Goal: Task Accomplishment & Management: Use online tool/utility

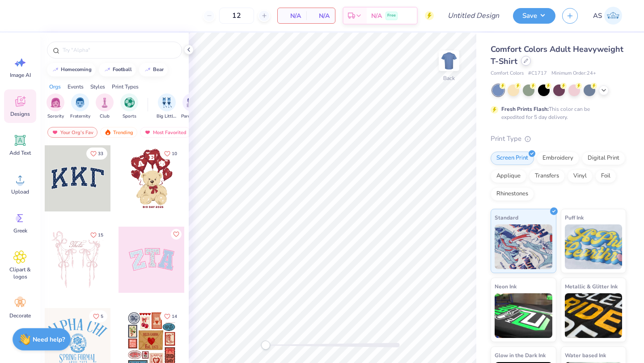
click at [528, 63] on icon at bounding box center [526, 61] width 4 height 4
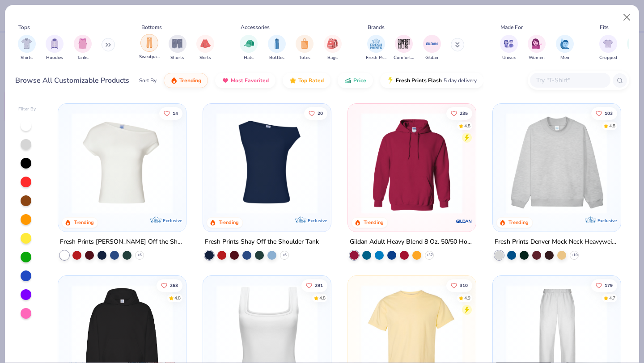
click at [153, 51] on div "filter for Sweatpants" at bounding box center [149, 43] width 18 height 18
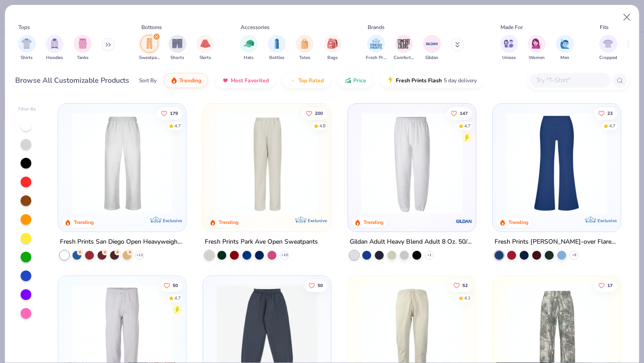
click at [118, 148] on img at bounding box center [122, 163] width 110 height 101
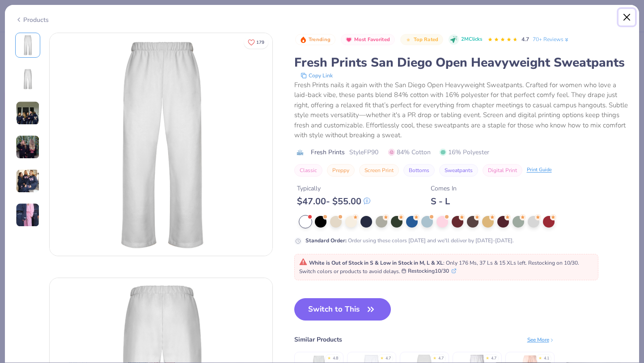
drag, startPoint x: 627, startPoint y: 20, endPoint x: 621, endPoint y: 23, distance: 6.8
click at [627, 20] on button "Close" at bounding box center [626, 17] width 17 height 17
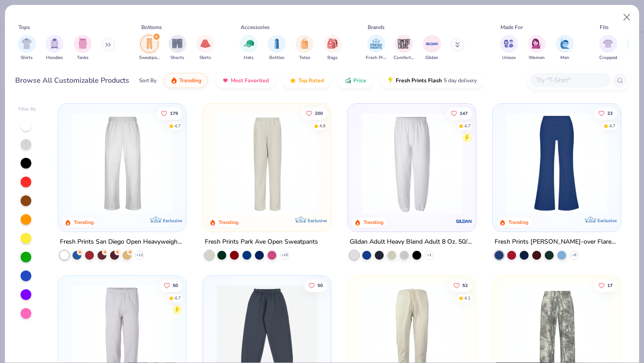
click at [278, 145] on img at bounding box center [267, 163] width 110 height 101
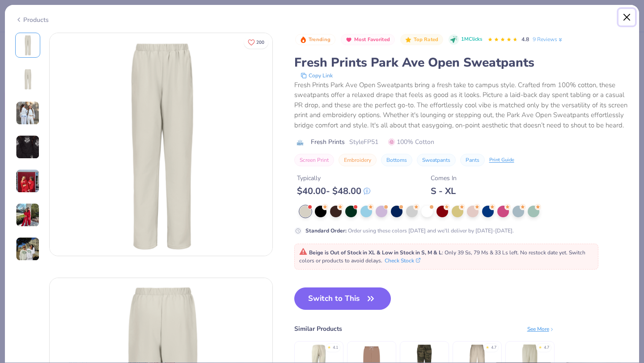
click at [627, 20] on button "Close" at bounding box center [626, 17] width 17 height 17
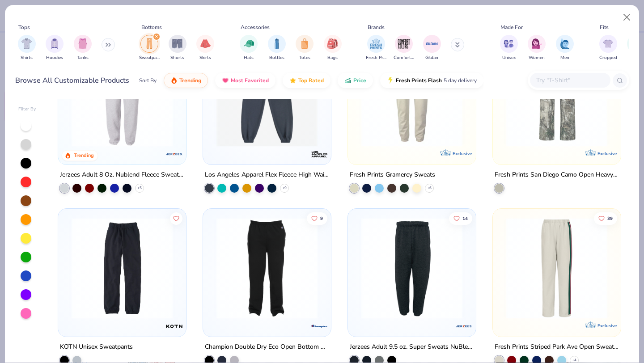
scroll to position [306, 0]
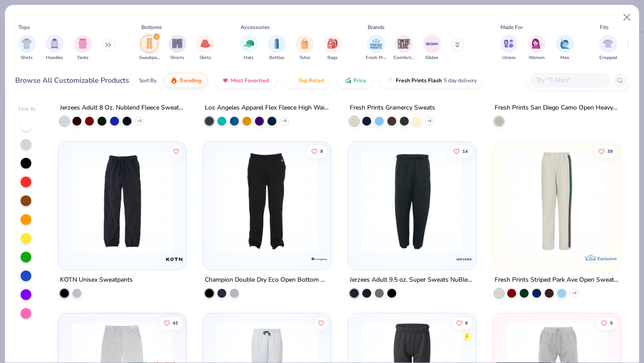
click at [285, 231] on img at bounding box center [267, 200] width 110 height 101
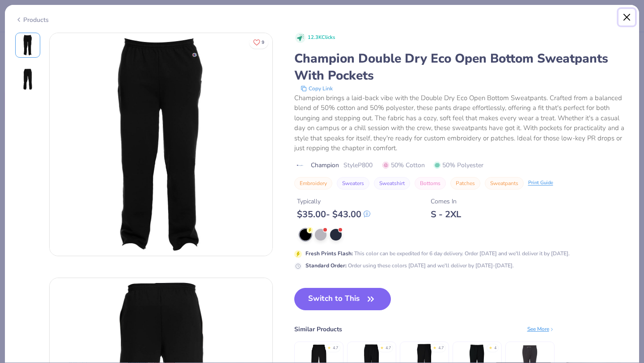
click at [623, 14] on button "Close" at bounding box center [626, 17] width 17 height 17
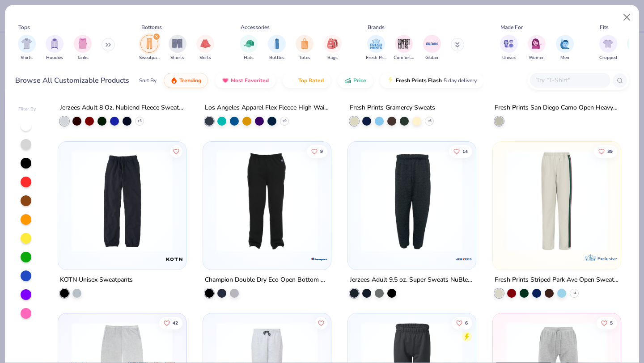
scroll to position [383, 0]
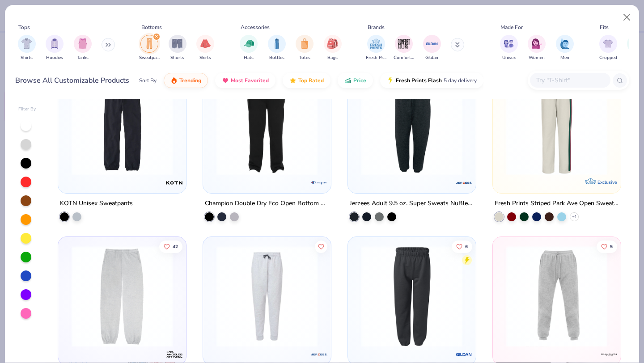
click at [120, 150] on img at bounding box center [122, 124] width 110 height 101
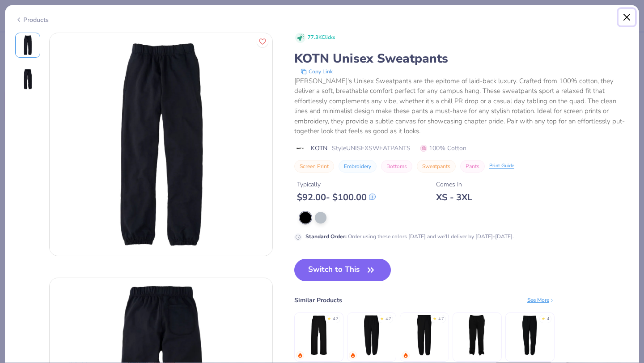
click at [627, 19] on button "Close" at bounding box center [626, 17] width 17 height 17
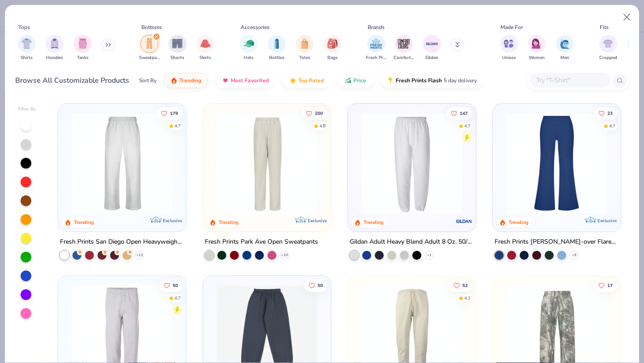
click at [111, 187] on img at bounding box center [122, 163] width 110 height 101
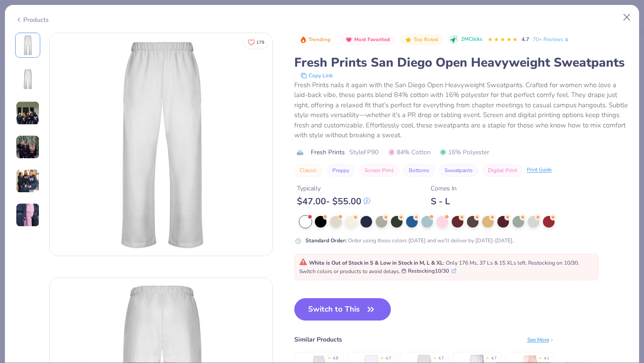
click at [31, 218] on img at bounding box center [28, 215] width 24 height 24
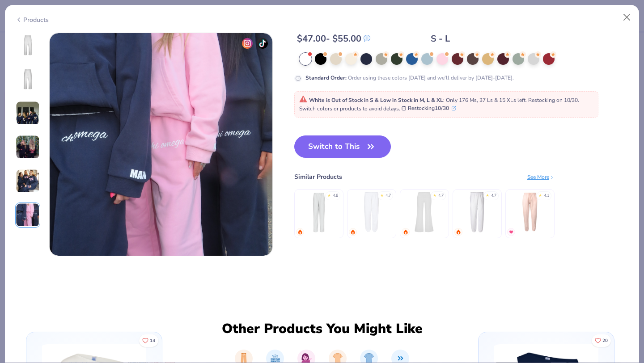
click at [27, 186] on img at bounding box center [28, 181] width 24 height 24
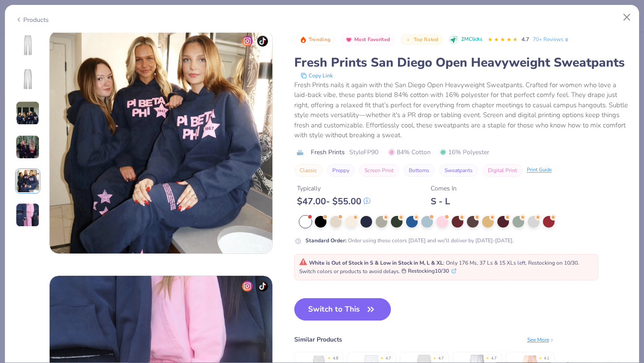
scroll to position [980, 0]
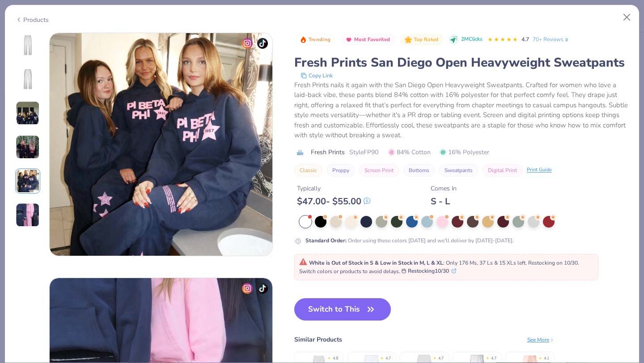
click at [27, 152] on img at bounding box center [28, 147] width 24 height 24
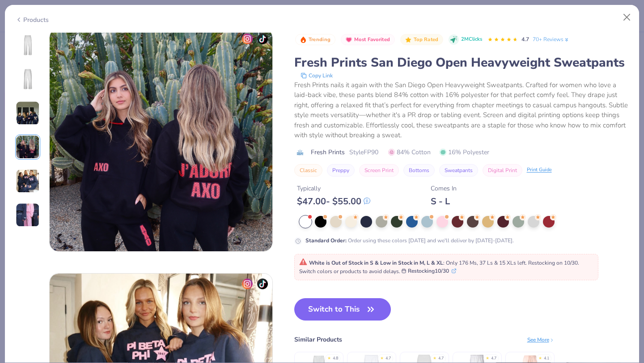
scroll to position [735, 0]
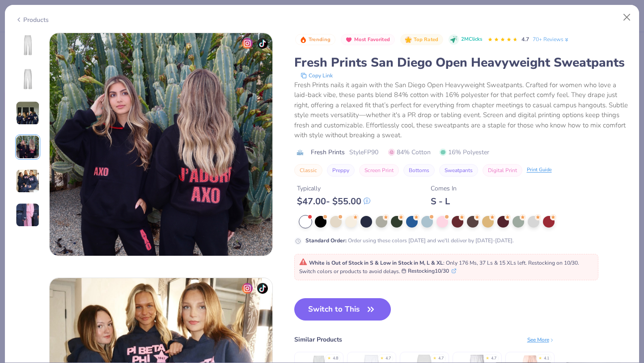
click at [25, 109] on img at bounding box center [28, 113] width 24 height 24
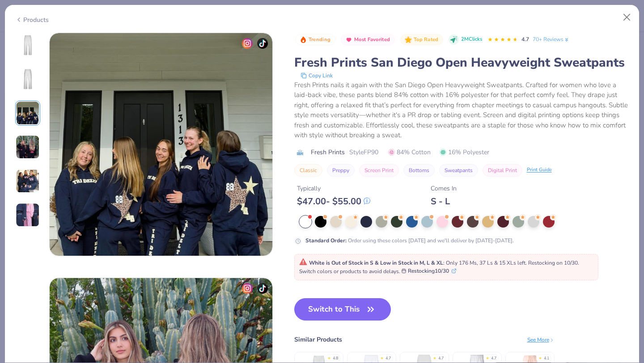
click at [27, 83] on img at bounding box center [27, 78] width 21 height 21
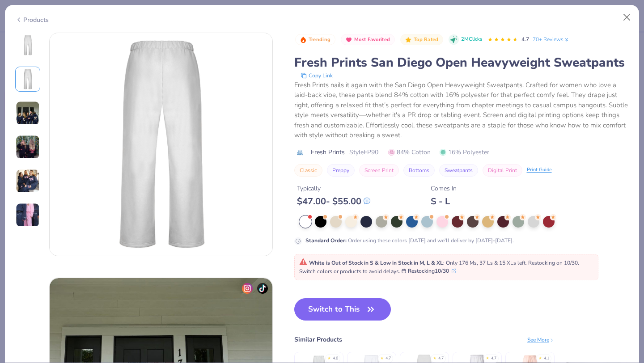
click at [29, 45] on img at bounding box center [27, 44] width 21 height 21
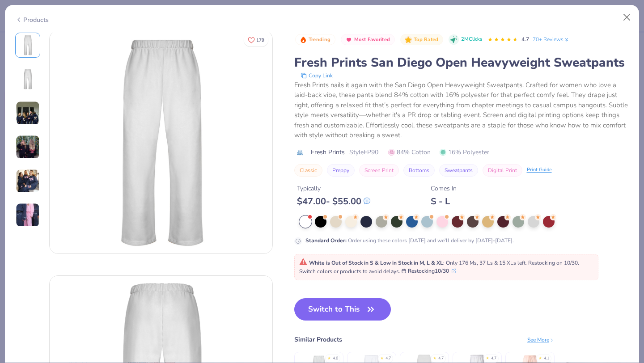
scroll to position [0, 0]
click at [628, 17] on button "Close" at bounding box center [626, 17] width 17 height 17
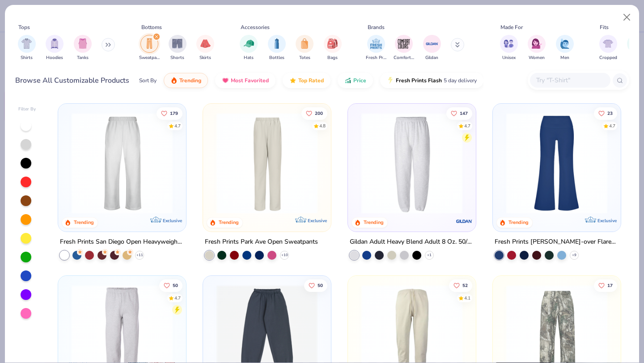
click at [118, 153] on img at bounding box center [122, 163] width 110 height 101
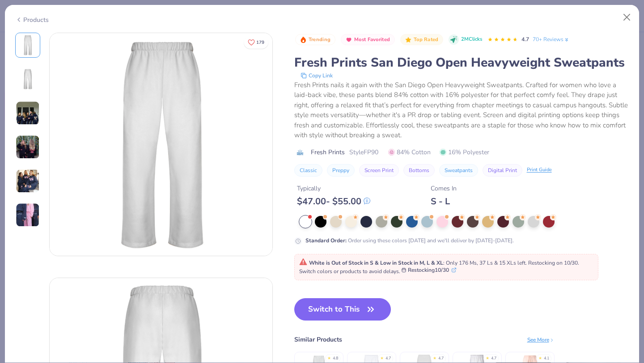
click at [451, 272] on button "Restocking 10/30" at bounding box center [429, 270] width 55 height 8
click at [633, 16] on button "Close" at bounding box center [626, 17] width 17 height 17
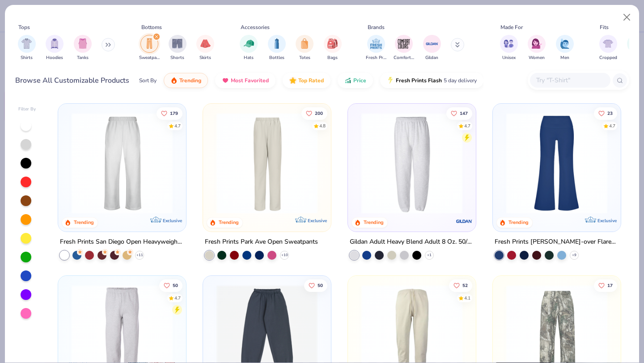
click at [556, 83] on input "text" at bounding box center [569, 80] width 69 height 10
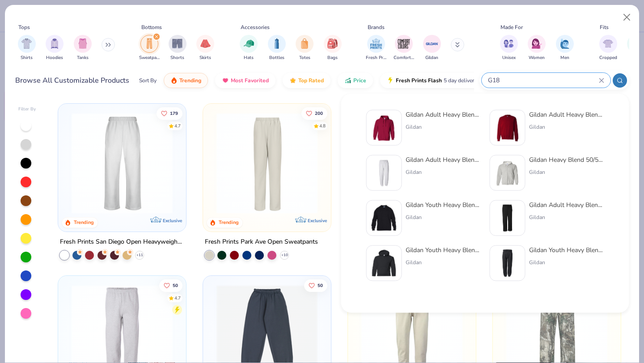
type input "G18"
click at [551, 229] on div "Gildan Adult Heavy Blend™ Adult 50/50 Open-Bottom Sweatpant Gildan" at bounding box center [566, 218] width 75 height 36
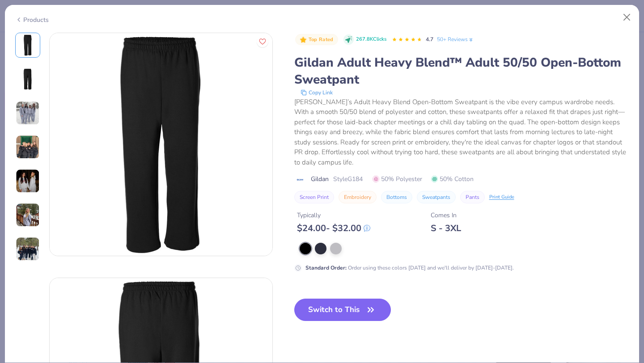
click at [24, 77] on img at bounding box center [27, 78] width 21 height 21
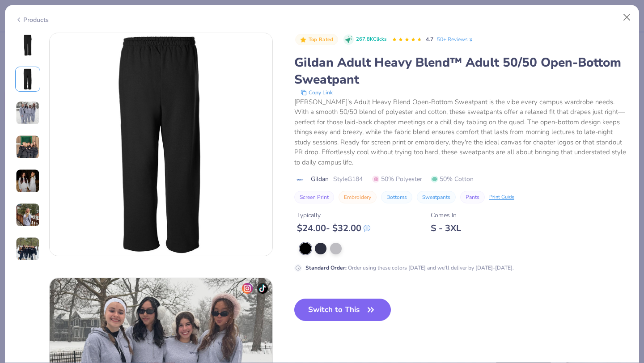
click at [30, 111] on img at bounding box center [28, 113] width 24 height 24
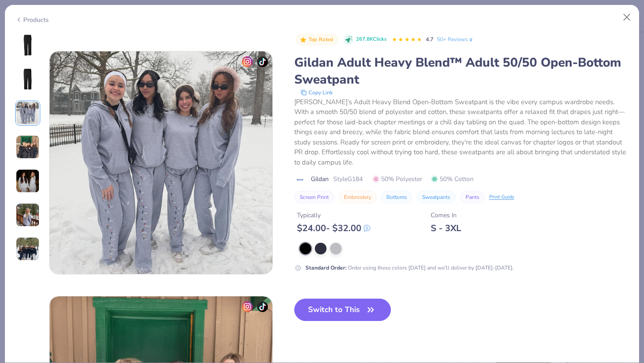
scroll to position [490, 0]
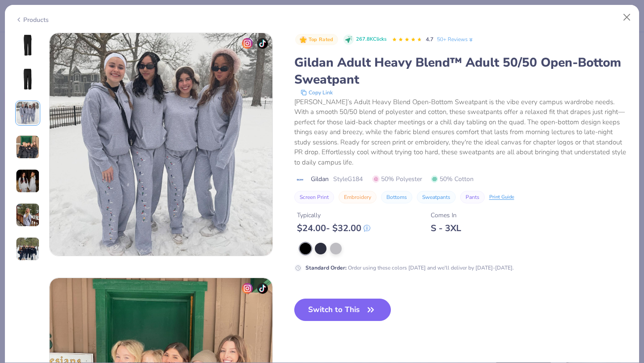
click at [26, 143] on img at bounding box center [28, 147] width 24 height 24
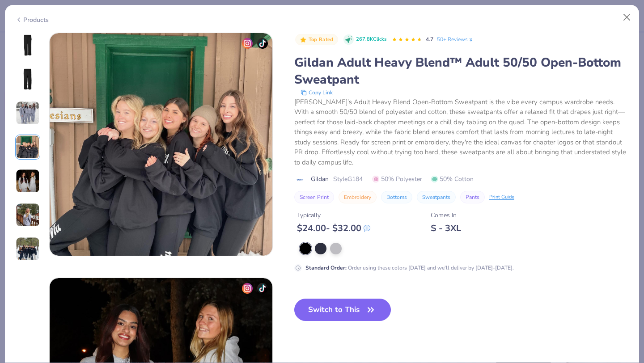
click at [24, 177] on img at bounding box center [28, 181] width 24 height 24
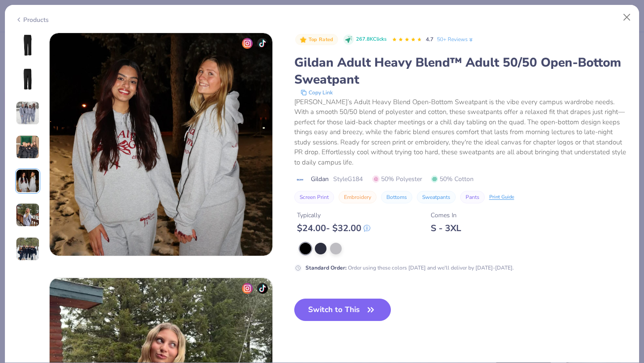
click at [23, 212] on img at bounding box center [28, 215] width 24 height 24
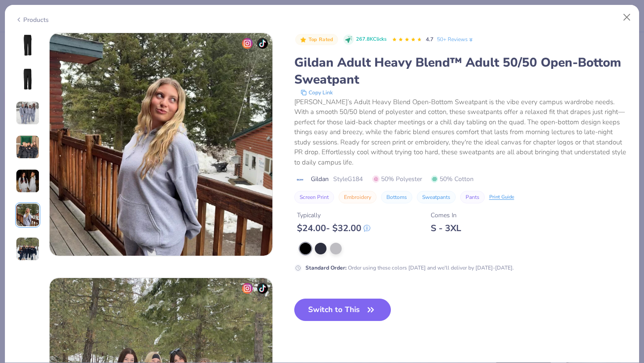
click at [27, 244] on img at bounding box center [28, 249] width 24 height 24
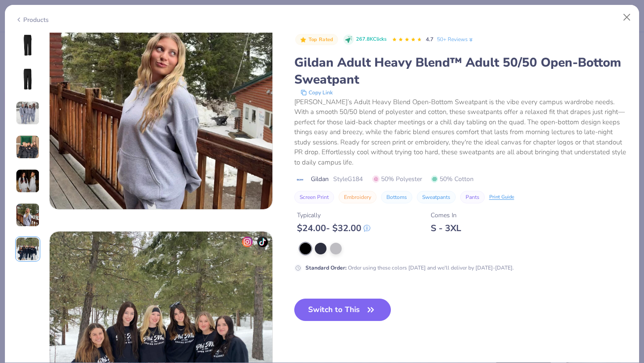
scroll to position [1149, 0]
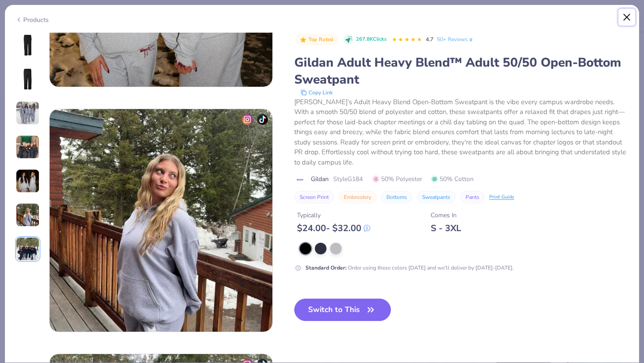
click at [622, 21] on button "Close" at bounding box center [626, 17] width 17 height 17
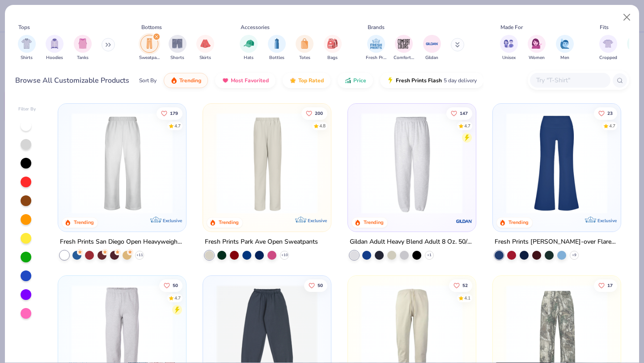
click at [547, 82] on input "text" at bounding box center [569, 80] width 69 height 10
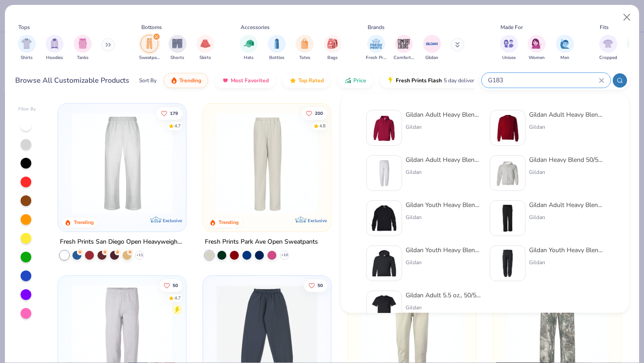
type input "G183"
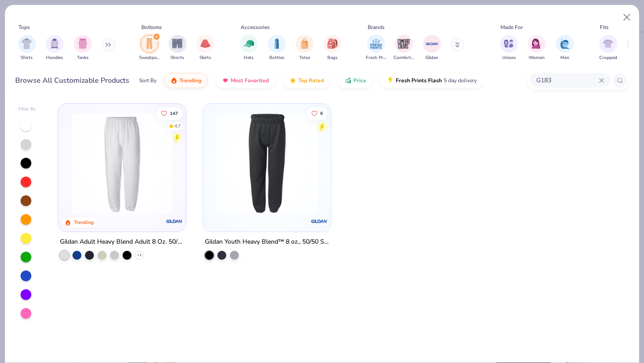
click at [153, 179] on img at bounding box center [122, 163] width 110 height 101
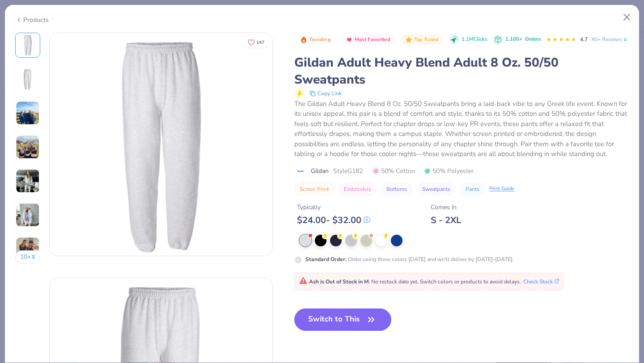
click at [27, 126] on div "10 +" at bounding box center [27, 152] width 25 height 238
click at [27, 117] on img at bounding box center [28, 113] width 24 height 24
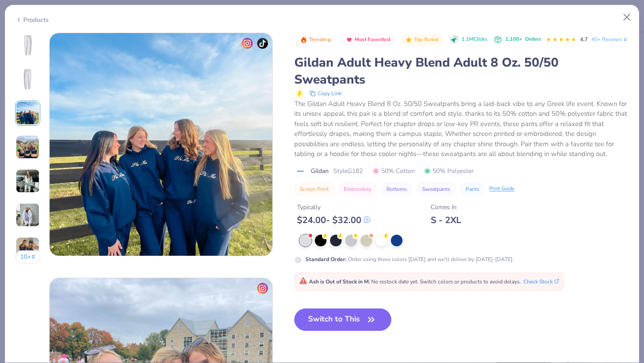
click at [29, 151] on img at bounding box center [28, 147] width 24 height 24
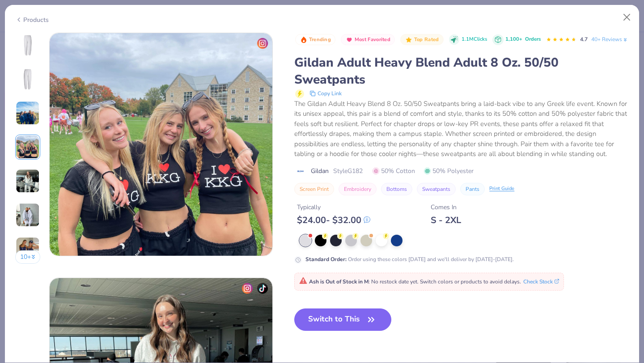
click at [30, 180] on img at bounding box center [28, 181] width 24 height 24
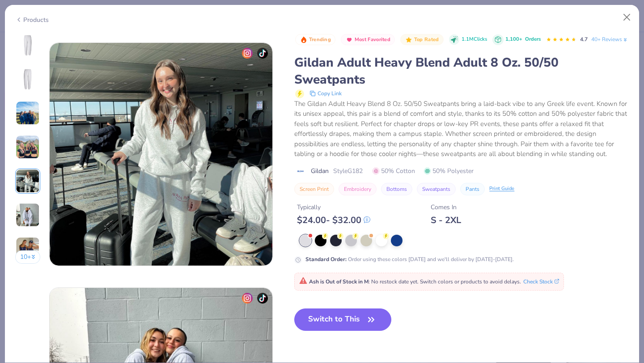
scroll to position [980, 0]
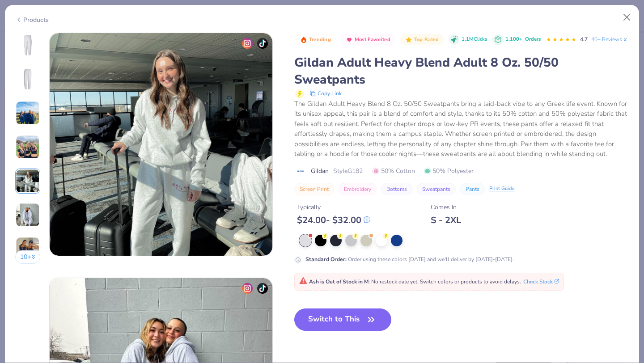
click at [31, 202] on div "10 +" at bounding box center [27, 152] width 25 height 238
click at [30, 214] on img at bounding box center [28, 215] width 24 height 24
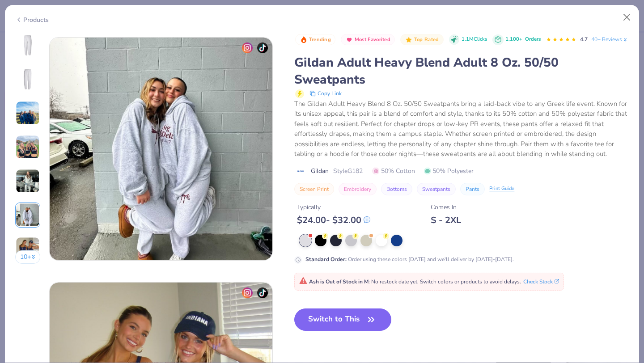
scroll to position [1225, 0]
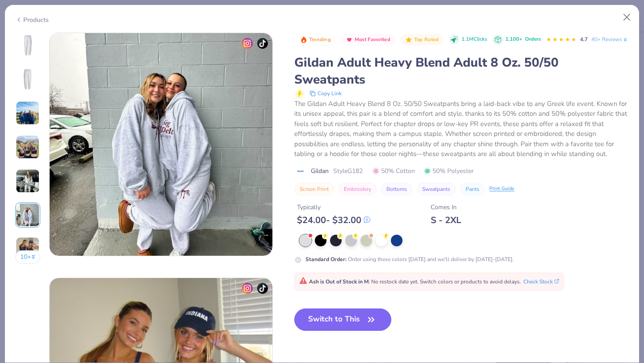
click at [29, 246] on img at bounding box center [28, 249] width 24 height 24
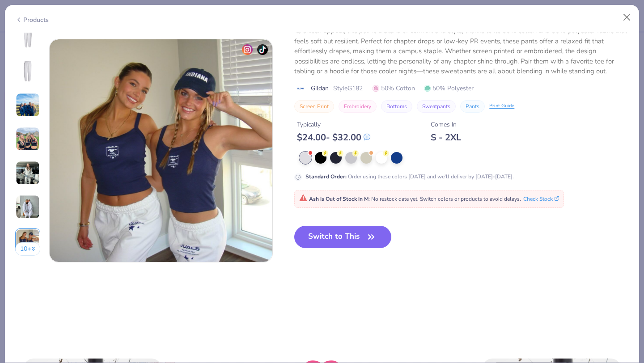
scroll to position [1470, 0]
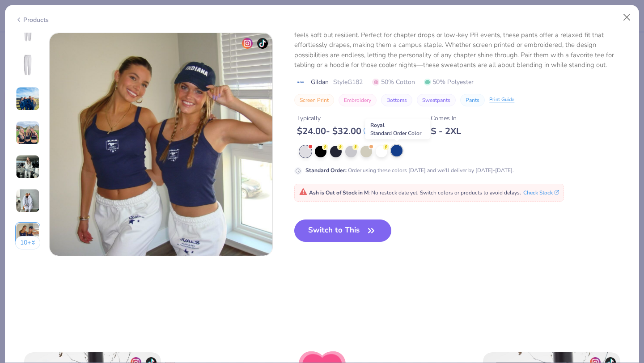
click at [399, 154] on div at bounding box center [397, 151] width 12 height 12
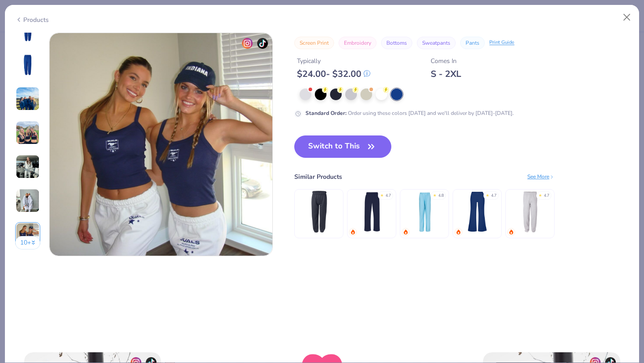
click at [418, 215] on img at bounding box center [424, 212] width 42 height 42
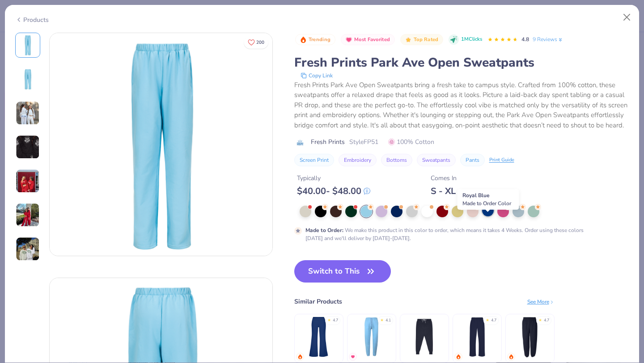
click at [489, 216] on div at bounding box center [488, 211] width 12 height 12
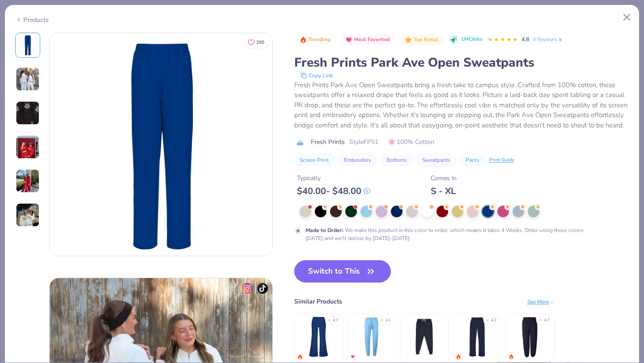
click at [31, 83] on img at bounding box center [28, 79] width 24 height 24
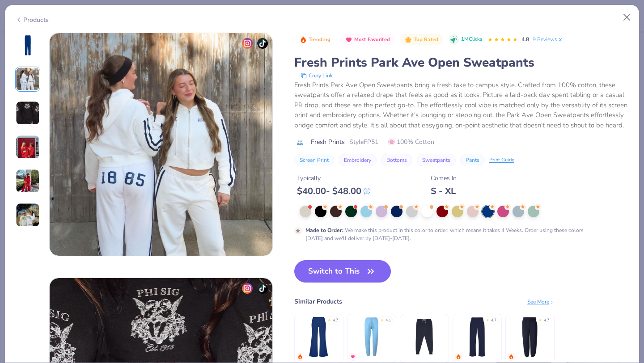
click at [33, 116] on img at bounding box center [28, 113] width 24 height 24
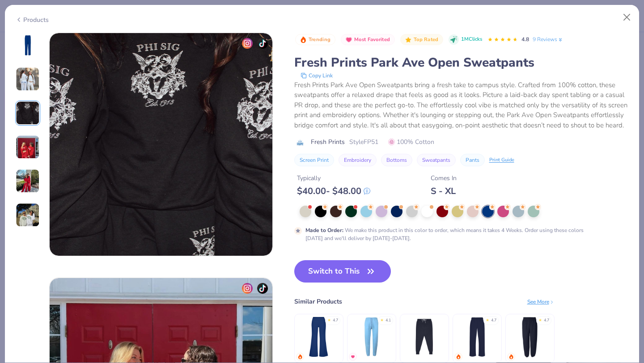
click at [31, 147] on img at bounding box center [28, 147] width 24 height 24
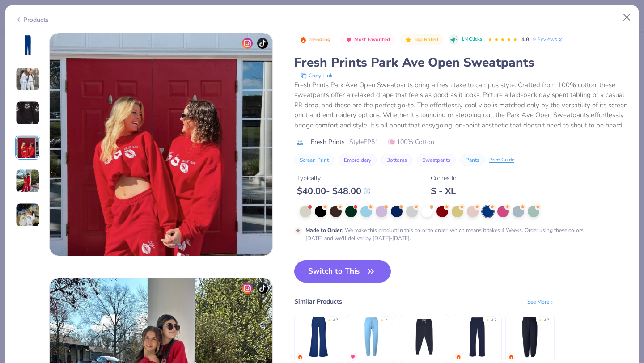
click at [30, 175] on img at bounding box center [28, 181] width 24 height 24
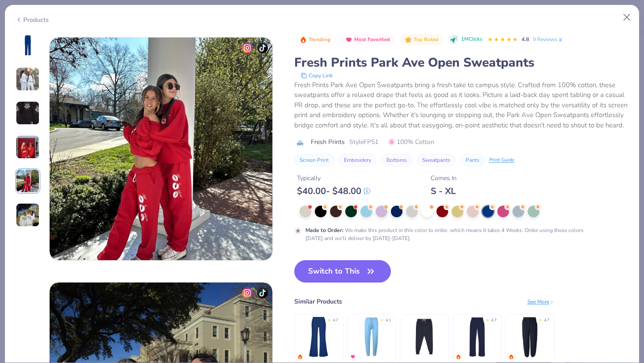
scroll to position [980, 0]
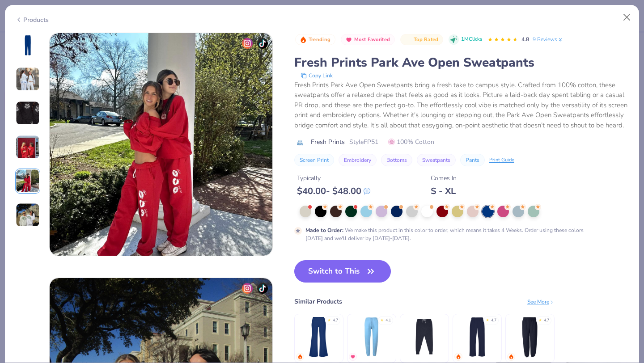
click at [27, 191] on img at bounding box center [28, 181] width 24 height 24
click at [26, 181] on img at bounding box center [28, 181] width 24 height 24
click at [27, 218] on img at bounding box center [28, 215] width 24 height 24
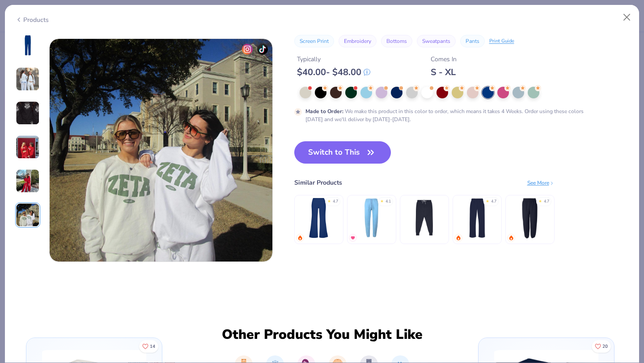
scroll to position [1225, 0]
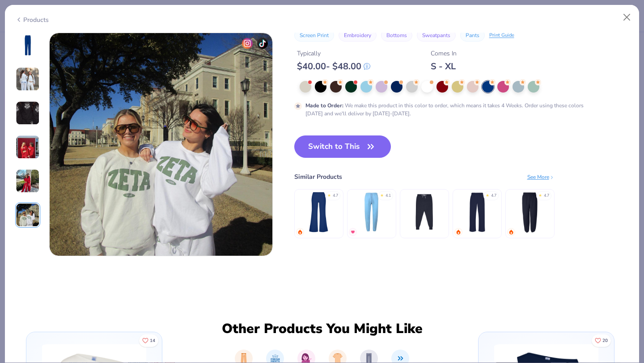
click at [23, 169] on img at bounding box center [28, 181] width 24 height 24
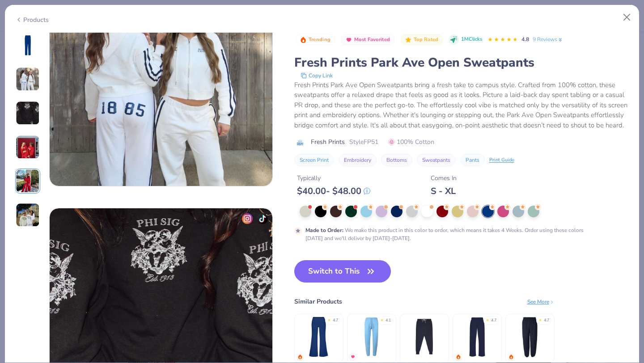
click at [29, 47] on img at bounding box center [27, 44] width 21 height 21
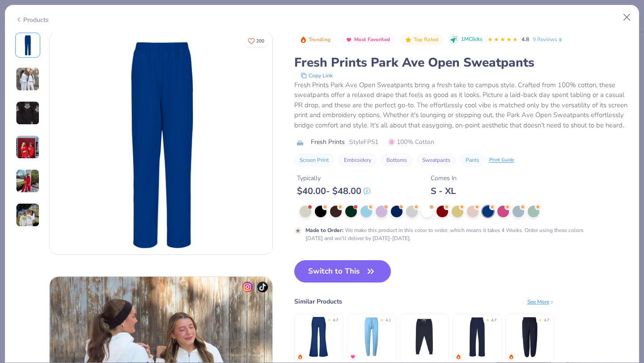
scroll to position [0, 0]
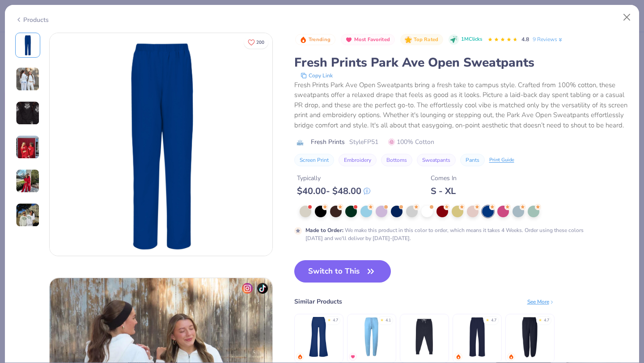
click at [27, 95] on div at bounding box center [27, 130] width 25 height 195
click at [25, 79] on img at bounding box center [28, 79] width 24 height 24
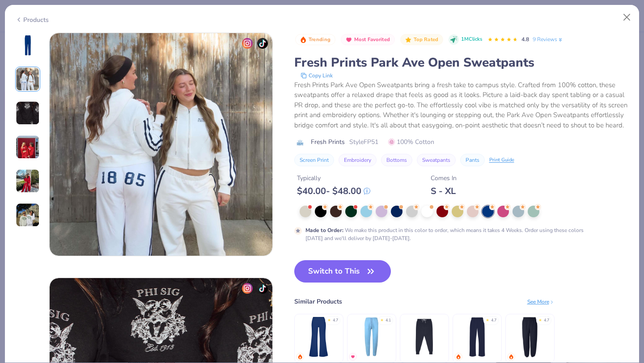
click at [25, 106] on img at bounding box center [28, 113] width 24 height 24
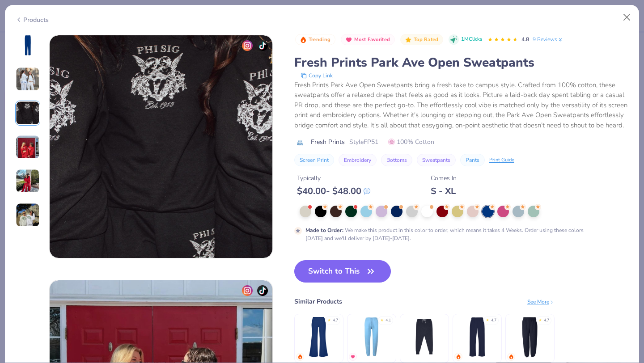
scroll to position [490, 0]
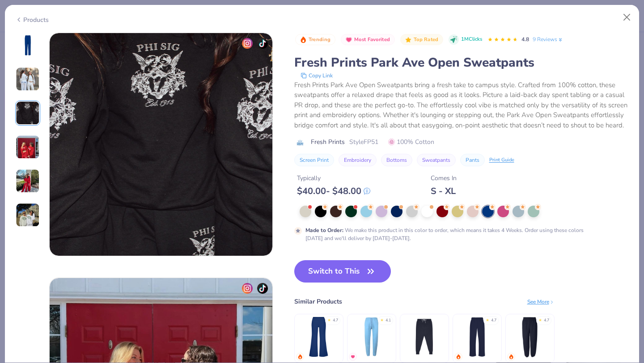
click at [27, 131] on div at bounding box center [27, 130] width 25 height 195
click at [27, 141] on img at bounding box center [28, 147] width 24 height 24
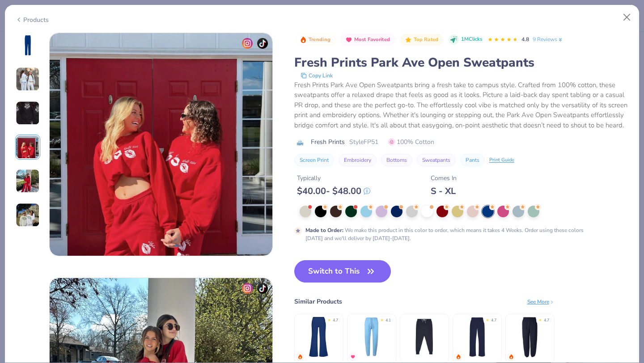
click at [28, 178] on img at bounding box center [28, 181] width 24 height 24
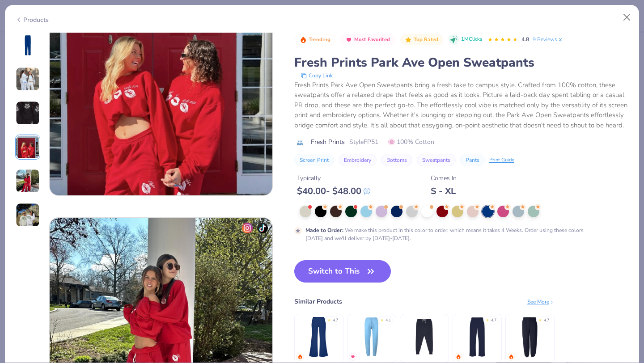
click at [28, 178] on img at bounding box center [28, 181] width 24 height 24
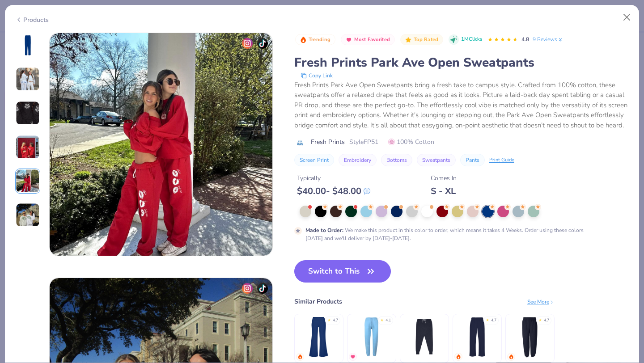
click at [23, 206] on img at bounding box center [28, 215] width 24 height 24
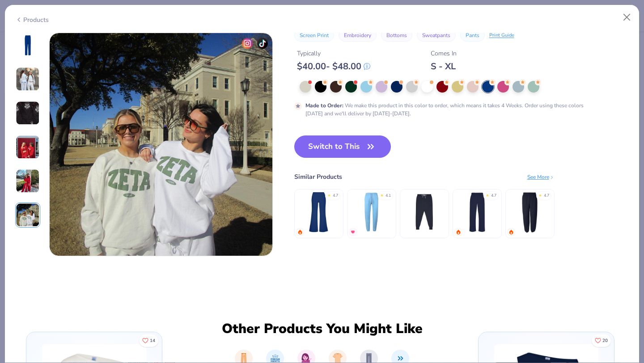
scroll to position [580, 0]
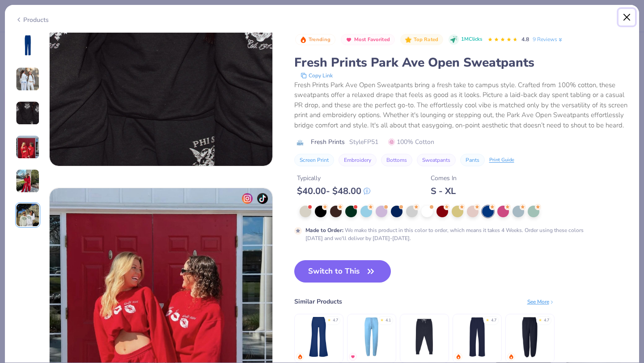
click at [628, 16] on button "Close" at bounding box center [626, 17] width 17 height 17
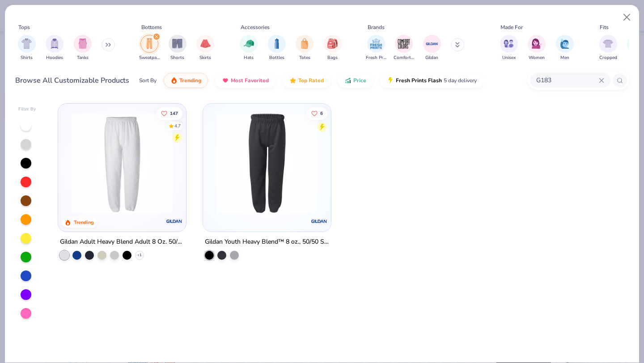
click at [152, 47] on img "filter for Sweatpants" at bounding box center [149, 43] width 10 height 10
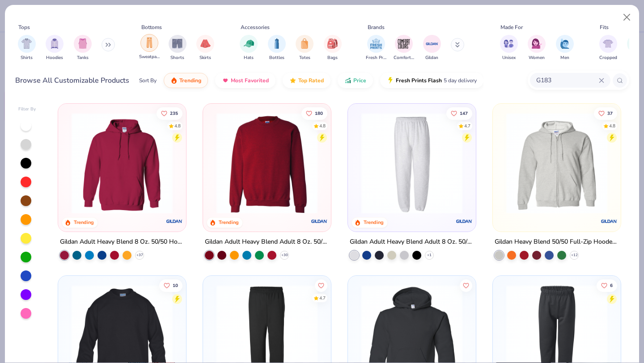
click at [152, 47] on img "filter for Sweatpants" at bounding box center [149, 43] width 10 height 10
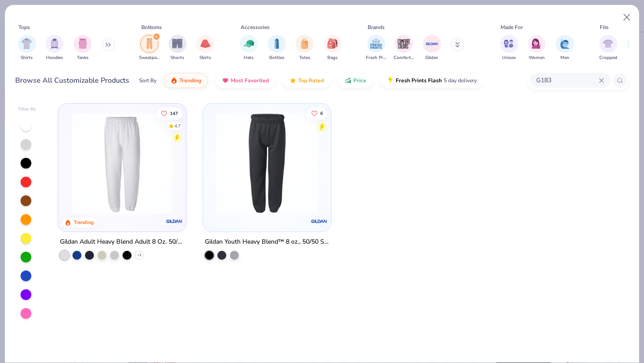
click at [600, 82] on icon at bounding box center [601, 80] width 5 height 5
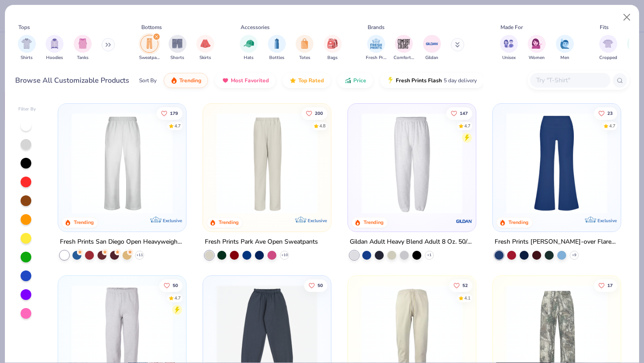
click at [109, 194] on img at bounding box center [122, 163] width 110 height 101
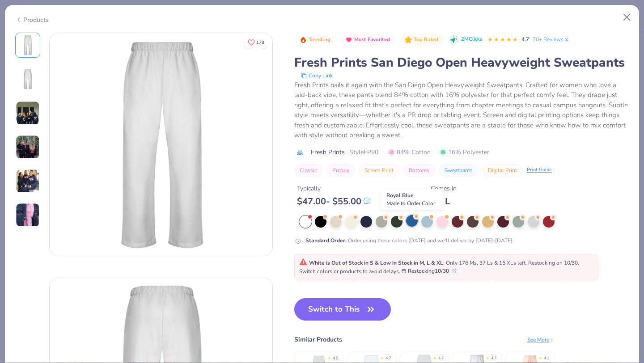
click at [414, 224] on div at bounding box center [412, 221] width 12 height 12
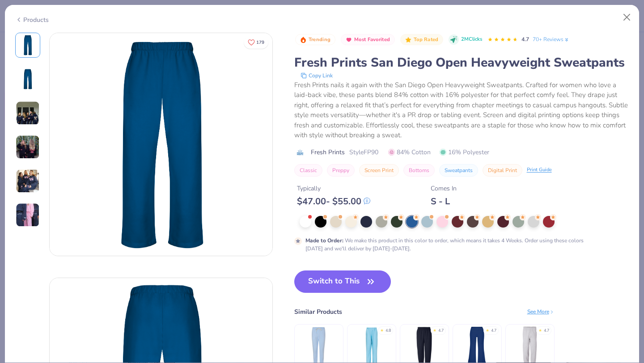
click at [31, 69] on img at bounding box center [27, 78] width 21 height 21
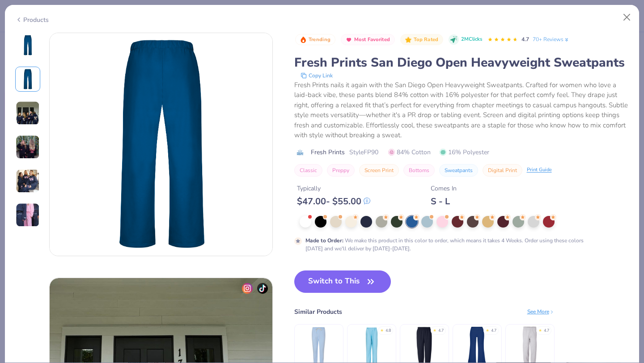
click at [25, 116] on img at bounding box center [28, 113] width 24 height 24
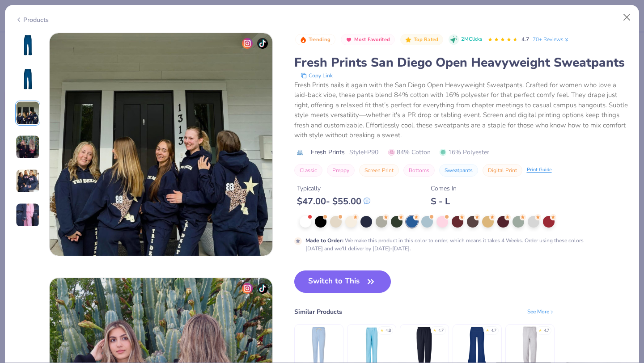
click at [24, 156] on img at bounding box center [28, 147] width 24 height 24
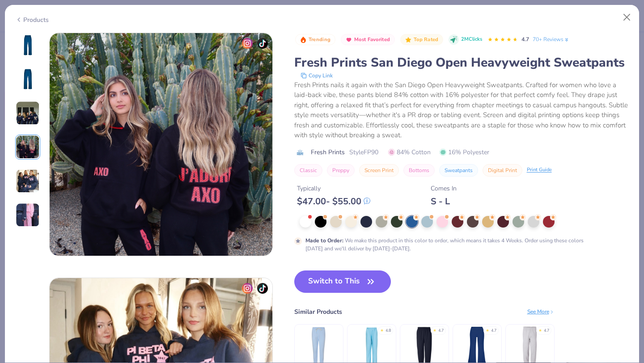
click at [24, 176] on img at bounding box center [28, 181] width 24 height 24
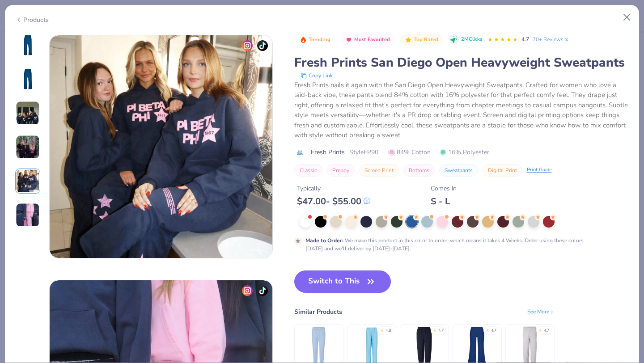
scroll to position [980, 0]
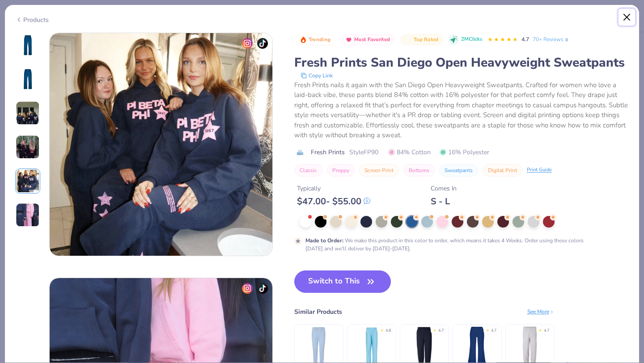
click at [626, 15] on button "Close" at bounding box center [626, 17] width 17 height 17
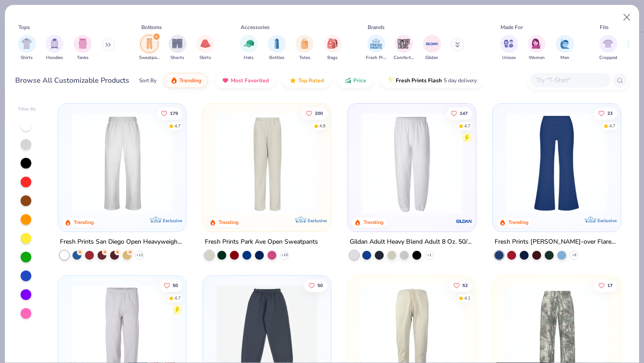
click at [244, 135] on img at bounding box center [267, 163] width 110 height 101
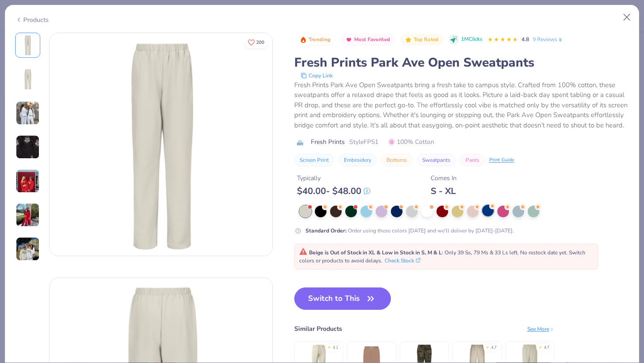
click at [487, 216] on div at bounding box center [488, 211] width 12 height 12
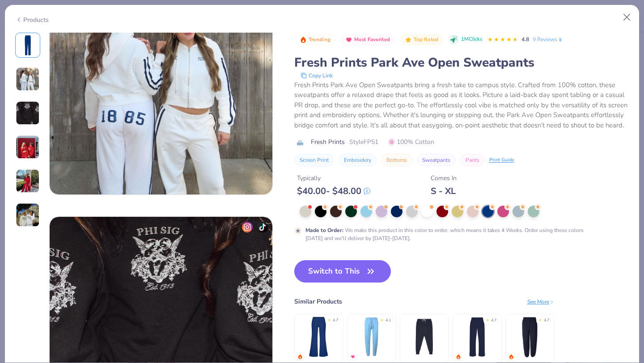
scroll to position [305, 0]
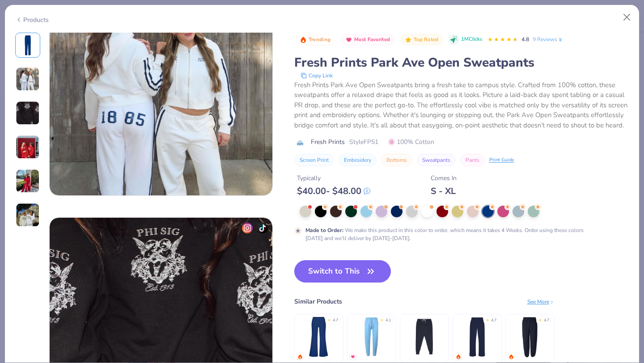
click at [30, 83] on img at bounding box center [28, 79] width 24 height 24
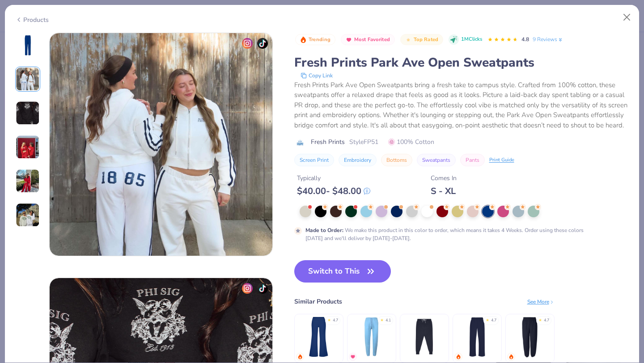
click at [31, 119] on img at bounding box center [28, 113] width 24 height 24
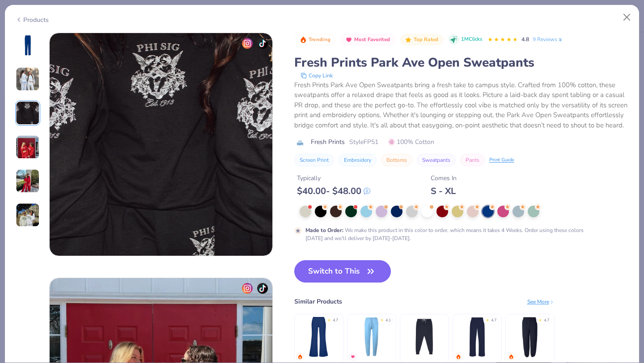
click at [25, 176] on img at bounding box center [28, 181] width 24 height 24
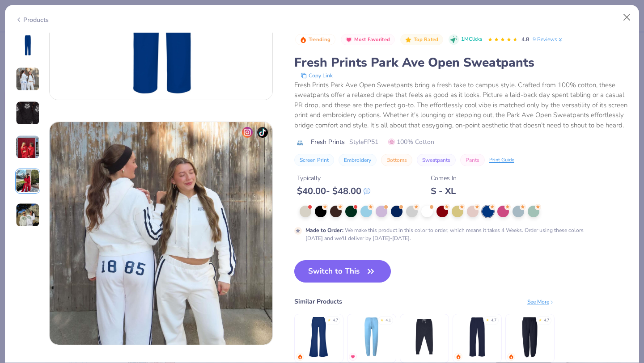
scroll to position [0, 0]
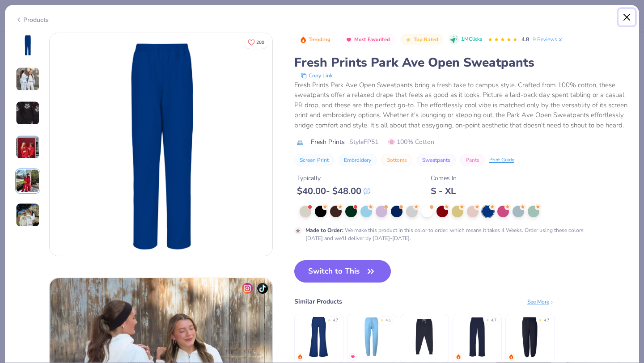
click at [627, 12] on button "Close" at bounding box center [626, 17] width 17 height 17
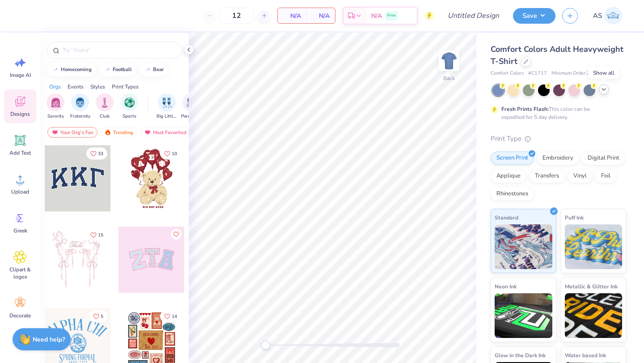
click at [603, 91] on icon at bounding box center [603, 89] width 7 height 7
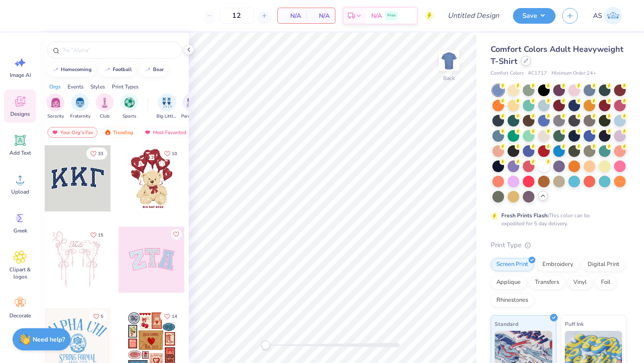
click at [531, 64] on div at bounding box center [526, 61] width 10 height 10
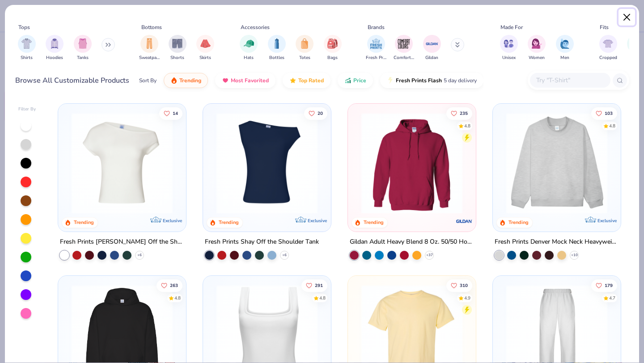
drag, startPoint x: 626, startPoint y: 17, endPoint x: 621, endPoint y: 17, distance: 4.9
click at [626, 17] on button "Close" at bounding box center [626, 17] width 17 height 17
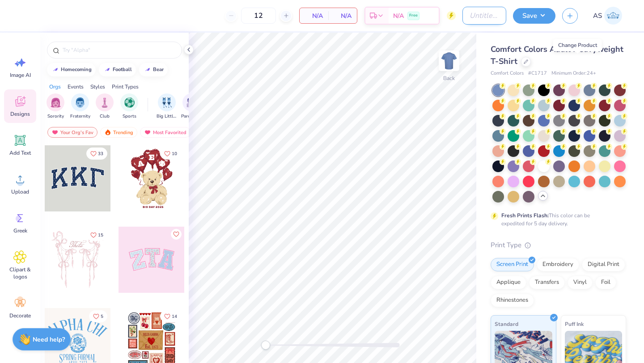
click at [462, 18] on input "Design Title" at bounding box center [484, 16] width 44 height 18
type input "J-School Merch"
click at [531, 64] on div at bounding box center [526, 61] width 10 height 10
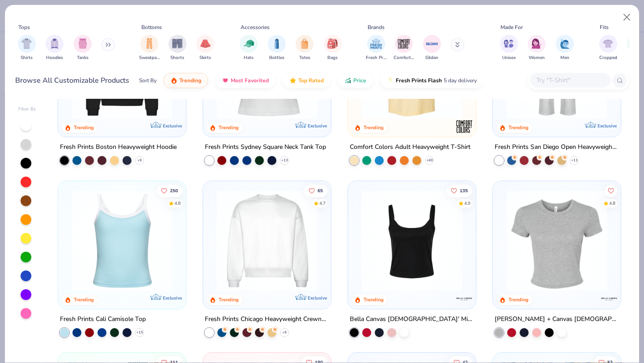
scroll to position [267, 0]
click at [258, 229] on img at bounding box center [267, 240] width 110 height 101
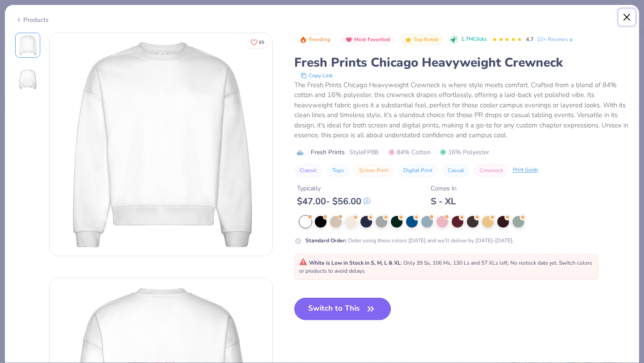
click at [626, 11] on button "Close" at bounding box center [626, 17] width 17 height 17
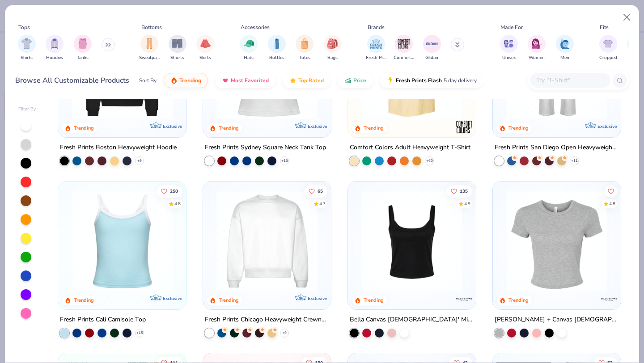
click at [105, 44] on button at bounding box center [108, 44] width 13 height 13
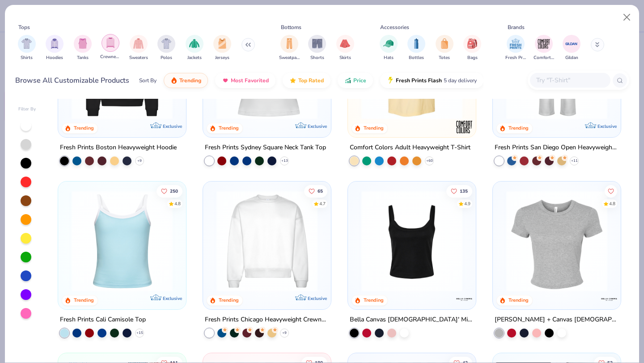
click at [113, 45] on img "filter for Crewnecks" at bounding box center [111, 43] width 10 height 10
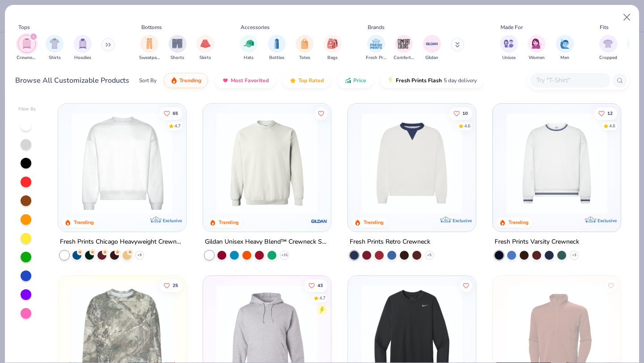
click at [231, 167] on img at bounding box center [267, 163] width 110 height 101
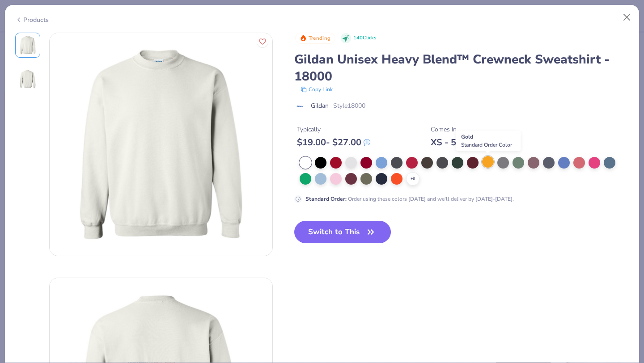
click at [489, 161] on div at bounding box center [488, 162] width 12 height 12
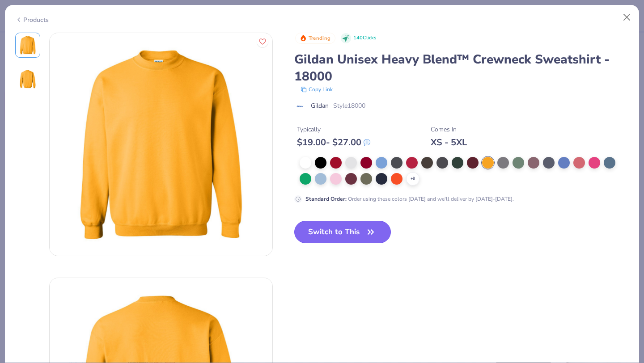
click at [378, 237] on button "Switch to This" at bounding box center [342, 232] width 97 height 22
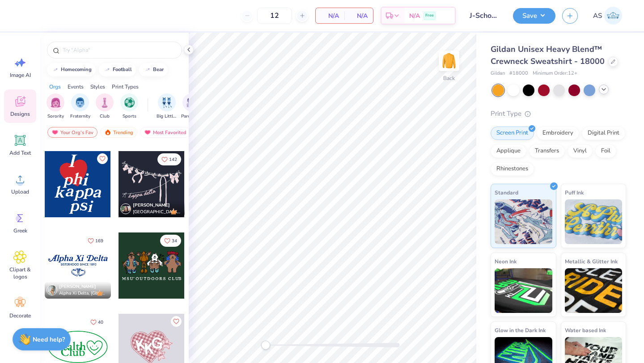
scroll to position [1783, 0]
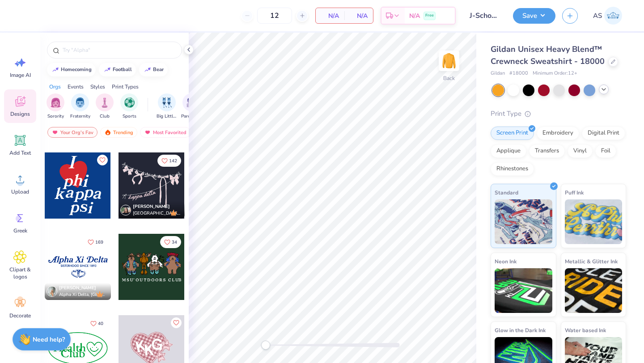
click at [74, 202] on div at bounding box center [78, 185] width 66 height 66
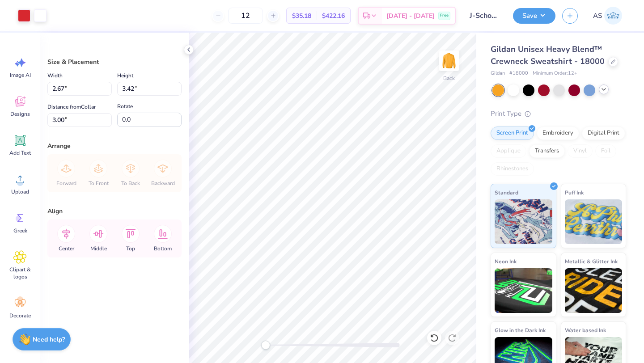
type input "8.80"
type input "11.24"
type input "3.72"
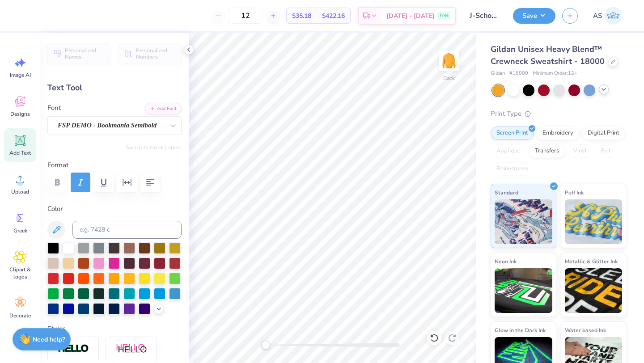
scroll to position [7, 1]
type input "1.91"
type input "2.21"
type input "9.67"
type input "1.94"
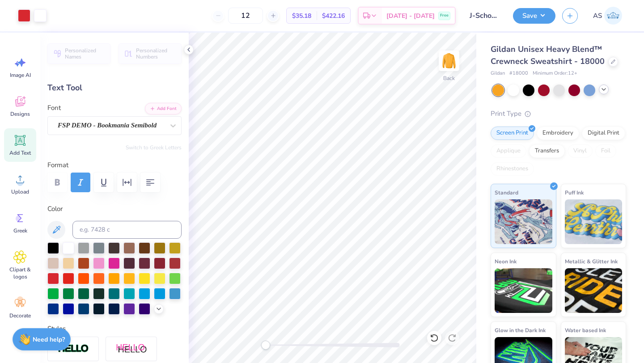
type input "2.02"
type input "7.99"
type input "1.77"
type input "2.21"
type input "7.15"
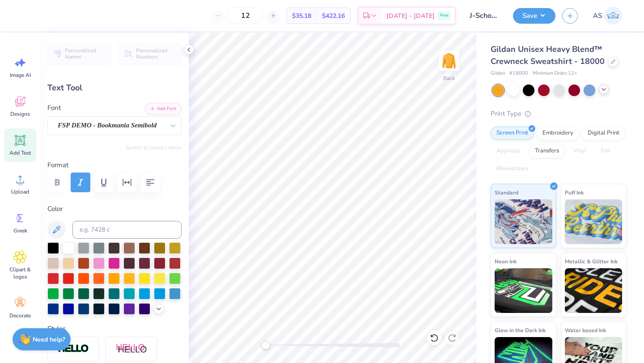
type input "1.94"
type input "2.02"
type input "7.99"
type textarea "M"
type input "1.77"
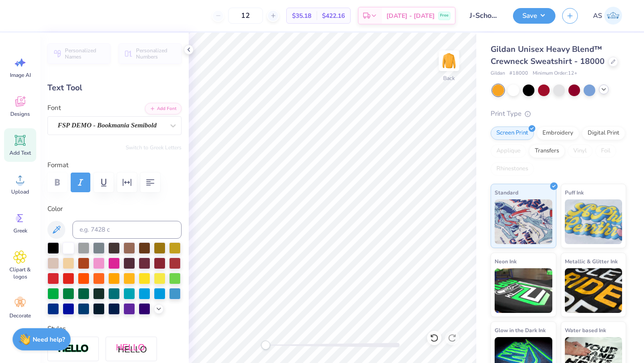
type input "2.21"
type input "7.15"
type textarea "I"
type input "1.17"
type input "2.30"
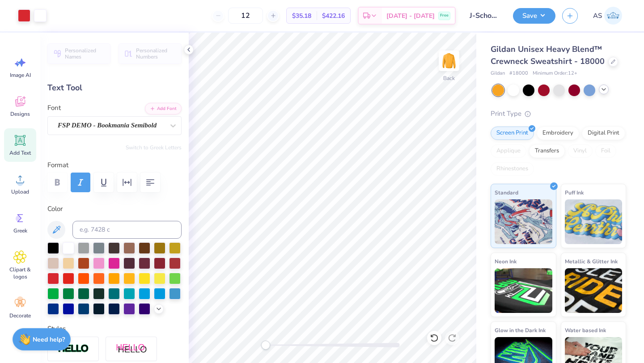
type input "7.28"
type textarea "Z"
type input "2.51"
type input "2.32"
type input "7.17"
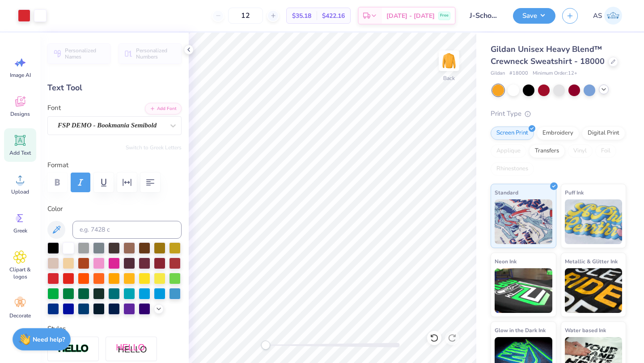
type input "1.91"
type input "2.21"
type input "9.67"
type textarea "J"
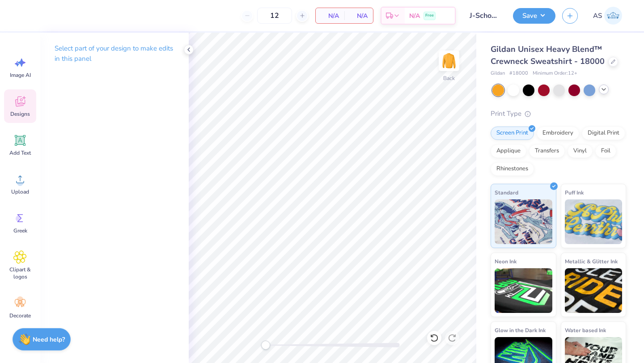
click at [12, 115] on span "Designs" at bounding box center [20, 113] width 20 height 7
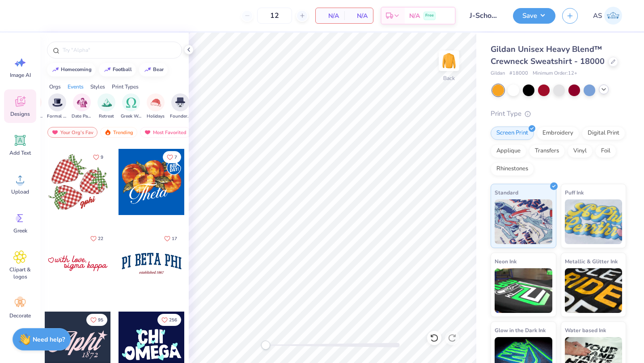
scroll to position [0, 288]
click at [105, 87] on div "Styles" at bounding box center [97, 87] width 15 height 8
click at [99, 106] on div "filter for Minimalist" at bounding box center [105, 102] width 18 height 18
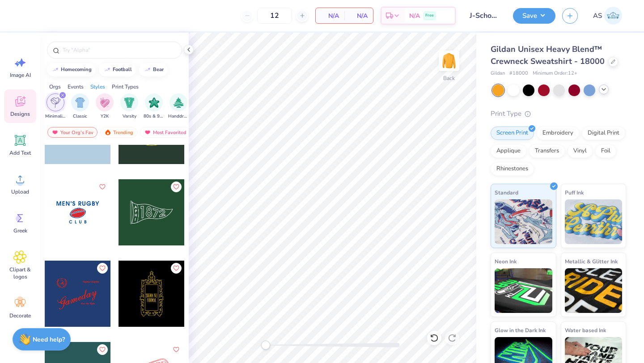
scroll to position [882, 0]
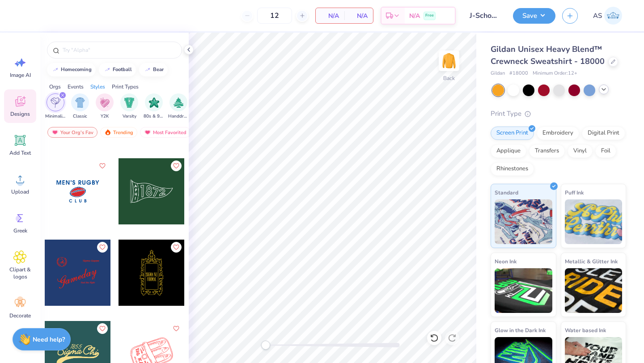
click at [142, 217] on div at bounding box center [152, 191] width 66 height 66
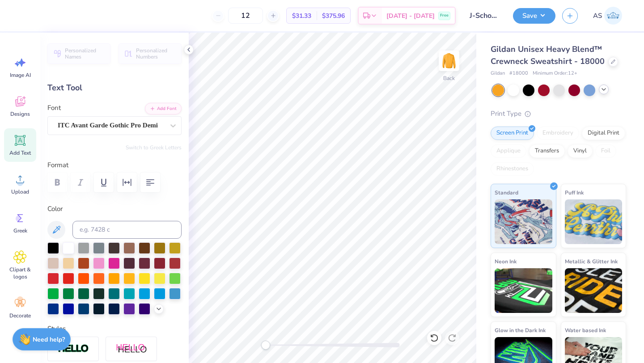
scroll to position [7, 1]
click at [478, 178] on div "Gildan Unisex Heavy Blend™ Crewneck Sweatshirt - 18000 Gildan # 18000 Minimum O…" at bounding box center [560, 209] width 168 height 353
type input "0.0"
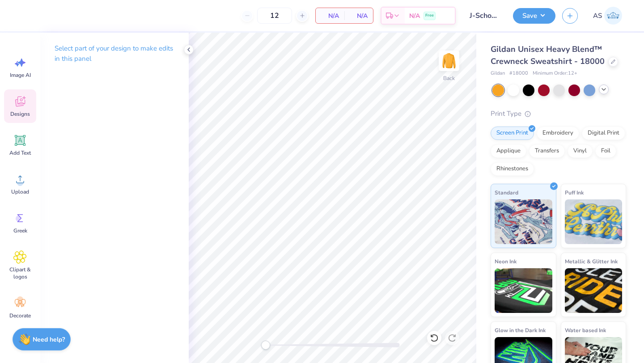
click at [8, 101] on div "Designs" at bounding box center [20, 106] width 32 height 34
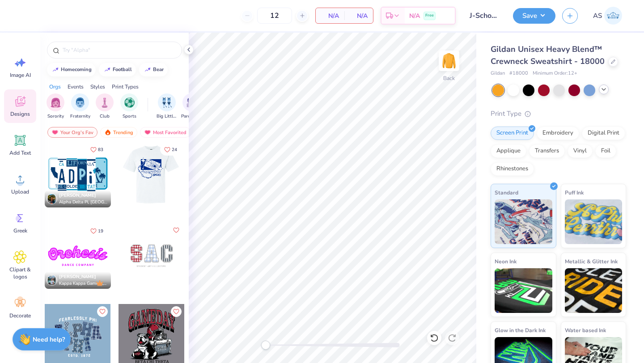
scroll to position [1327, 0]
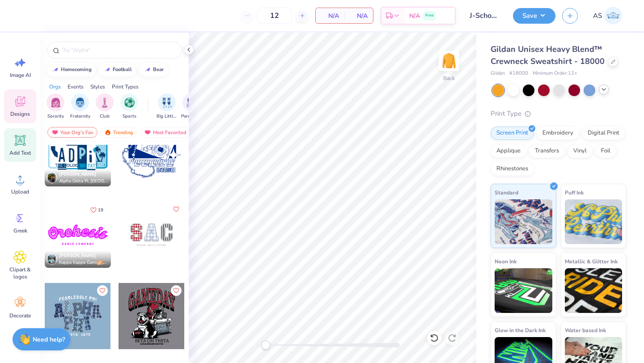
click at [20, 136] on icon at bounding box center [20, 140] width 8 height 8
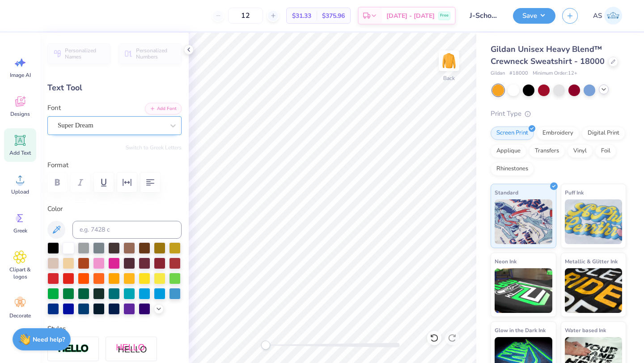
click at [67, 122] on div "Super Dream" at bounding box center [111, 126] width 108 height 14
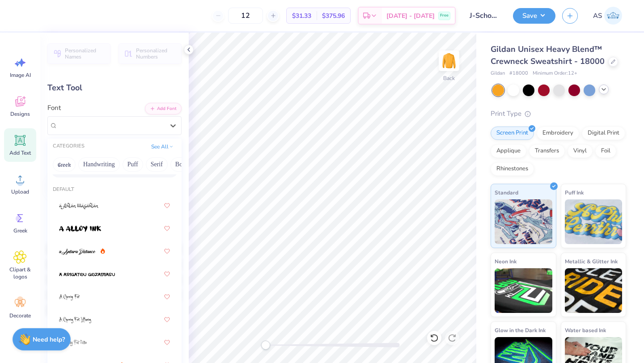
scroll to position [0, 0]
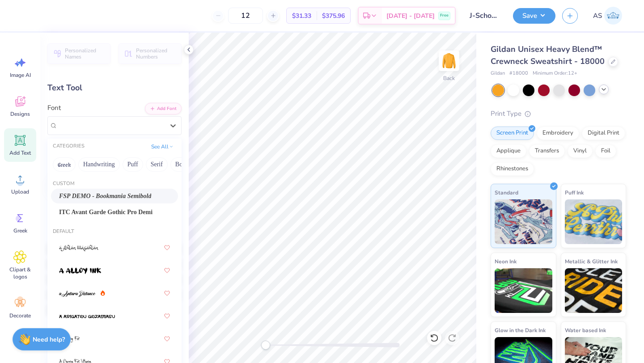
click at [93, 197] on span "FSP DEMO - Bookmania Semibold" at bounding box center [105, 195] width 92 height 9
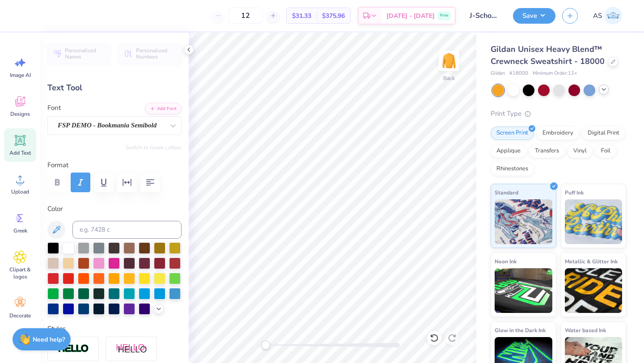
scroll to position [7, 1]
type textarea "MIZ J SCHOOL"
click at [13, 97] on div "Designs" at bounding box center [20, 106] width 32 height 34
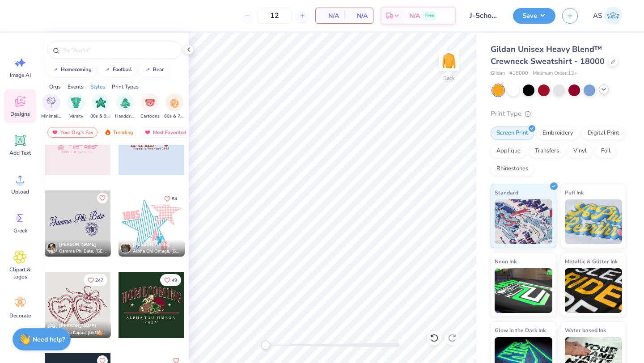
scroll to position [0, 523]
click at [100, 104] on img "filter for 80s & 90s" at bounding box center [99, 102] width 10 height 10
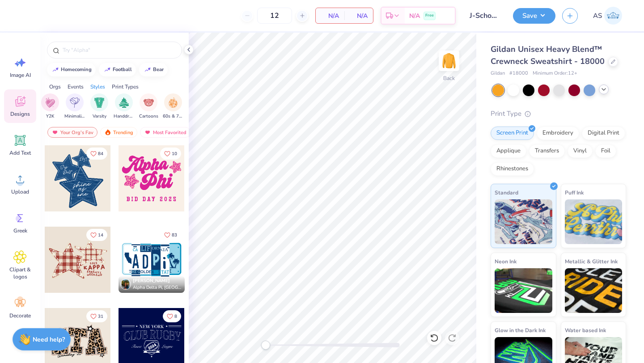
click at [71, 188] on div at bounding box center [78, 178] width 66 height 66
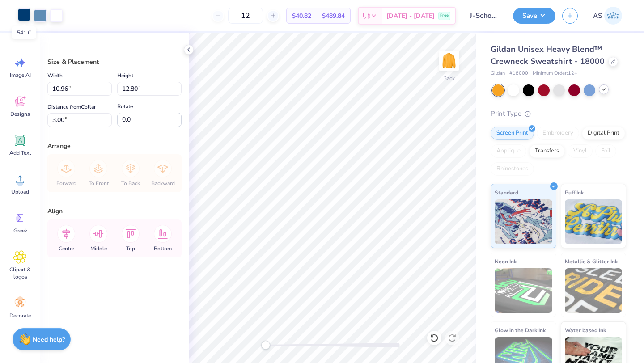
click at [25, 13] on div at bounding box center [24, 14] width 13 height 13
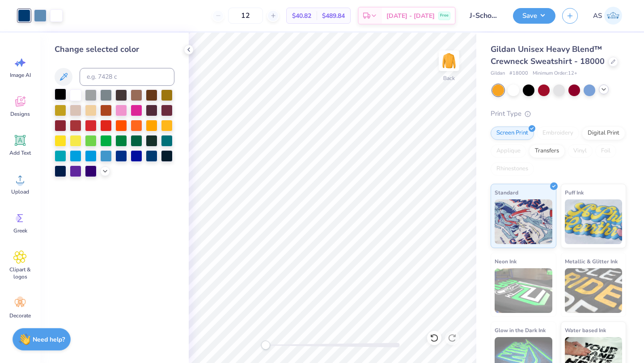
click at [59, 93] on div at bounding box center [61, 95] width 12 height 12
click at [43, 18] on div at bounding box center [40, 14] width 13 height 13
click at [61, 94] on div at bounding box center [61, 95] width 12 height 12
click at [43, 17] on div at bounding box center [40, 14] width 13 height 13
click at [77, 94] on div at bounding box center [76, 95] width 12 height 12
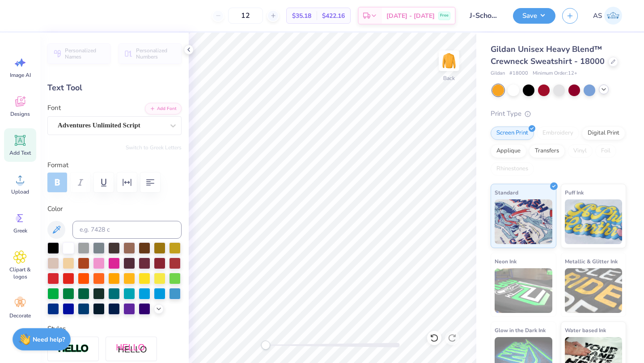
scroll to position [7, 1]
type input "0.88"
type input "0.94"
type input "4.70"
type input "-17.8"
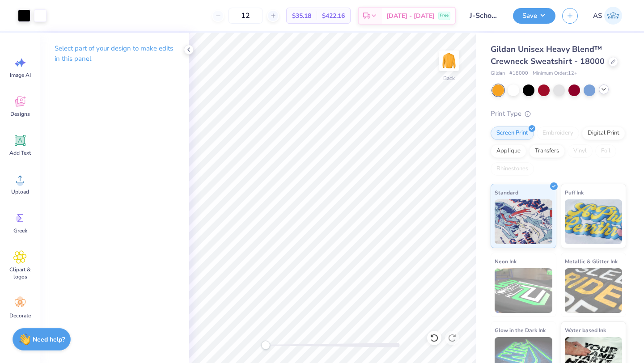
click at [331, 235] on div "Art colors 12 $35.18 Per Item $422.16 Total Est. Delivery Oct 10 - 13 Free Desi…" at bounding box center [322, 181] width 644 height 363
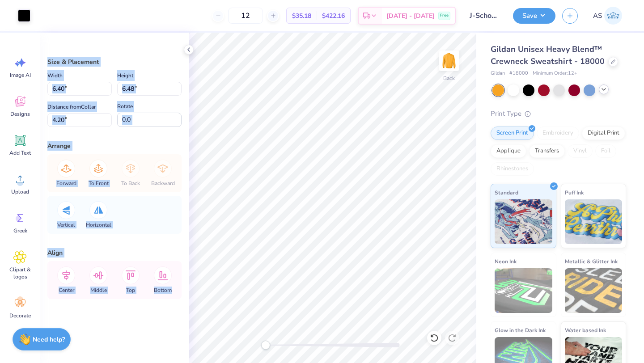
drag, startPoint x: 188, startPoint y: 94, endPoint x: 487, endPoint y: 254, distance: 339.5
click at [487, 254] on div "Art colors 12 $35.18 Per Item $422.16 Total Est. Delivery Oct 10 - 13 Free Desi…" at bounding box center [322, 181] width 644 height 363
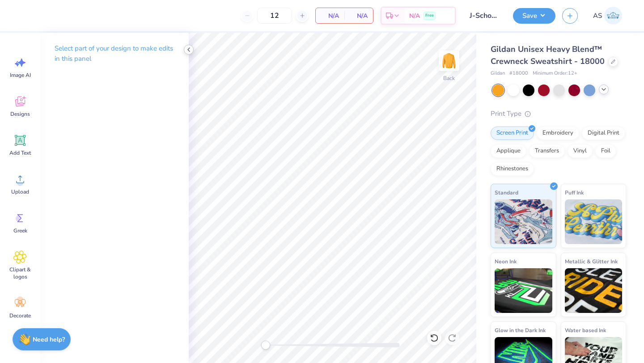
click at [188, 46] on div at bounding box center [189, 50] width 10 height 10
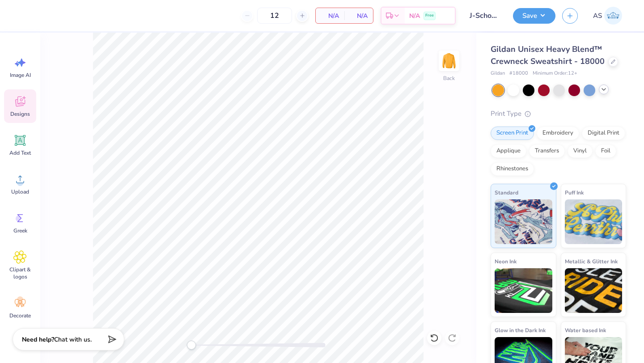
click at [24, 100] on icon at bounding box center [19, 101] width 13 height 13
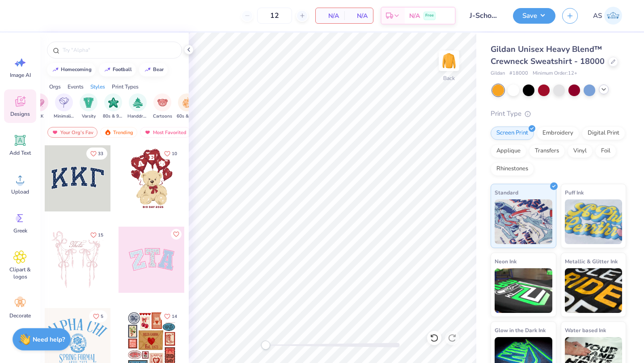
scroll to position [0, 510]
click at [116, 104] on img "filter for 80s & 90s" at bounding box center [113, 102] width 10 height 10
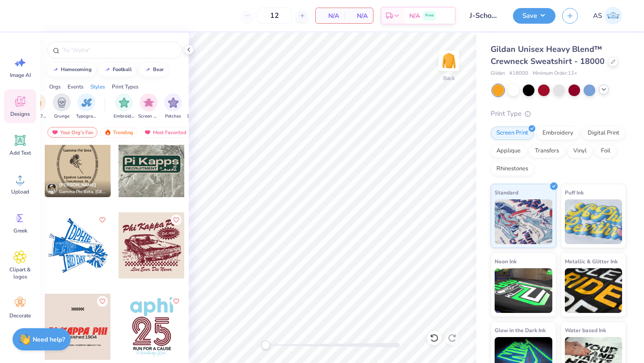
scroll to position [0, 613]
click at [78, 103] on div "filter for 60s & 70s" at bounding box center [83, 102] width 18 height 18
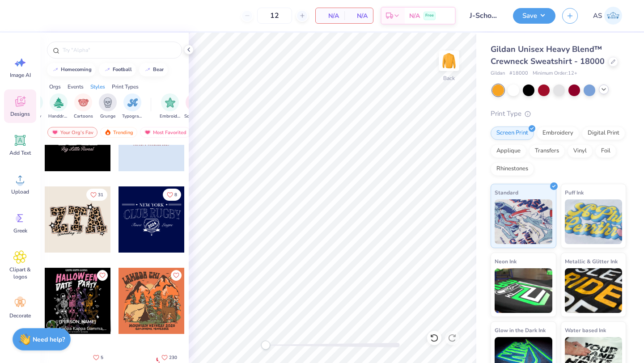
scroll to position [159, 0]
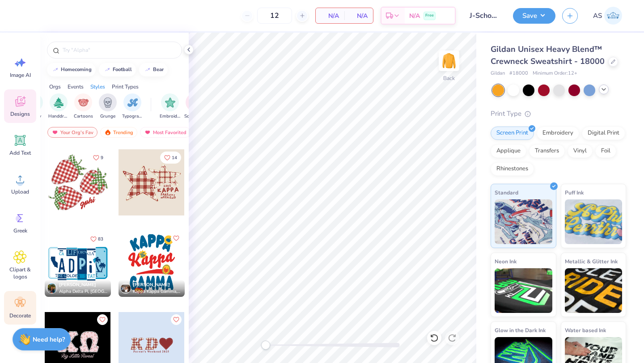
click at [16, 305] on icon at bounding box center [19, 302] width 13 height 13
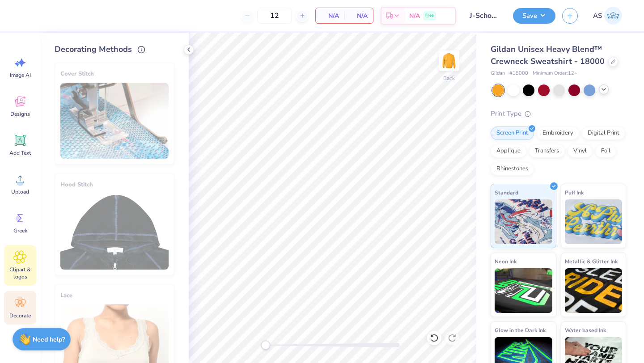
click at [20, 270] on span "Clipart & logos" at bounding box center [20, 273] width 30 height 14
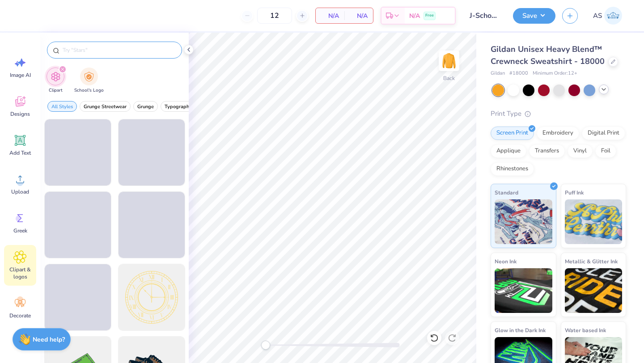
click at [115, 48] on input "text" at bounding box center [119, 50] width 114 height 9
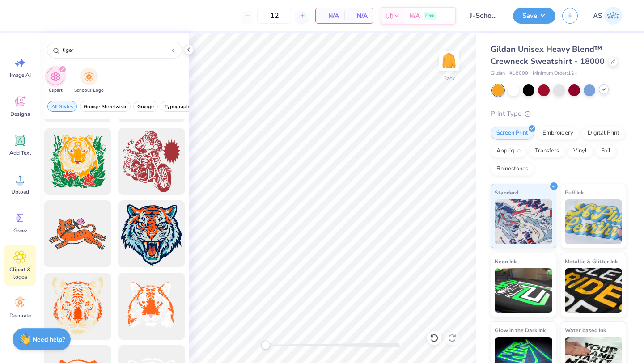
scroll to position [425, 0]
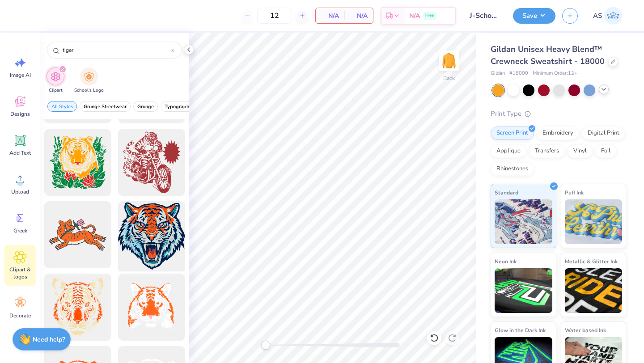
type input "tiger"
click at [133, 242] on div at bounding box center [151, 235] width 74 height 74
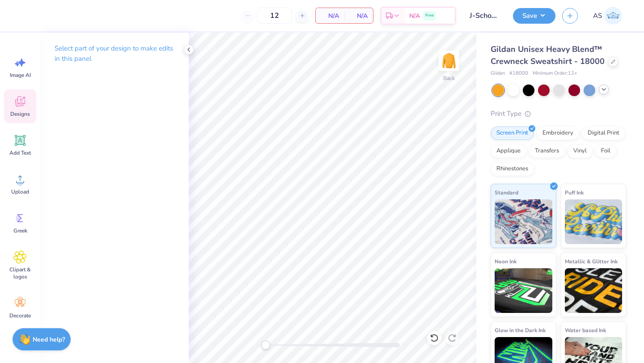
click at [21, 111] on span "Designs" at bounding box center [20, 113] width 20 height 7
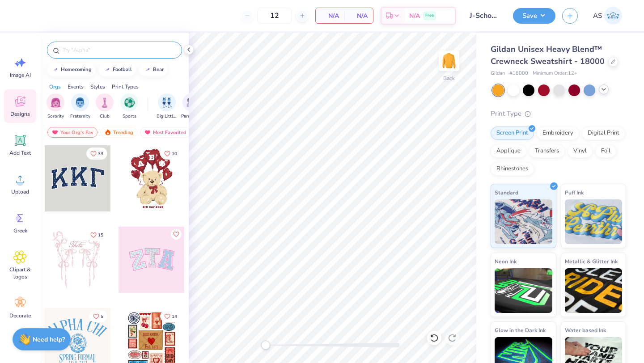
click at [106, 49] on input "text" at bounding box center [119, 50] width 114 height 9
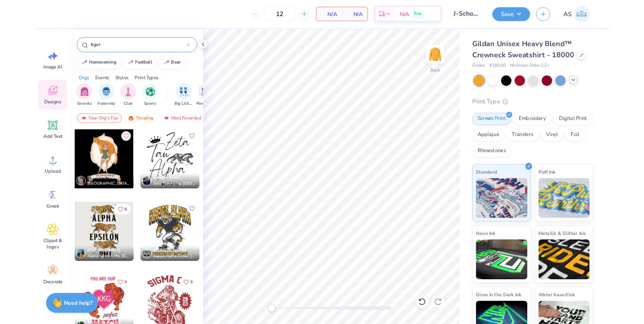
scroll to position [242, 0]
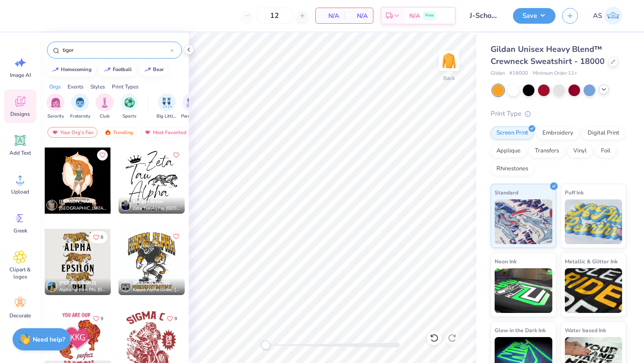
type input "tiger"
click at [168, 273] on div at bounding box center [152, 262] width 66 height 66
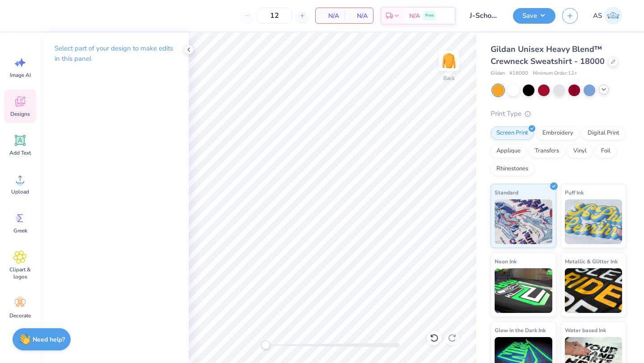
click at [27, 116] on span "Designs" at bounding box center [20, 113] width 20 height 7
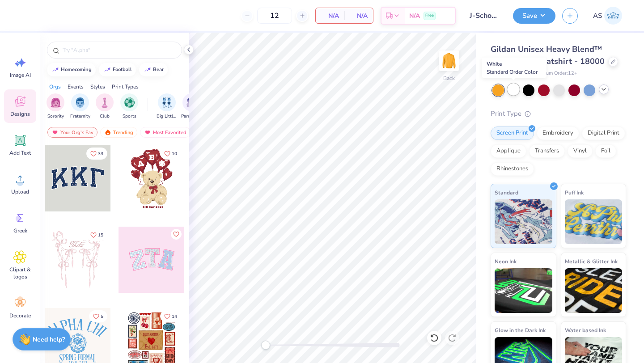
click at [509, 92] on div at bounding box center [514, 90] width 12 height 12
click at [603, 92] on icon at bounding box center [603, 89] width 7 height 7
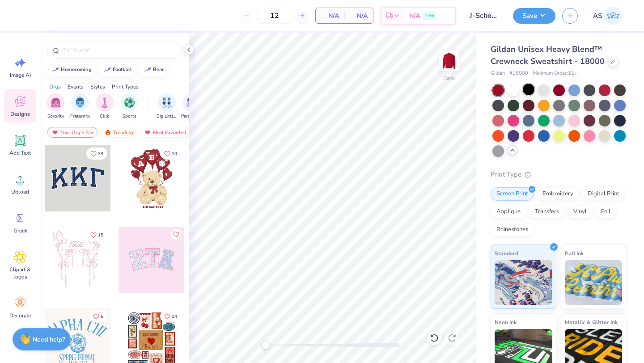
click at [527, 85] on div at bounding box center [529, 90] width 12 height 12
click at [22, 187] on div "Upload" at bounding box center [20, 184] width 32 height 34
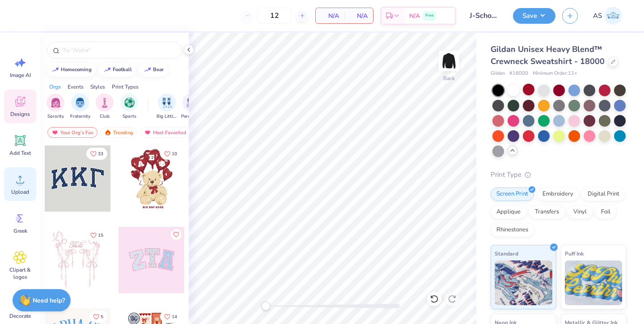
click at [17, 192] on span "Upload" at bounding box center [20, 191] width 18 height 7
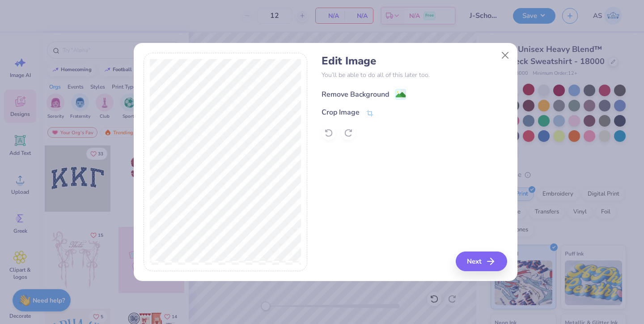
click at [377, 94] on div "Remove Background" at bounding box center [356, 94] width 68 height 11
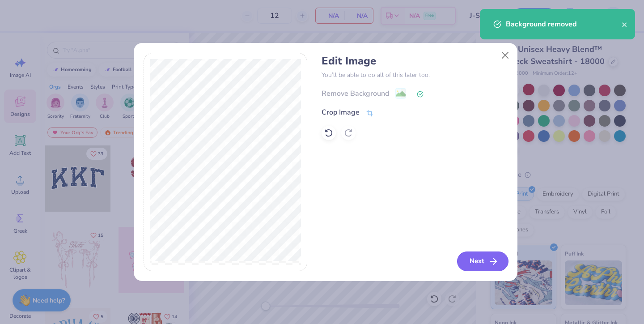
click at [491, 264] on icon "button" at bounding box center [493, 261] width 11 height 11
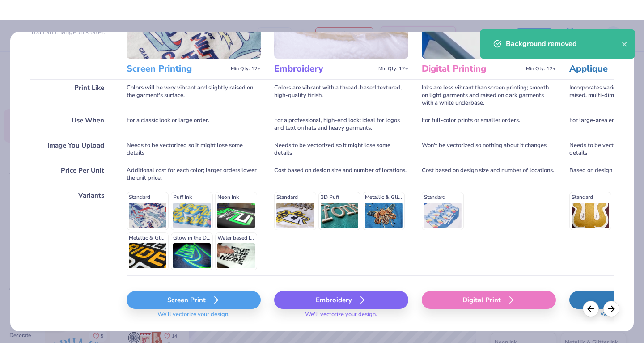
scroll to position [122, 0]
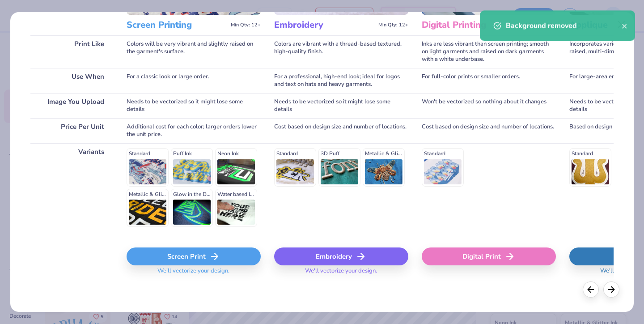
click at [185, 250] on div "Screen Print" at bounding box center [194, 256] width 134 height 18
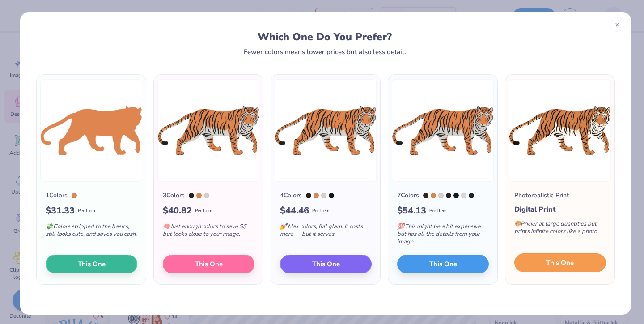
click at [551, 262] on span "This One" at bounding box center [560, 263] width 28 height 10
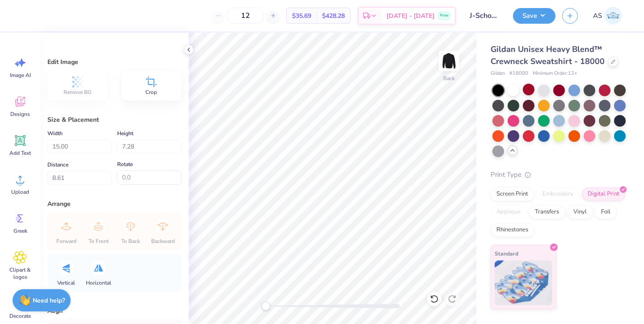
type input "12.10"
type input "5.87"
type input "10.70"
type input "9.54"
type input "4.63"
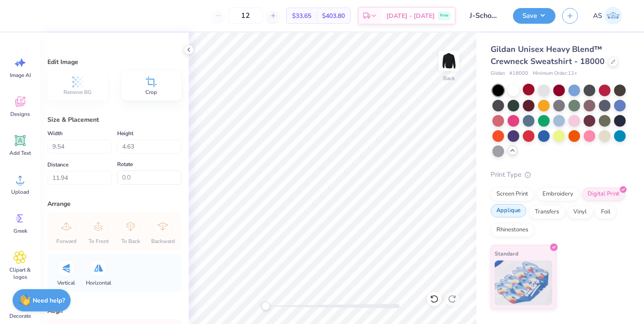
type input "8.34"
click at [26, 149] on span "Add Text" at bounding box center [19, 152] width 21 height 7
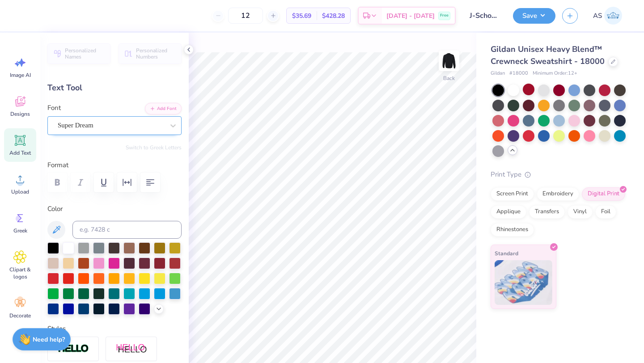
click at [114, 130] on div "Super Dream" at bounding box center [111, 126] width 108 height 14
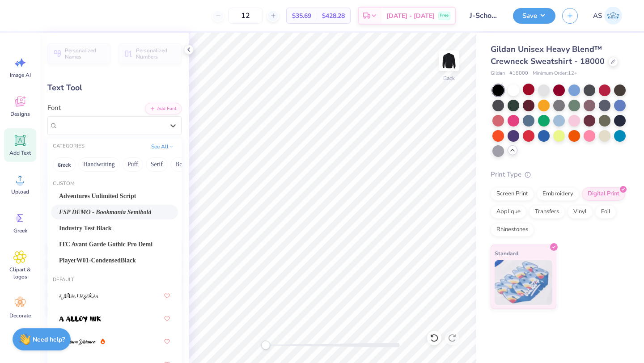
click at [126, 215] on span "FSP DEMO - Bookmania Semibold" at bounding box center [105, 211] width 92 height 9
click at [134, 128] on div "FSP DEMO - Bookmania Semibold" at bounding box center [111, 126] width 108 height 14
click at [125, 249] on span "ITC Avant Garde Gothic Pro Demi" at bounding box center [105, 244] width 93 height 9
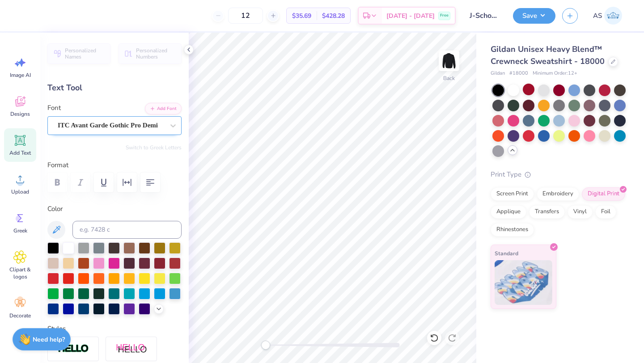
click at [139, 127] on div "ITC Avant Garde Gothic Pro Demi" at bounding box center [111, 126] width 108 height 14
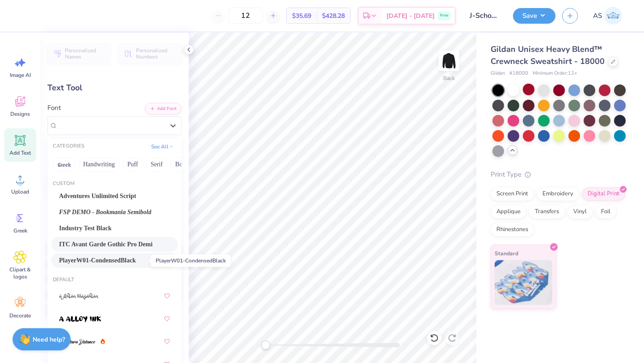
click at [126, 259] on span "PlayerW01-CondensedBlack" at bounding box center [97, 260] width 77 height 9
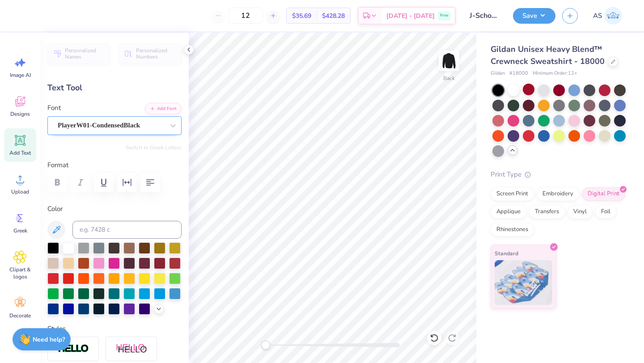
click at [133, 128] on div "PlayerW01-CondensedBlack" at bounding box center [111, 126] width 108 height 14
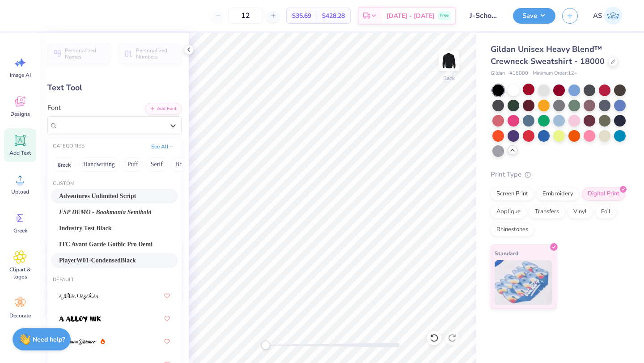
click at [131, 194] on div "Adventures Unlimited Script" at bounding box center [114, 195] width 111 height 9
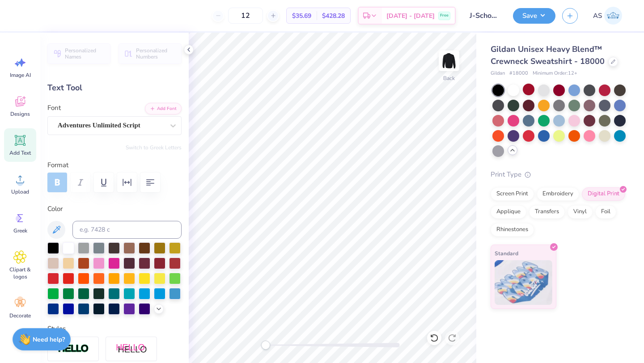
scroll to position [7, 1]
type textarea "W"
type textarea "wise shall be the bearers of light"
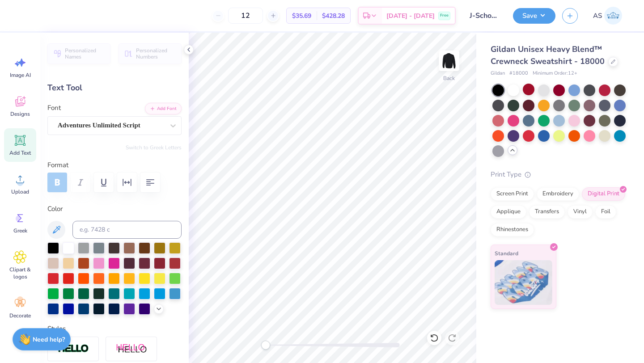
type input "24.43"
type input "1.69"
type input "11.40"
type input "5.48"
type input "1.51"
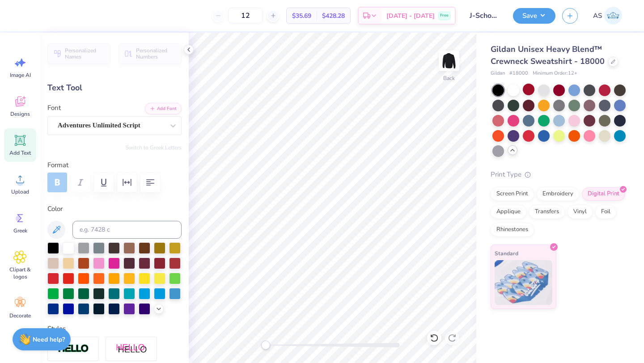
type input "11.49"
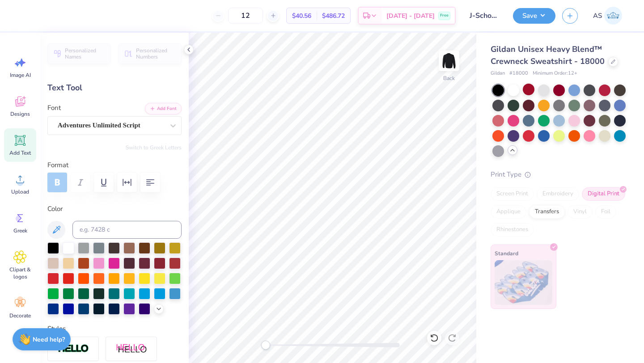
type input "14.68"
type input "1.02"
type input "8.80"
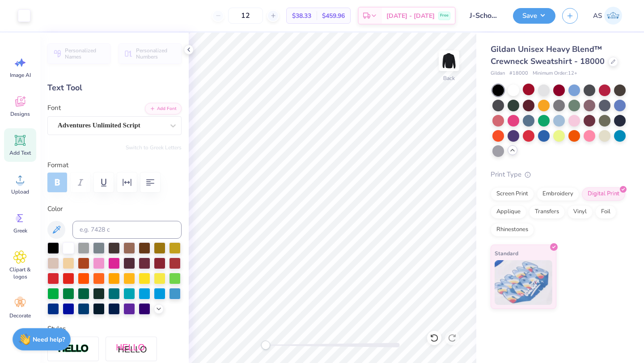
type input "10.93"
type input "0.76"
type input "8.81"
type input "14.63"
type input "1.01"
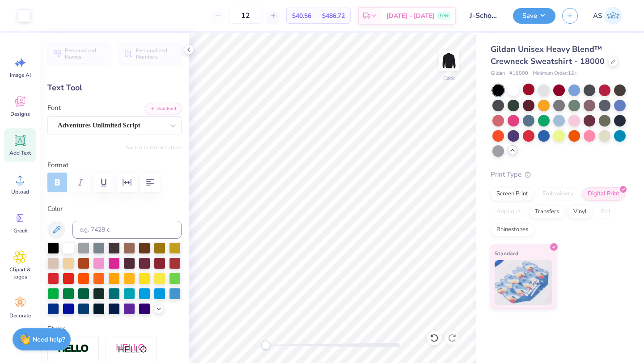
type input "4.87"
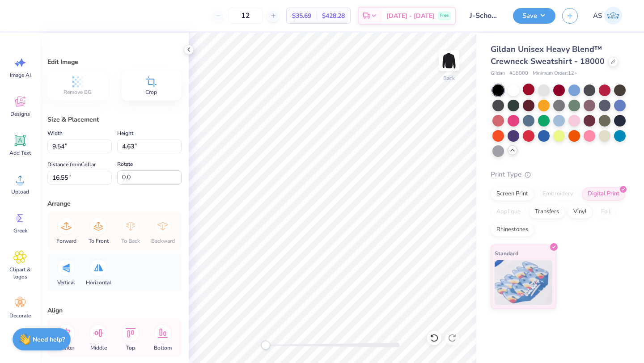
type input "12.53"
type input "6.08"
type input "6.91"
type input "12.80"
type input "6.21"
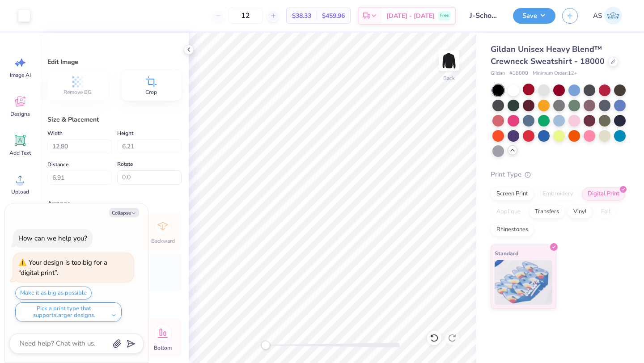
type textarea "x"
type input "14.65"
type input "7.11"
type input "3.67"
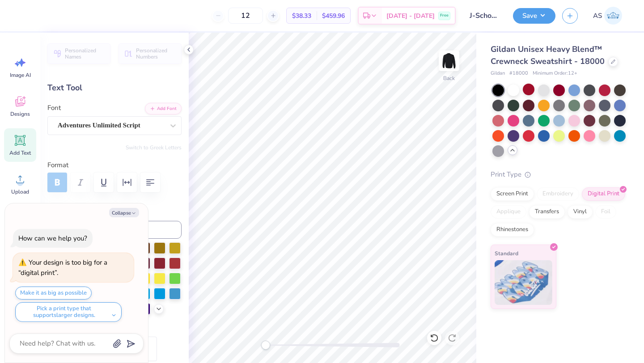
scroll to position [7, 4]
click at [123, 212] on button "Collapse" at bounding box center [124, 212] width 30 height 9
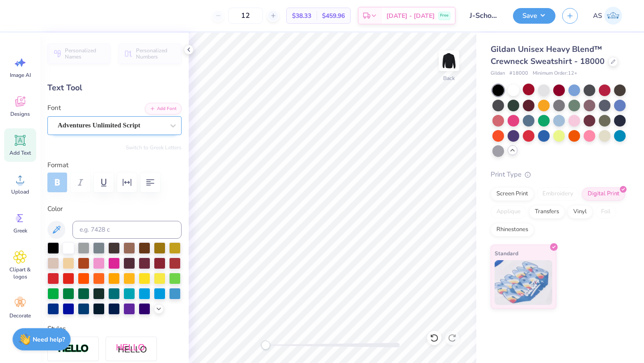
click at [89, 131] on div "Adventures Unlimited Script" at bounding box center [111, 126] width 108 height 14
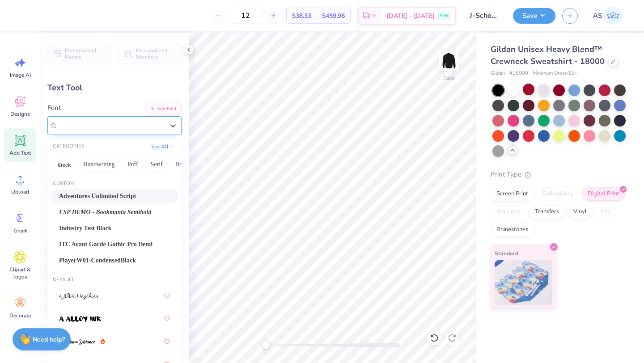
type textarea "x"
type input "7.68"
click at [100, 209] on span "FSP DEMO - Bookmania Semibold" at bounding box center [105, 211] width 92 height 9
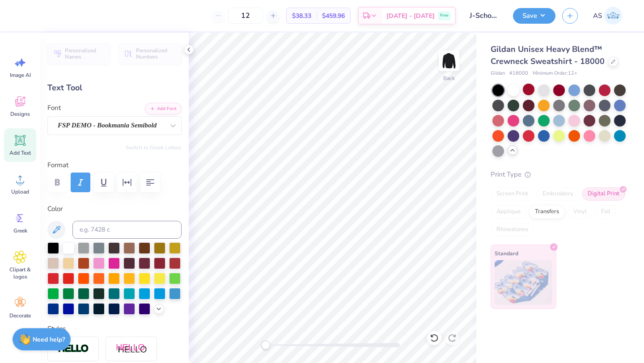
type input "16.95"
type input "1.06"
type input "7.66"
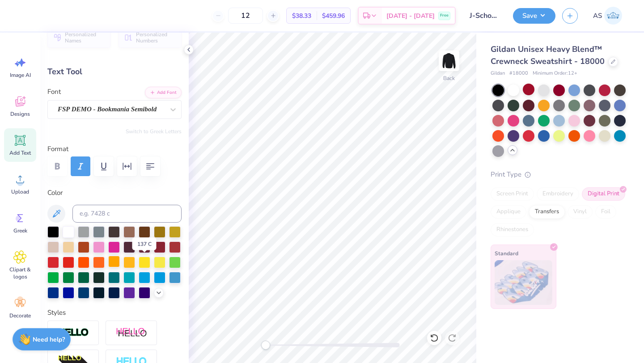
click at [120, 259] on div at bounding box center [114, 262] width 12 height 12
click at [171, 261] on div at bounding box center [114, 262] width 134 height 72
click at [135, 261] on div at bounding box center [129, 262] width 12 height 12
click at [67, 225] on div at bounding box center [69, 231] width 12 height 12
click at [169, 267] on div at bounding box center [175, 262] width 12 height 12
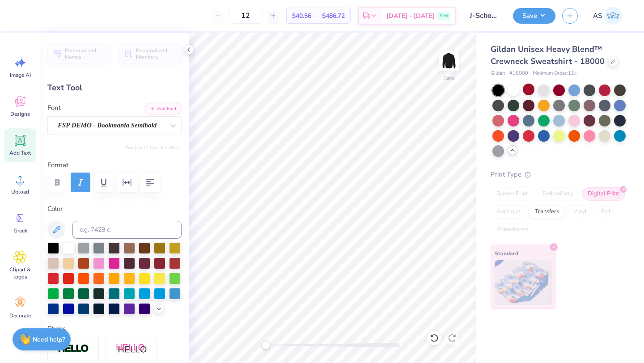
scroll to position [7, 1]
type textarea "wise shall be the bearers of light"
type input "5.81"
click at [516, 85] on div at bounding box center [514, 90] width 12 height 12
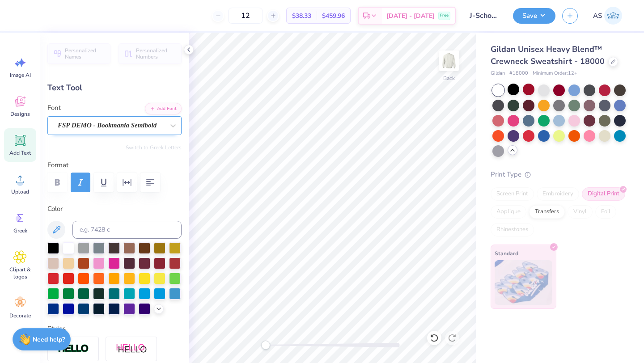
click at [105, 122] on div "FSP DEMO - Bookmania Semibold" at bounding box center [111, 126] width 108 height 14
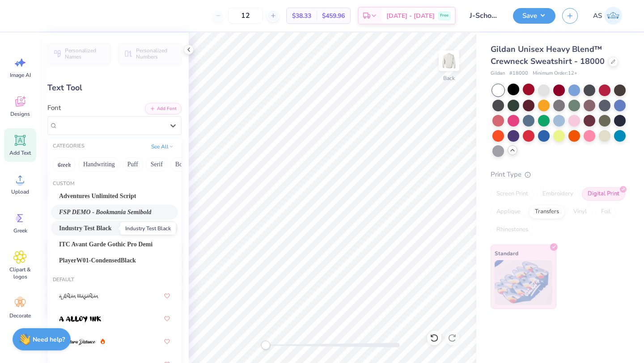
click at [94, 233] on span "Industry Test Black" at bounding box center [85, 228] width 52 height 9
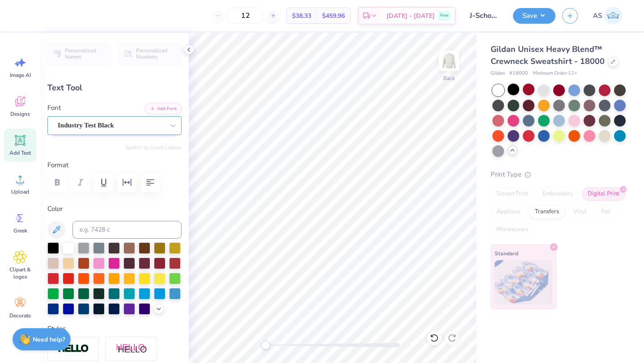
click at [111, 123] on div "Industry Test Black" at bounding box center [111, 126] width 108 height 14
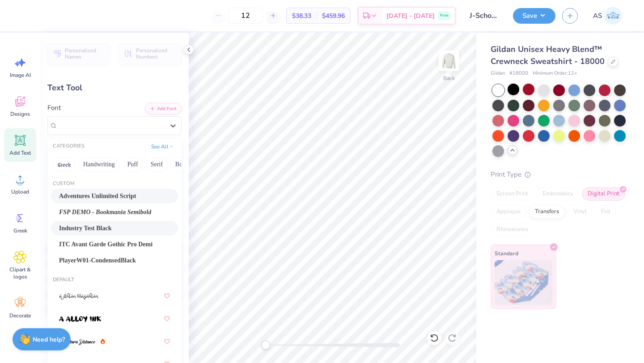
click at [104, 202] on div "Adventures Unlimited Script" at bounding box center [114, 196] width 127 height 15
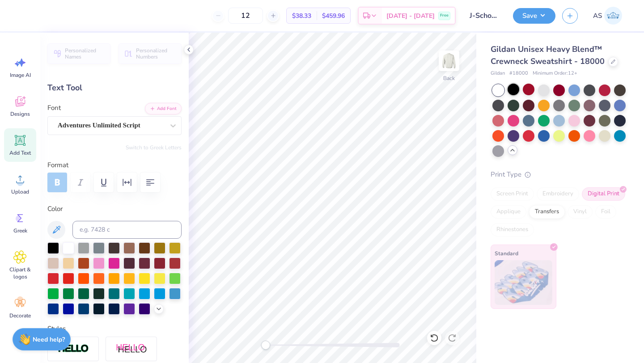
click at [516, 89] on div at bounding box center [514, 90] width 12 height 12
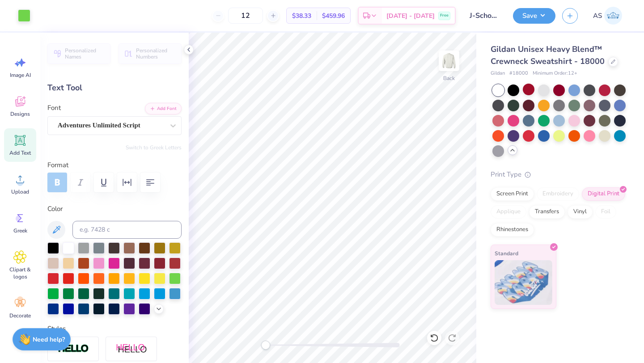
drag, startPoint x: 514, startPoint y: 93, endPoint x: 545, endPoint y: 83, distance: 32.7
click at [514, 93] on div at bounding box center [514, 91] width 12 height 12
type input "10.88"
type input "0.75"
click at [512, 88] on div at bounding box center [514, 90] width 12 height 12
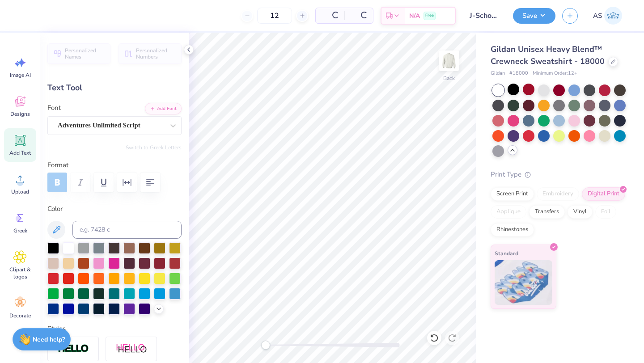
type input "7.94"
click at [69, 247] on div at bounding box center [69, 247] width 12 height 12
click at [52, 248] on div at bounding box center [53, 247] width 12 height 12
type input "3.00"
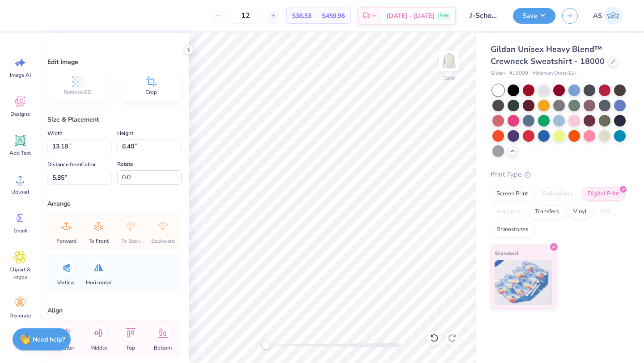
type input "13.18"
type input "6.40"
type input "4.76"
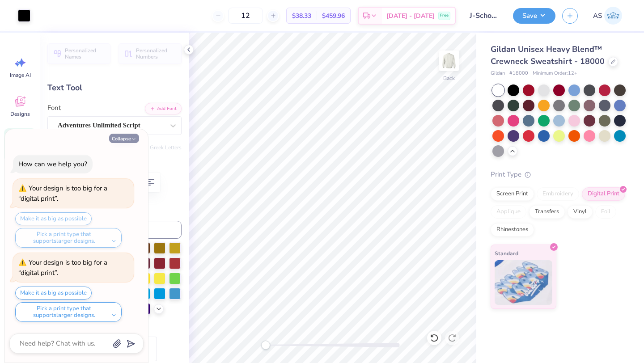
click at [124, 139] on button "Collapse" at bounding box center [124, 138] width 30 height 9
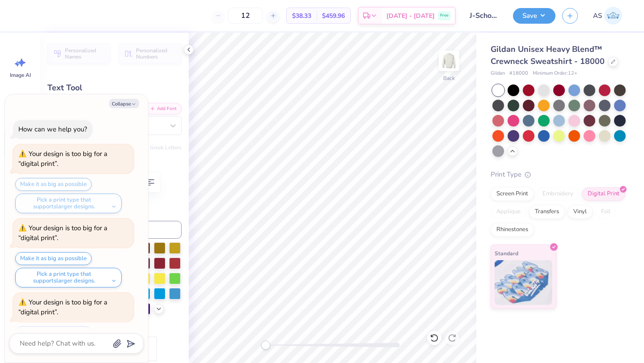
scroll to position [39, 0]
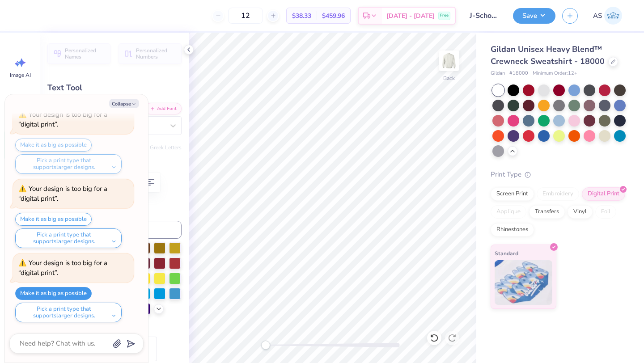
click at [59, 293] on button "Make it as big as possible" at bounding box center [53, 293] width 76 height 13
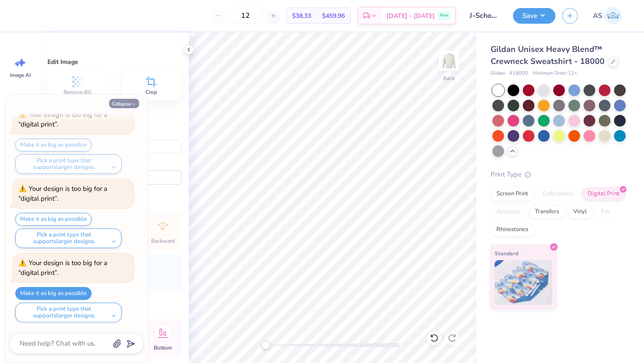
click at [124, 105] on button "Collapse" at bounding box center [124, 103] width 30 height 9
type textarea "x"
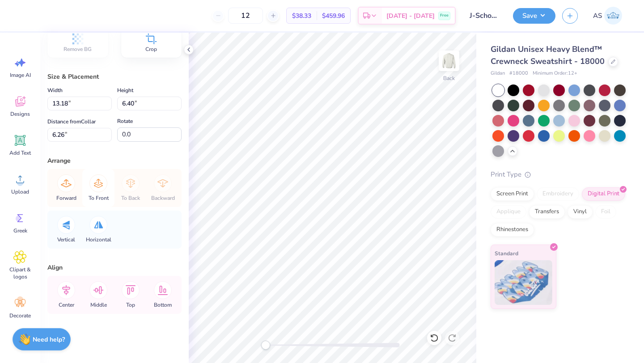
scroll to position [0, 0]
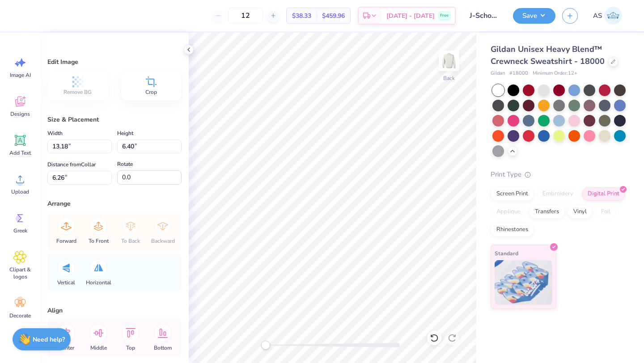
click at [146, 87] on icon at bounding box center [150, 81] width 13 height 13
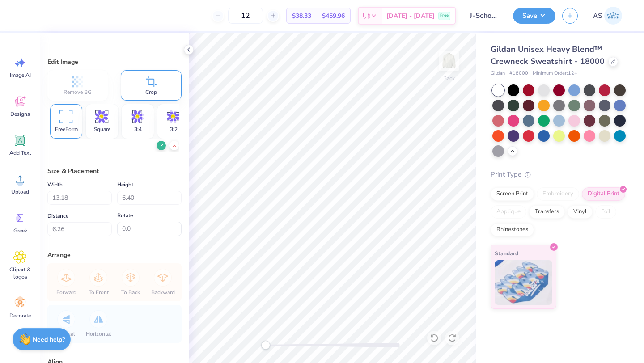
scroll to position [0, 53]
click at [171, 143] on button at bounding box center [173, 145] width 9 height 9
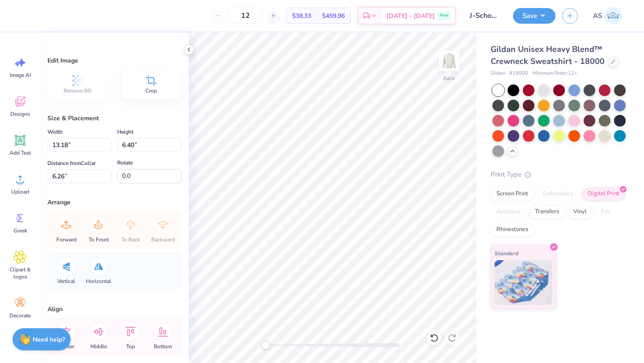
scroll to position [0, 0]
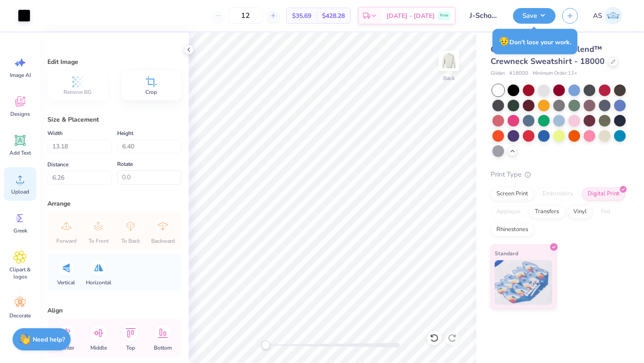
click at [23, 179] on icon at bounding box center [19, 179] width 13 height 13
click at [15, 176] on icon at bounding box center [19, 179] width 13 height 13
click at [191, 53] on icon at bounding box center [188, 49] width 7 height 7
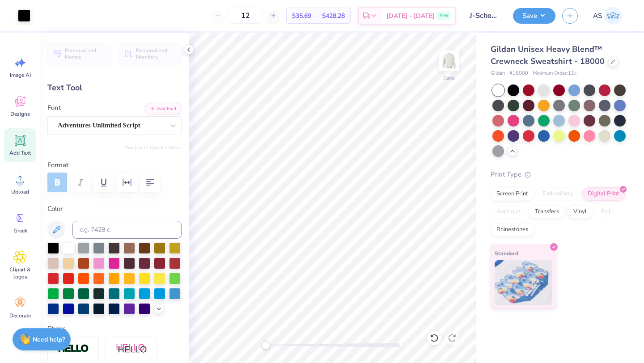
type input "14.53"
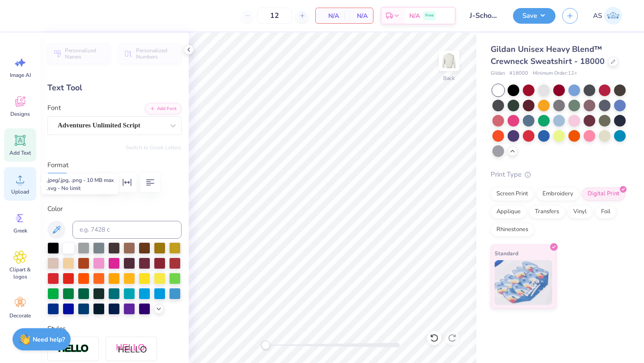
click at [26, 197] on div "Upload" at bounding box center [20, 184] width 32 height 34
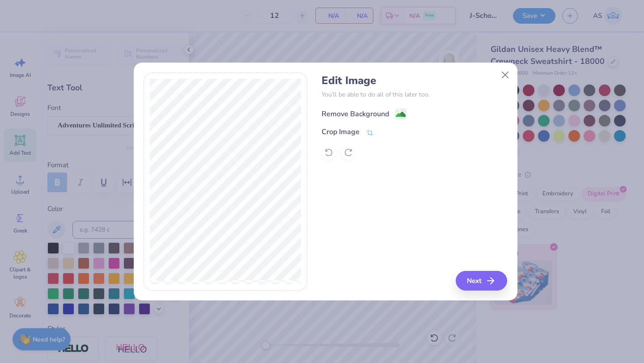
click at [359, 112] on div "Remove Background" at bounding box center [356, 114] width 68 height 11
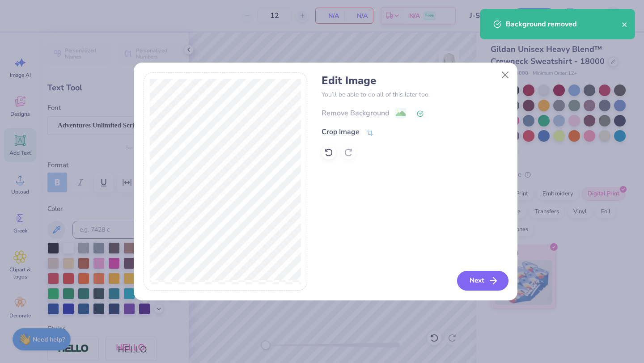
click at [472, 286] on button "Next" at bounding box center [482, 281] width 51 height 20
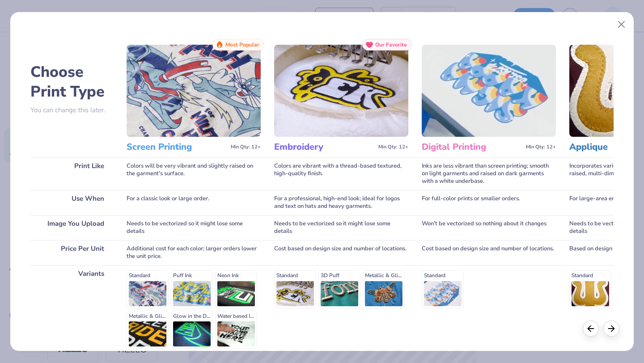
click at [155, 135] on img at bounding box center [194, 91] width 134 height 92
click at [164, 147] on h3 "Screen Printing" at bounding box center [177, 147] width 101 height 12
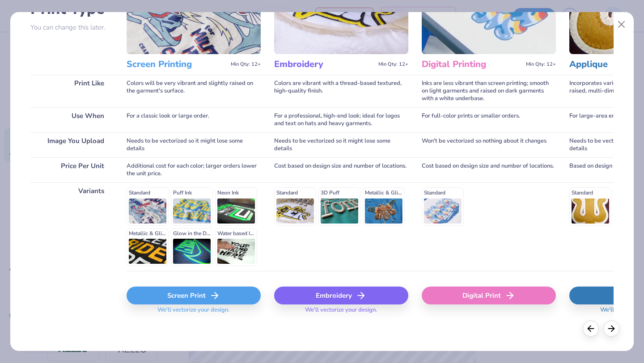
click at [480, 299] on div "Digital Print" at bounding box center [489, 296] width 134 height 18
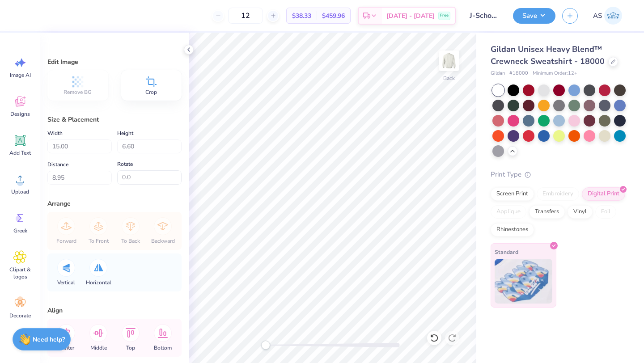
type input "5.65"
click at [518, 91] on div at bounding box center [514, 90] width 12 height 12
click at [507, 93] on div at bounding box center [559, 121] width 134 height 72
click at [517, 88] on div at bounding box center [514, 90] width 12 height 12
click at [543, 103] on div at bounding box center [544, 105] width 12 height 12
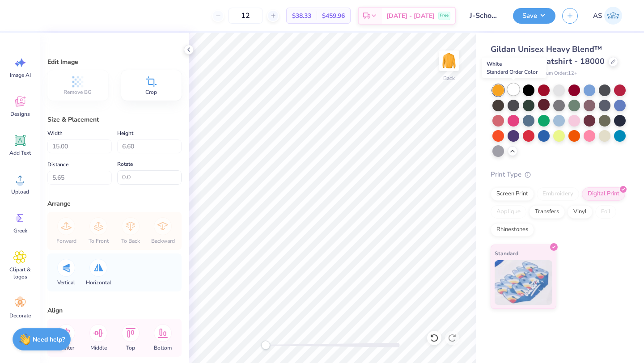
click at [518, 89] on div at bounding box center [514, 90] width 12 height 12
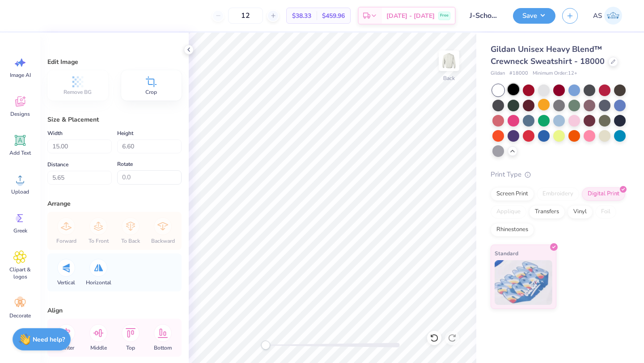
click at [516, 90] on div at bounding box center [514, 90] width 12 height 12
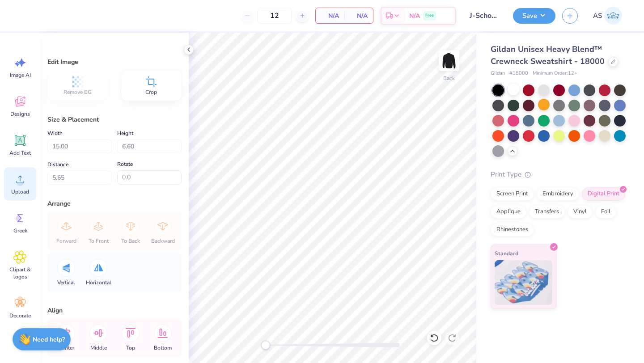
click at [8, 185] on div "Upload" at bounding box center [20, 184] width 32 height 34
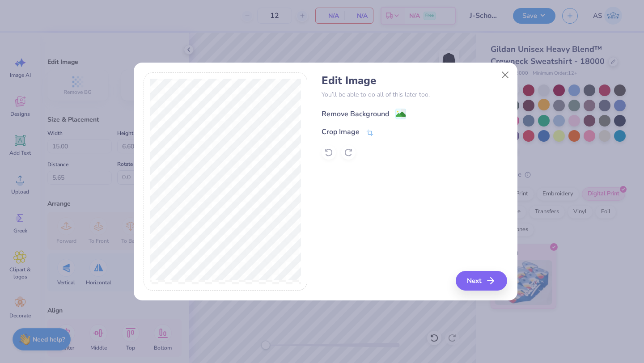
click at [373, 115] on div "Remove Background" at bounding box center [356, 114] width 68 height 11
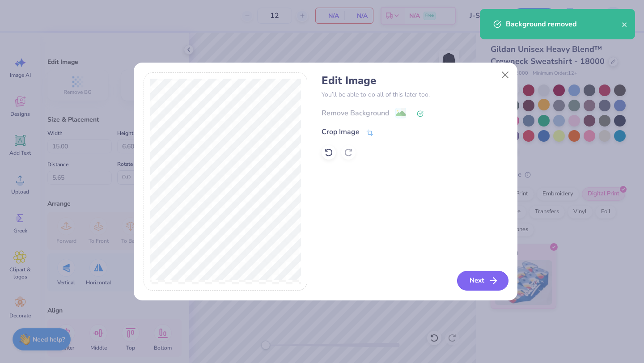
click at [491, 286] on button "Next" at bounding box center [482, 281] width 51 height 20
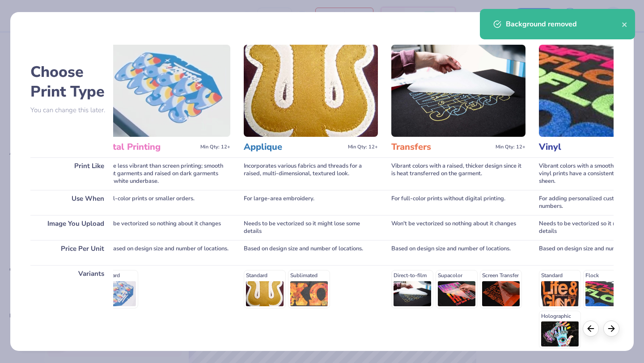
scroll to position [83, 0]
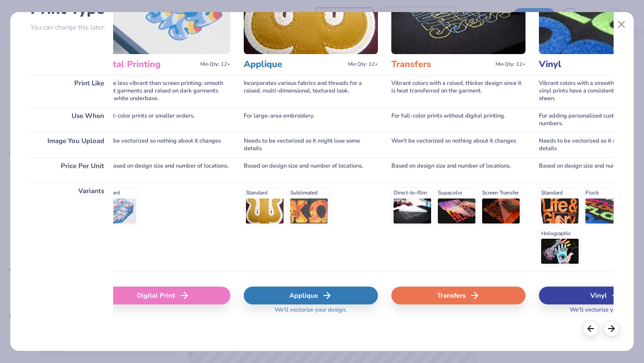
click at [194, 293] on div "Digital Print" at bounding box center [163, 296] width 134 height 18
type input "5.78"
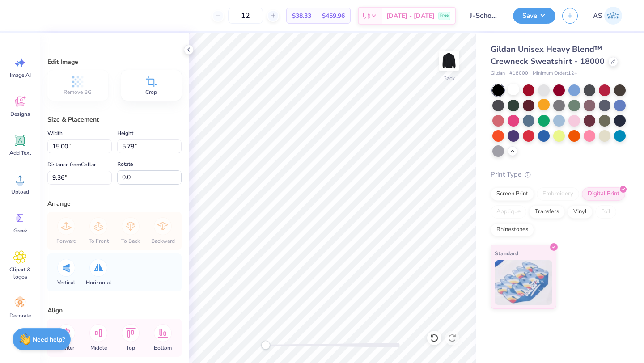
type input "7.30"
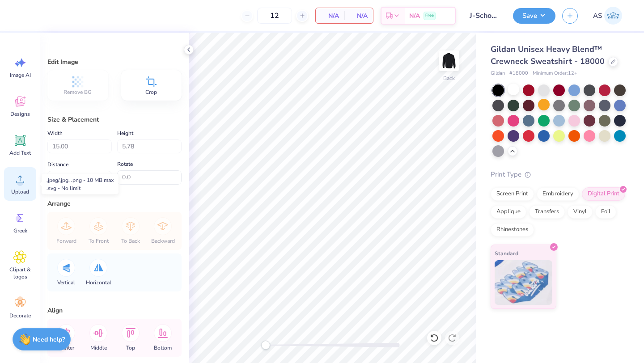
click at [18, 171] on div "Upload" at bounding box center [20, 184] width 32 height 34
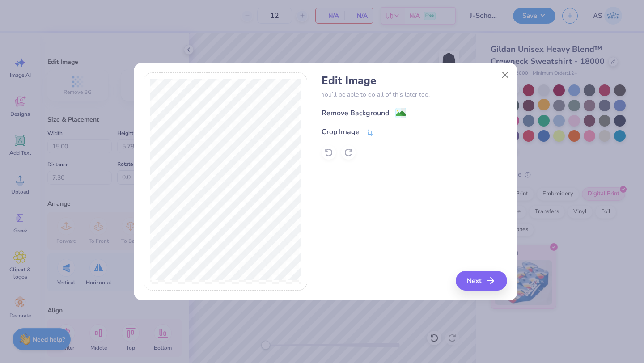
click at [350, 106] on div "Edit Image You’ll be able to do all of this later too. Remove Background Crop I…" at bounding box center [415, 116] width 186 height 85
click at [350, 114] on div "Remove Background" at bounding box center [356, 114] width 68 height 11
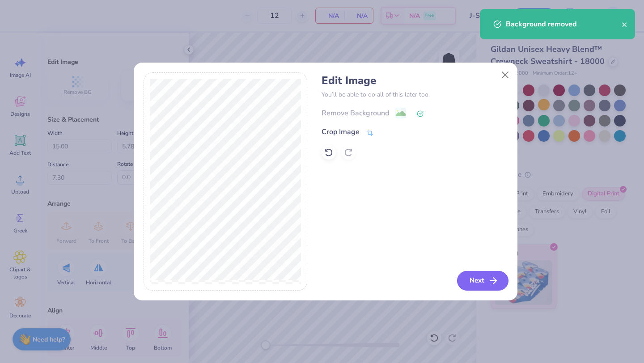
click at [478, 287] on button "Next" at bounding box center [482, 281] width 51 height 20
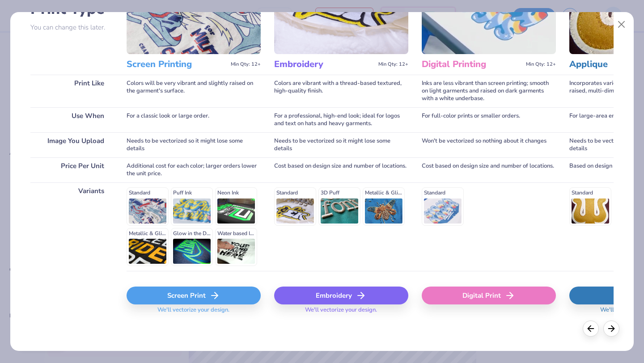
click at [528, 302] on div "Digital Print" at bounding box center [489, 296] width 134 height 18
type input "7.30"
type input "8.60"
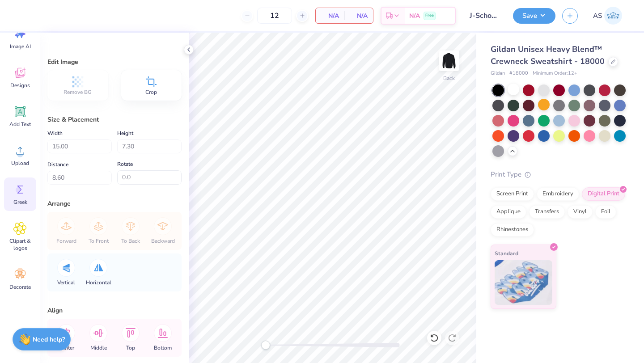
scroll to position [0, 0]
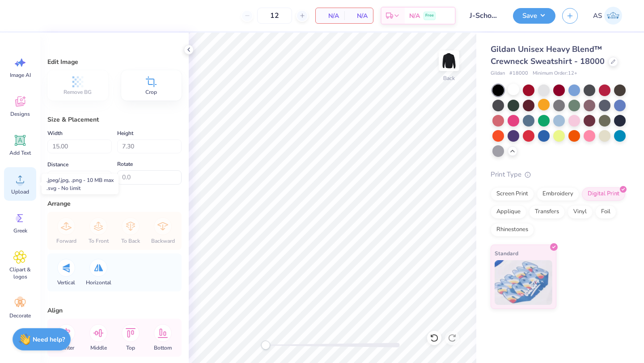
click at [18, 193] on span "Upload" at bounding box center [20, 191] width 18 height 7
click at [20, 191] on span "Upload" at bounding box center [20, 191] width 18 height 7
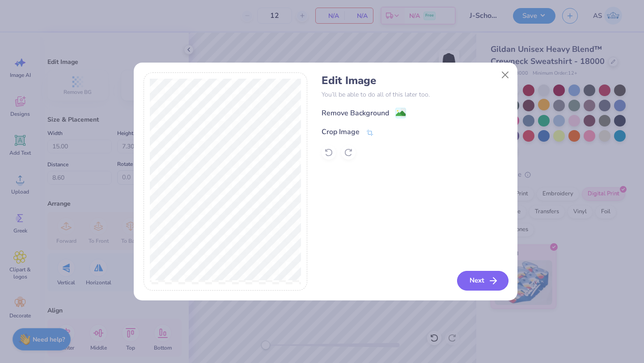
click at [493, 278] on polyline "button" at bounding box center [494, 281] width 3 height 6
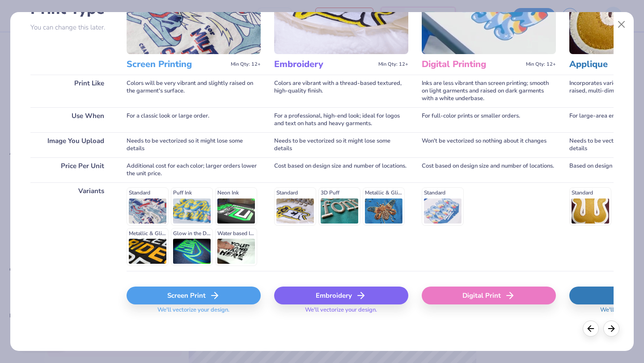
scroll to position [0, 0]
click at [470, 300] on div "Digital Print" at bounding box center [488, 296] width 134 height 18
type input "13.50"
type input "18.00"
type input "3.25"
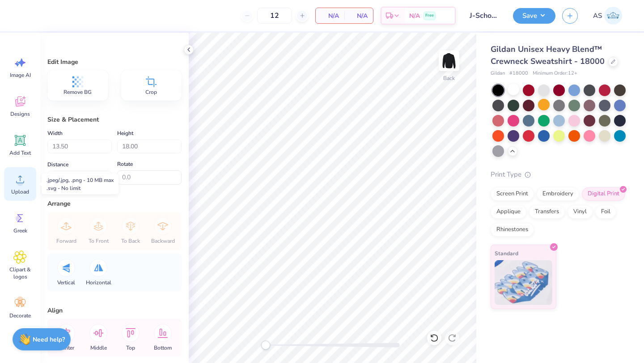
click at [24, 179] on icon at bounding box center [19, 179] width 13 height 13
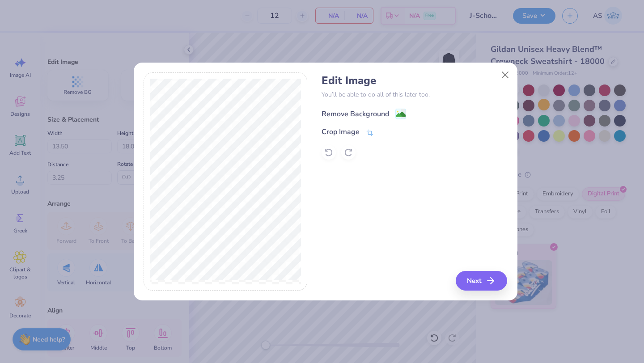
click at [367, 109] on div "Remove Background" at bounding box center [356, 114] width 68 height 11
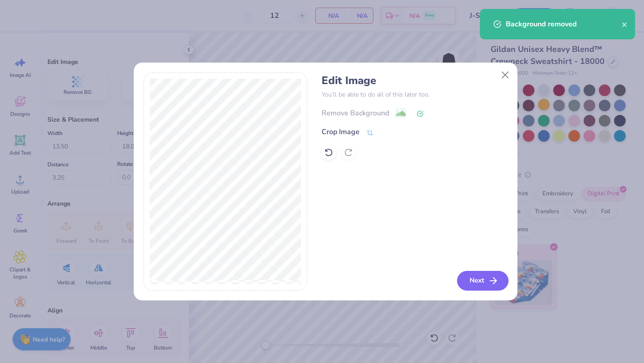
click at [475, 275] on button "Next" at bounding box center [482, 281] width 51 height 20
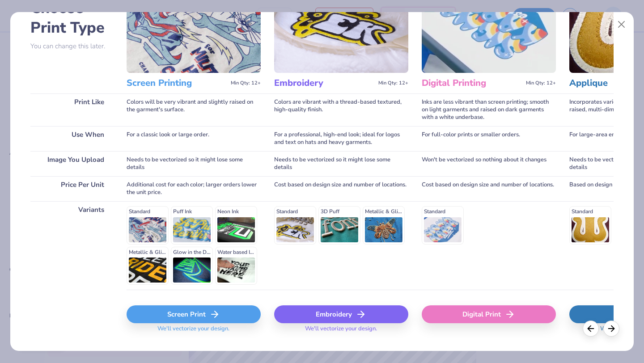
scroll to position [66, 0]
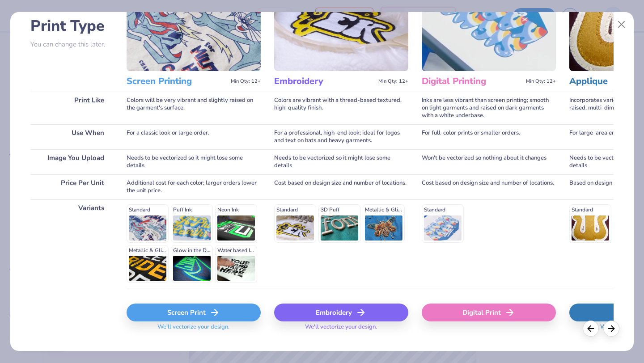
click at [485, 318] on div "Digital Print" at bounding box center [489, 313] width 134 height 18
type input "15.00"
type input "5.85"
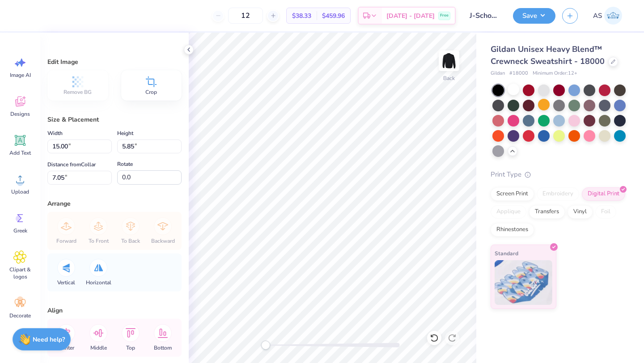
click at [495, 171] on div "Print Type" at bounding box center [558, 174] width 135 height 10
type input "5.88"
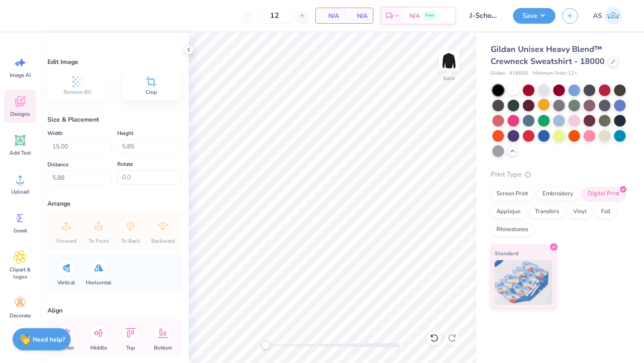
click at [21, 110] on div "Designs" at bounding box center [20, 106] width 32 height 34
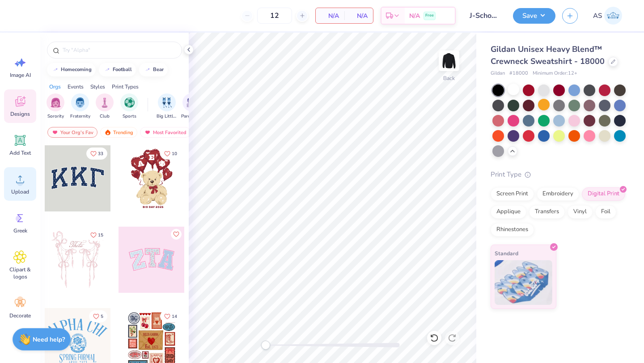
click at [23, 191] on span "Upload" at bounding box center [20, 191] width 18 height 7
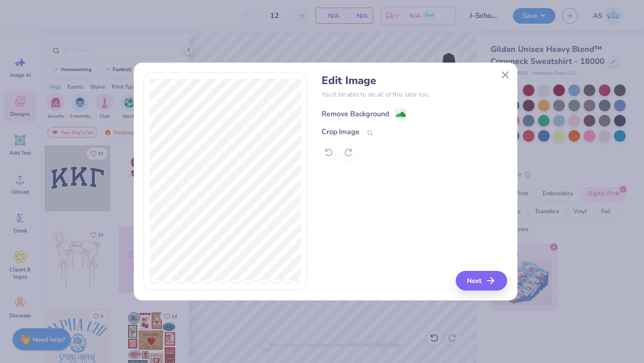
click at [375, 113] on div "Remove Background" at bounding box center [356, 114] width 68 height 11
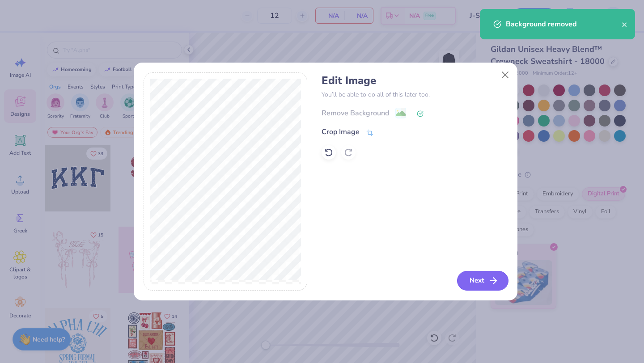
click at [480, 283] on button "Next" at bounding box center [482, 281] width 51 height 20
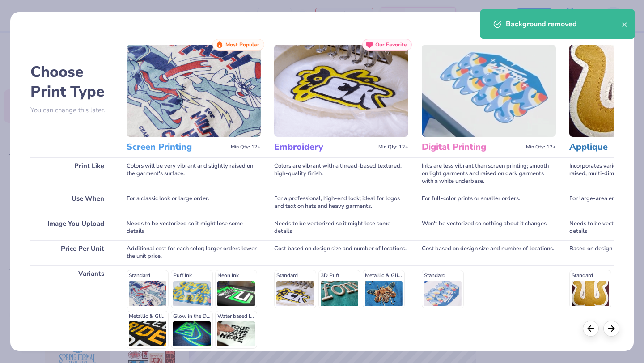
scroll to position [83, 0]
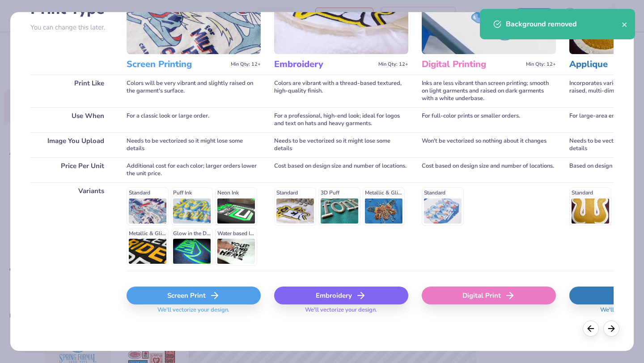
click at [492, 296] on div "Digital Print" at bounding box center [489, 296] width 134 height 18
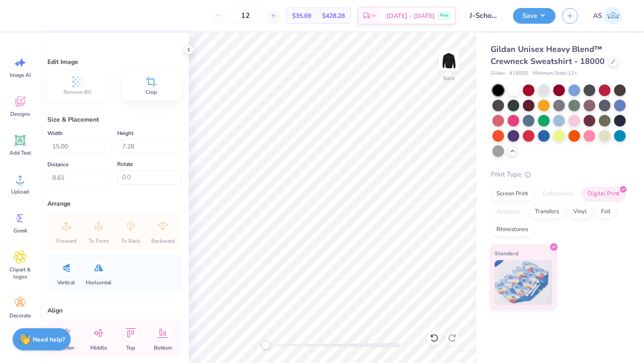
type input "12.45"
type input "6.04"
type input "7.84"
click at [13, 156] on span "Add Text" at bounding box center [19, 152] width 21 height 7
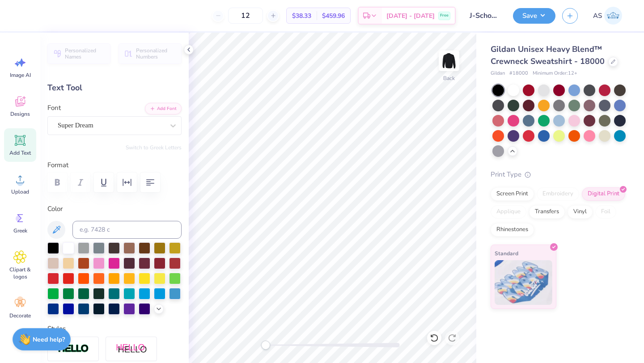
scroll to position [7, 1]
click at [157, 120] on div at bounding box center [111, 125] width 106 height 12
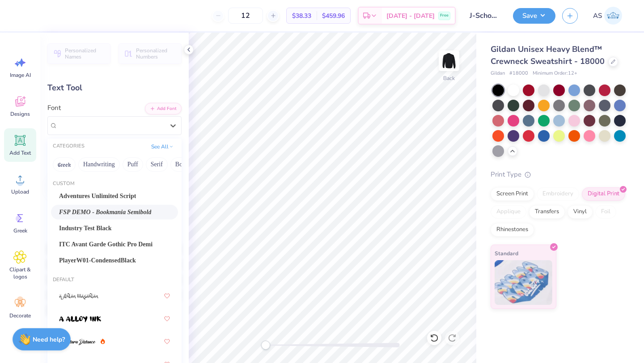
click at [140, 212] on span "FSP DEMO - Bookmania Semibold" at bounding box center [105, 211] width 92 height 9
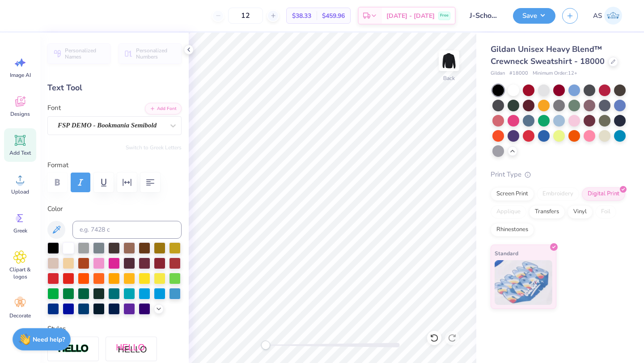
scroll to position [7, 7]
type textarea "wise shall be the bearers of light"
type input "16.96"
type input "1.06"
type input "11.72"
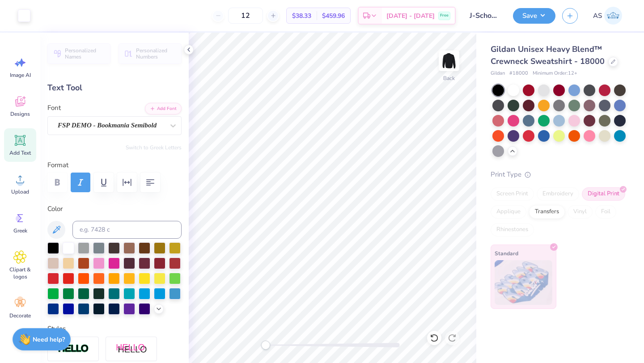
type input "9.36"
click at [546, 110] on div at bounding box center [544, 105] width 12 height 12
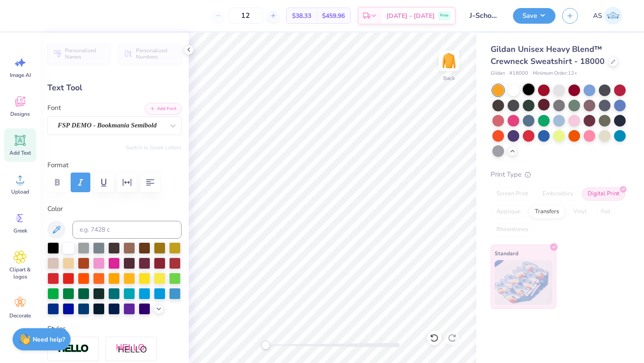
click at [529, 91] on div at bounding box center [529, 90] width 12 height 12
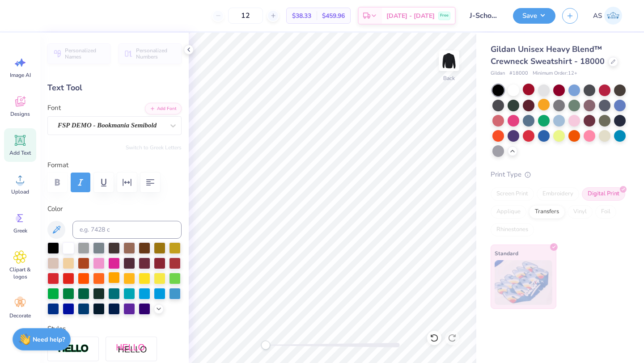
click at [120, 276] on div at bounding box center [114, 278] width 12 height 12
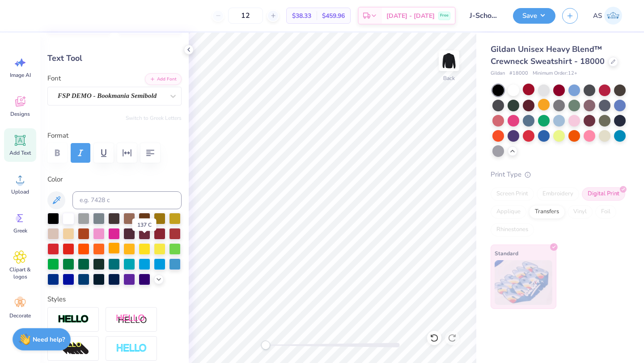
scroll to position [47, 0]
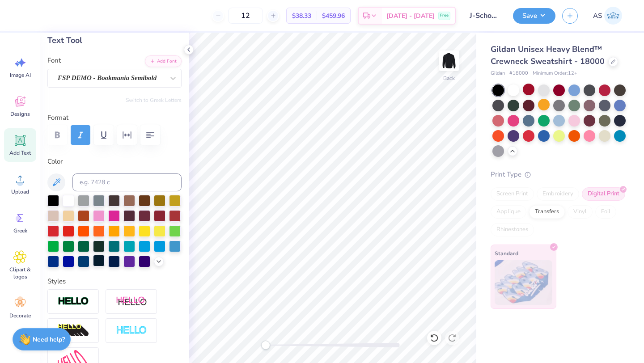
click at [105, 264] on div at bounding box center [99, 261] width 12 height 12
click at [89, 262] on div at bounding box center [84, 261] width 12 height 12
click at [155, 264] on icon at bounding box center [158, 260] width 7 height 7
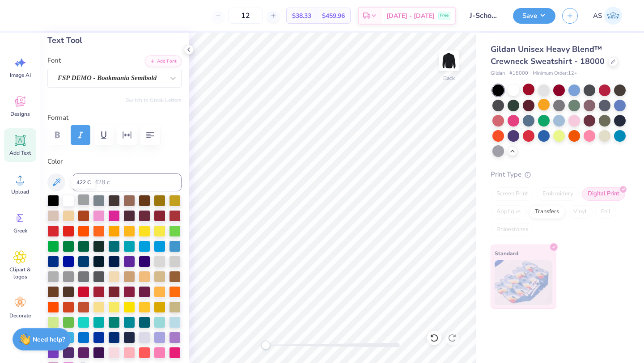
click at [80, 198] on div at bounding box center [84, 200] width 12 height 12
click at [71, 197] on div at bounding box center [69, 200] width 12 height 12
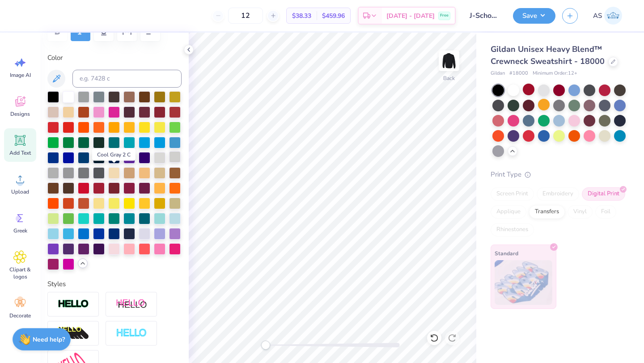
scroll to position [153, 0]
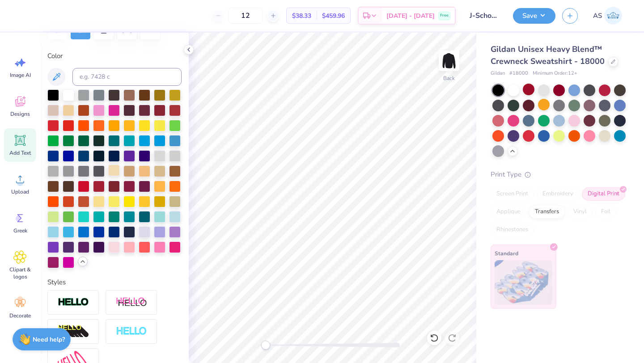
click at [108, 176] on div at bounding box center [114, 171] width 12 height 12
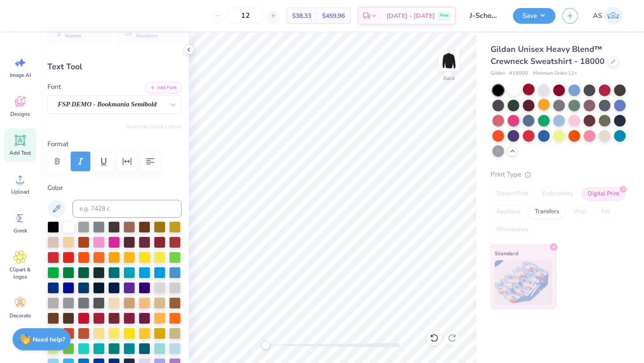
scroll to position [0, 0]
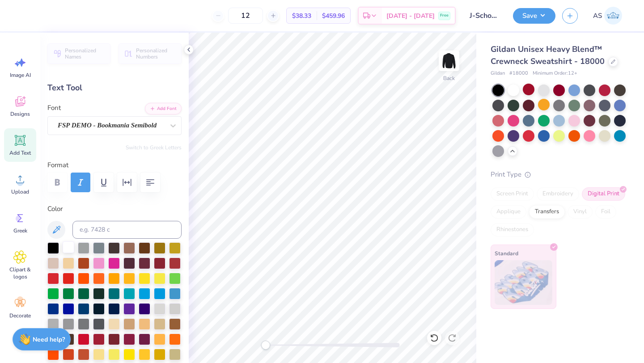
click at [72, 250] on div at bounding box center [69, 247] width 12 height 12
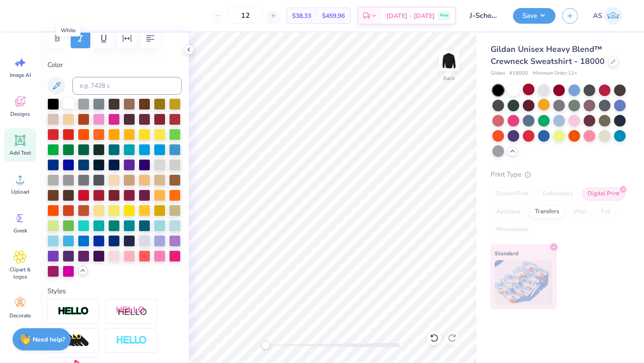
scroll to position [247, 0]
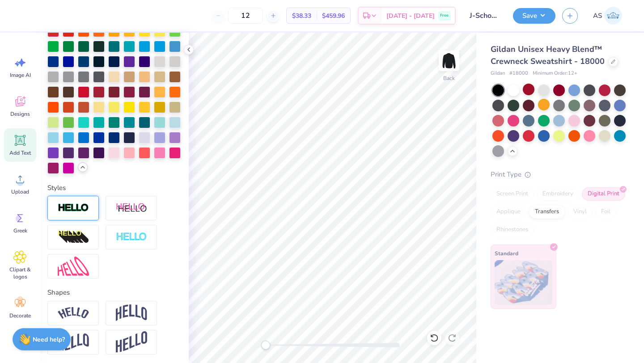
click at [77, 213] on img at bounding box center [73, 208] width 31 height 10
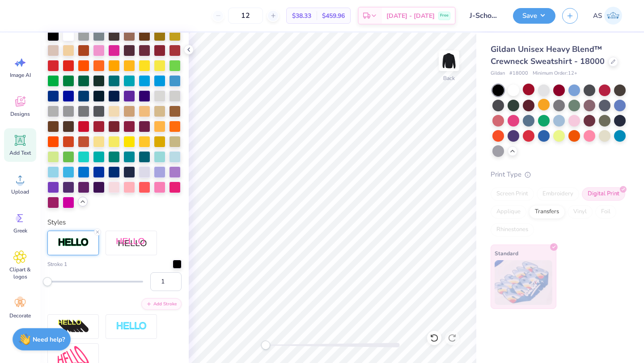
scroll to position [282, 0]
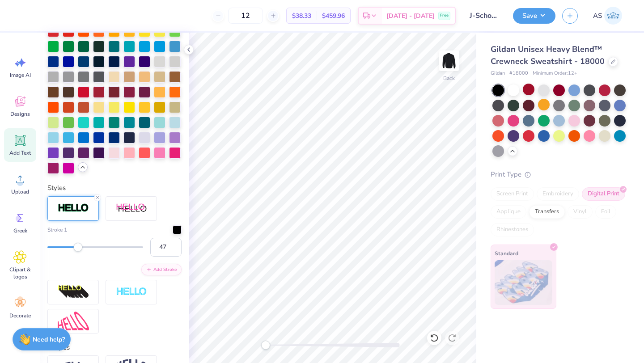
type input "48"
drag, startPoint x: 49, startPoint y: 259, endPoint x: 89, endPoint y: 262, distance: 40.9
click at [89, 252] on div "Accessibility label" at bounding box center [89, 247] width 9 height 9
type input "6"
drag, startPoint x: 89, startPoint y: 262, endPoint x: 52, endPoint y: 262, distance: 37.6
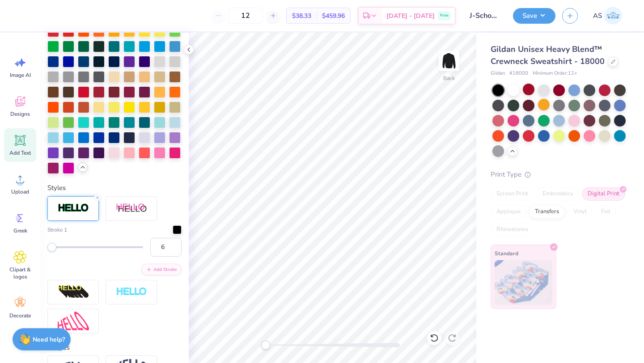
click at [52, 252] on div "Accessibility label" at bounding box center [51, 247] width 9 height 9
type input "1"
drag, startPoint x: 52, startPoint y: 262, endPoint x: 40, endPoint y: 262, distance: 11.6
click at [40, 262] on div "Personalized Names Personalized Numbers Text Tool Add Font Font FSP DEMO - Book…" at bounding box center [114, 198] width 148 height 330
type input "16.27"
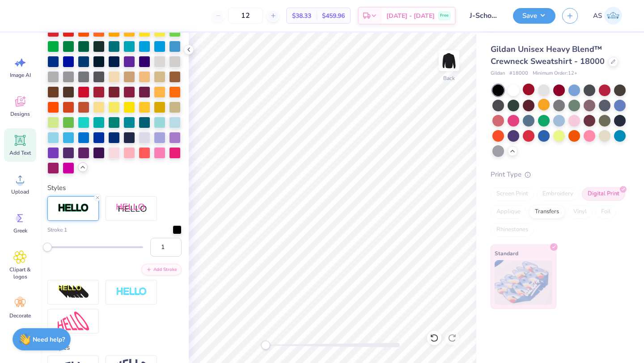
type input "1.03"
type input "5.58"
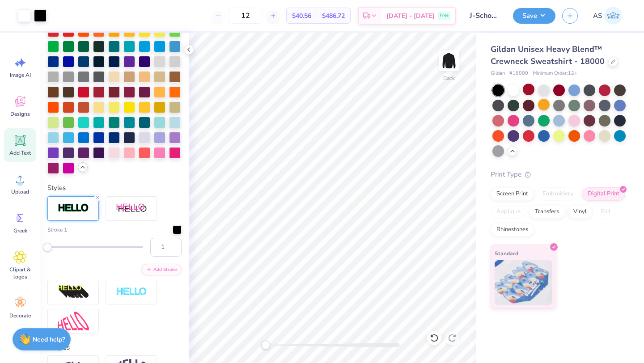
type input "13.17"
type input "0.84"
type input "3.44"
type input "11"
drag, startPoint x: 45, startPoint y: 264, endPoint x: 57, endPoint y: 264, distance: 11.6
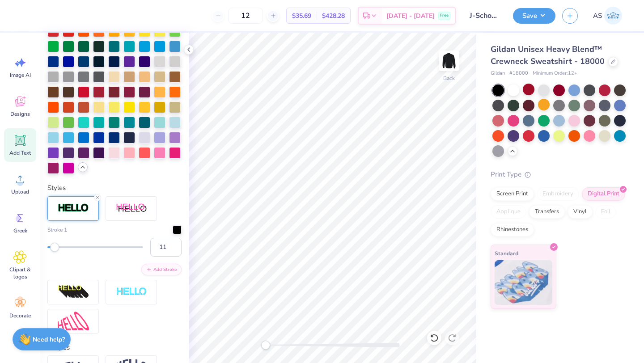
click at [57, 252] on div "Accessibility label" at bounding box center [54, 247] width 9 height 9
type input "5"
drag, startPoint x: 57, startPoint y: 264, endPoint x: 51, endPoint y: 264, distance: 5.4
click at [51, 252] on div "Accessibility label" at bounding box center [51, 247] width 9 height 9
type input "1"
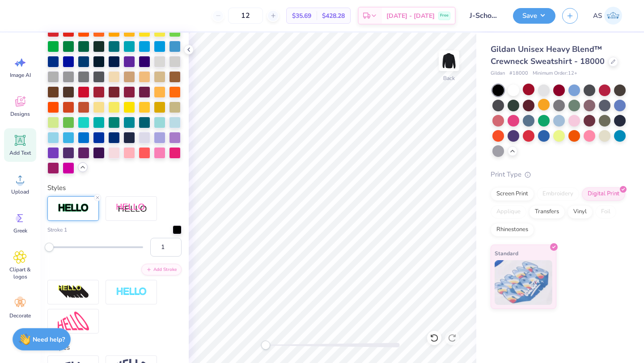
drag, startPoint x: 51, startPoint y: 264, endPoint x: 47, endPoint y: 265, distance: 4.5
click at [47, 252] on div "Accessibility label" at bounding box center [49, 247] width 9 height 9
type input "2"
click at [49, 252] on div "Accessibility label" at bounding box center [48, 247] width 9 height 9
type input "13.19"
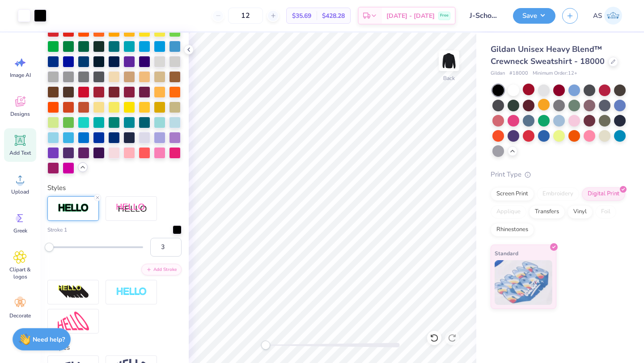
type input "0.86"
type input "9.23"
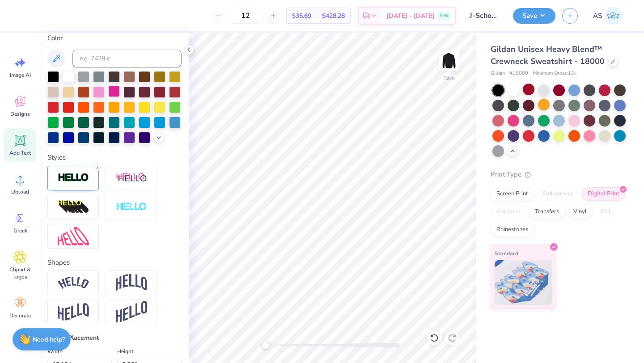
scroll to position [235, 0]
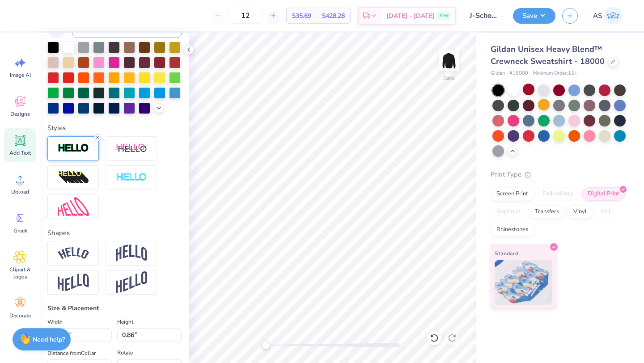
click at [96, 140] on icon at bounding box center [97, 137] width 5 height 5
click at [76, 212] on div at bounding box center [72, 207] width 51 height 25
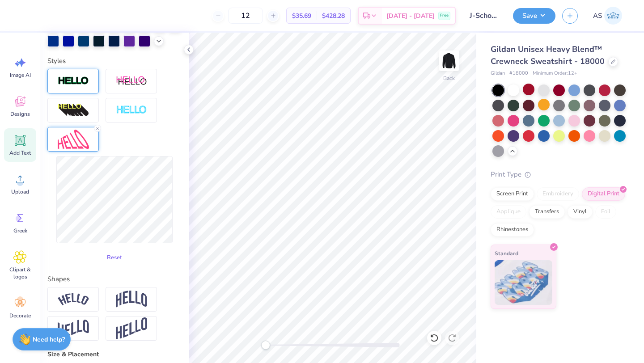
scroll to position [270, 0]
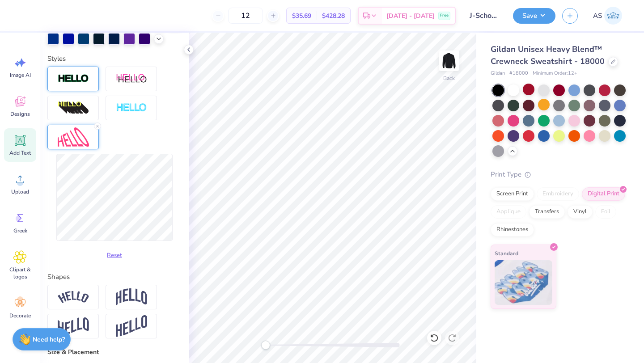
click at [142, 263] on div "Reset" at bounding box center [114, 208] width 134 height 109
click at [161, 263] on div "Reset" at bounding box center [114, 208] width 134 height 109
type input "15.01"
type input "6.50"
type input "6.41"
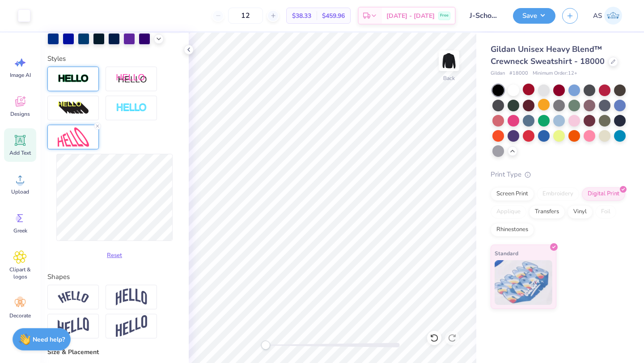
type input "13.66"
type input "3.75"
type input "7.78"
type input "0.0"
type input "13.58"
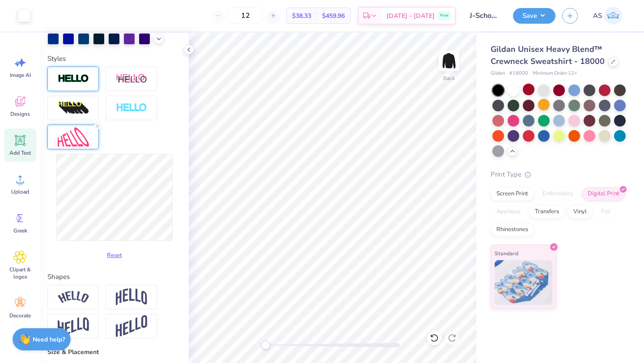
type input "4.07"
type input "7.62"
type input "0.0"
type input "14.59"
type input "4.38"
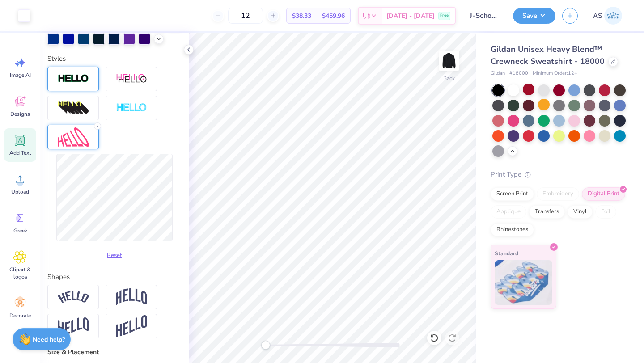
type input "7.41"
type input "1.6"
type textarea "x"
type input "0.0"
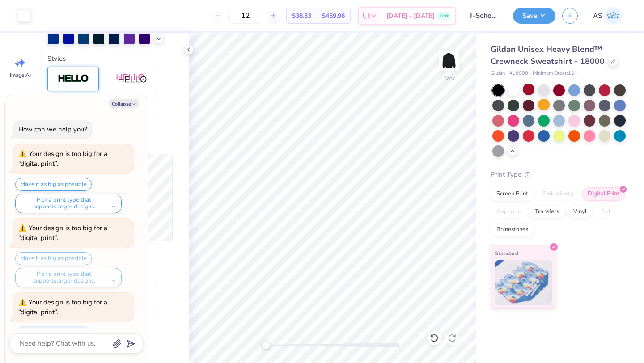
type textarea "x"
type input "7.22"
type textarea "x"
type input "1.6"
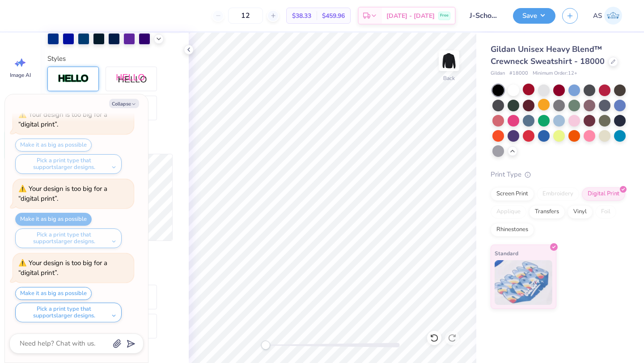
type textarea "x"
type input "0.0"
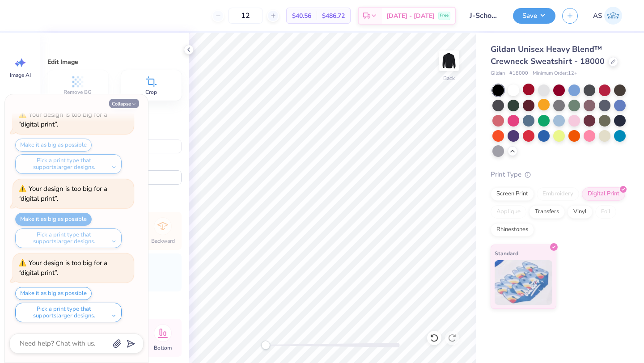
click at [131, 103] on icon "button" at bounding box center [133, 104] width 5 height 5
type textarea "x"
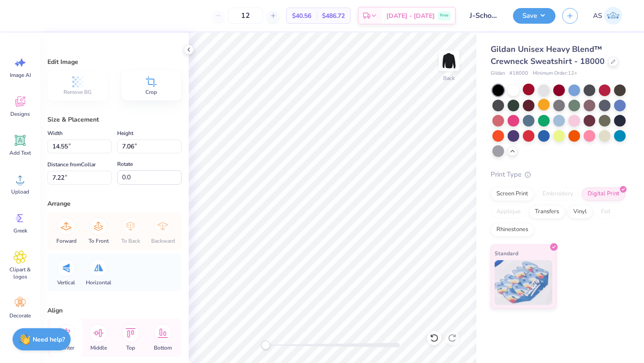
click at [71, 331] on icon at bounding box center [66, 333] width 18 height 18
type input "5.92"
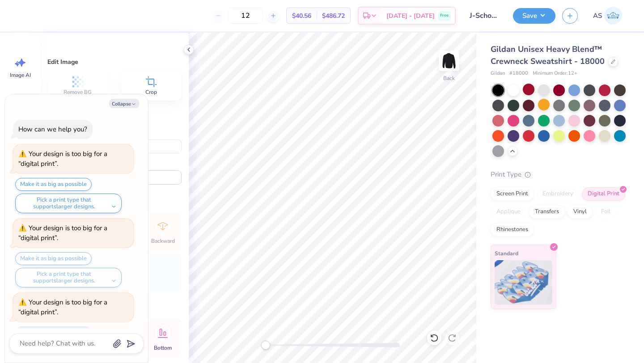
scroll to position [188, 0]
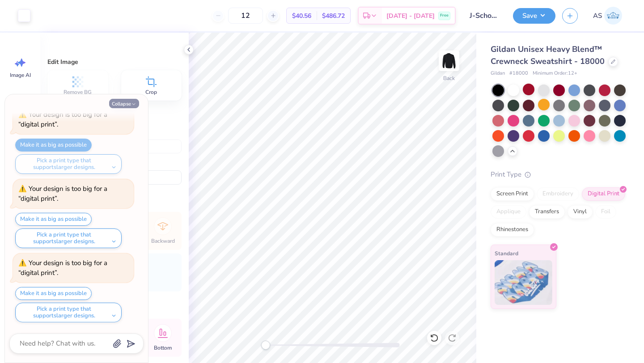
click at [120, 103] on button "Collapse" at bounding box center [124, 103] width 30 height 9
type textarea "x"
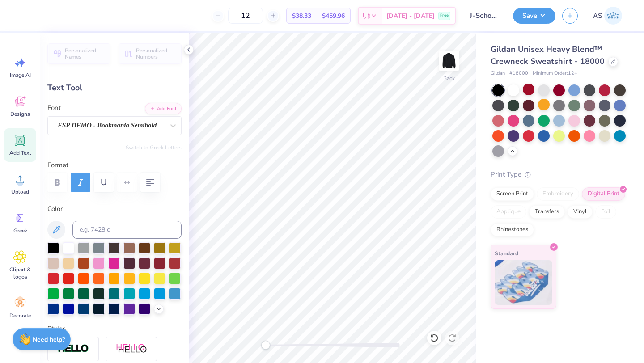
type input "0.0"
type input "6.62"
type input "1.6"
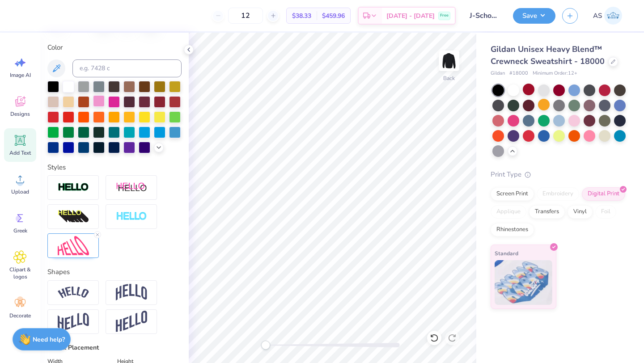
scroll to position [236, 0]
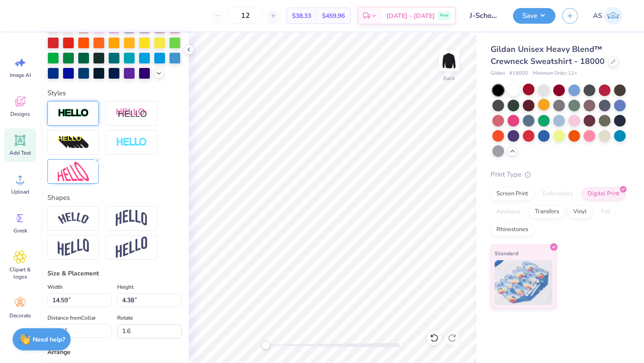
click at [88, 119] on img at bounding box center [73, 113] width 31 height 10
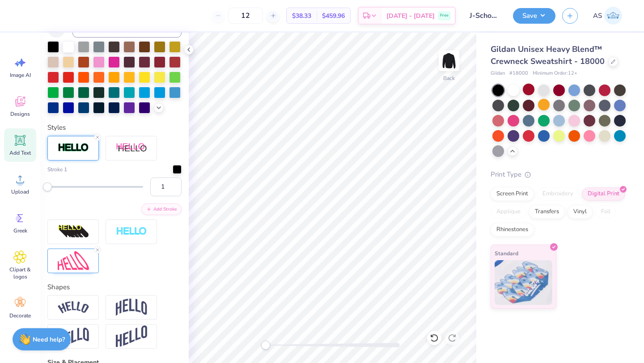
scroll to position [270, 0]
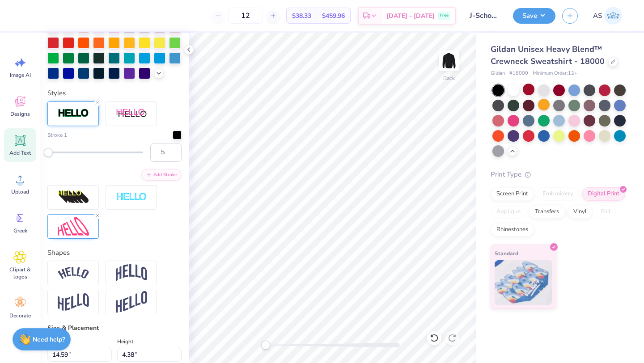
type input "6"
click at [52, 157] on div "Accessibility label" at bounding box center [51, 152] width 9 height 9
type input "4"
click at [51, 157] on div "Accessibility label" at bounding box center [51, 152] width 9 height 9
type input "0.0"
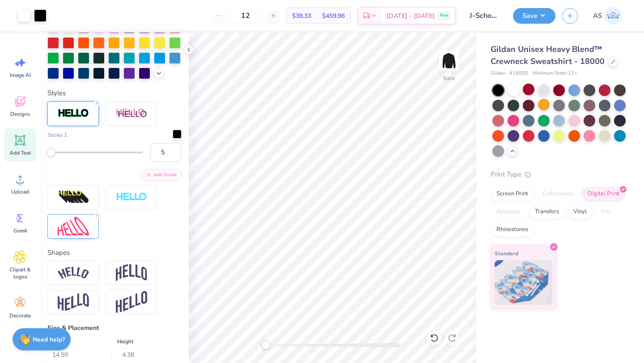
click at [173, 139] on div at bounding box center [177, 134] width 9 height 9
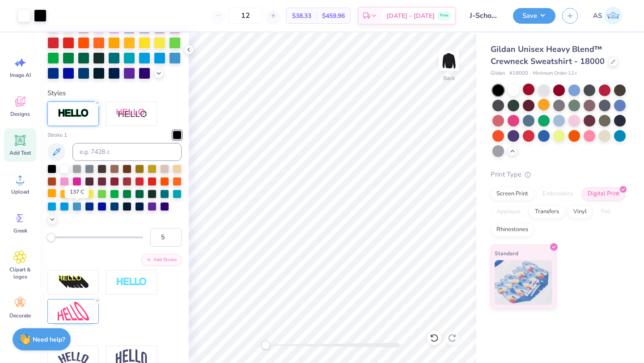
click at [56, 198] on div at bounding box center [51, 193] width 9 height 9
type input "1"
click at [47, 242] on div "Accessibility label" at bounding box center [47, 237] width 9 height 9
type input "3"
click at [50, 242] on div "Accessibility label" at bounding box center [49, 237] width 9 height 9
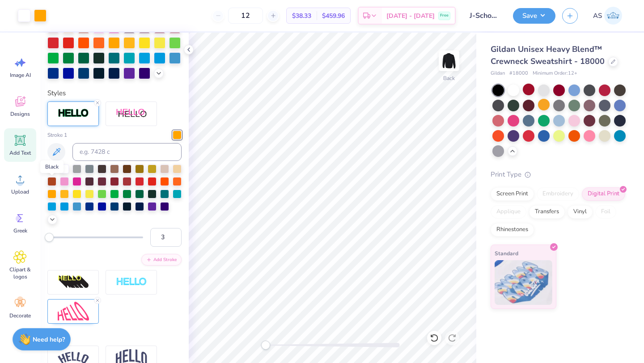
click at [51, 173] on div at bounding box center [51, 168] width 9 height 9
type input "14.63"
type input "4.42"
type input "6.60"
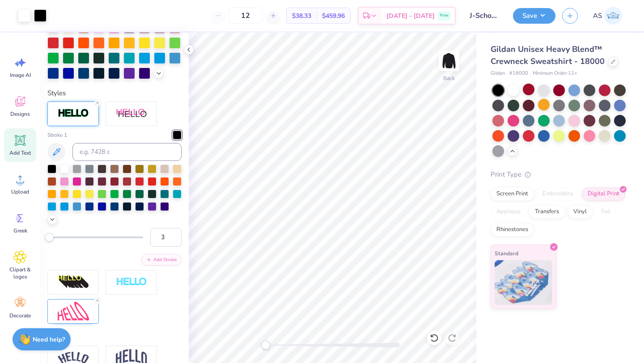
type input "0.0"
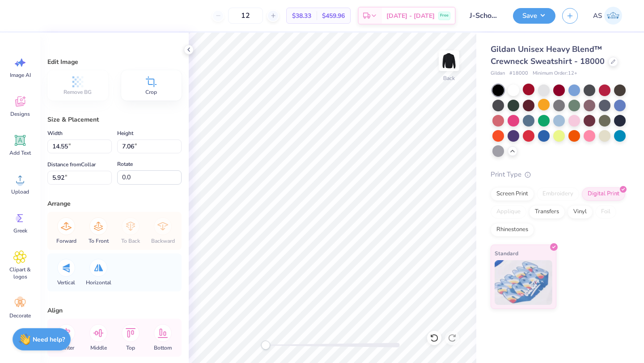
type input "5.99"
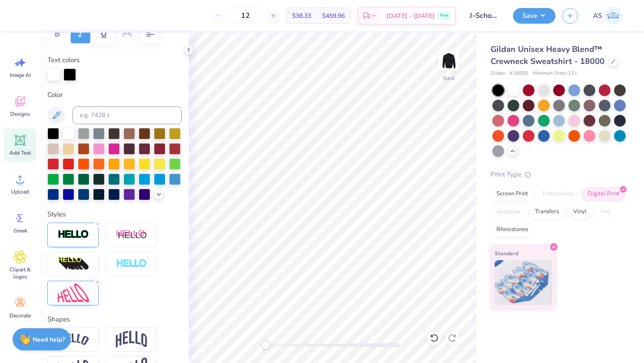
scroll to position [156, 0]
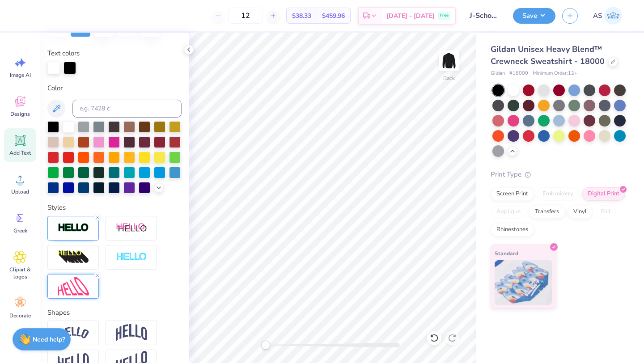
click at [71, 293] on img at bounding box center [73, 286] width 31 height 19
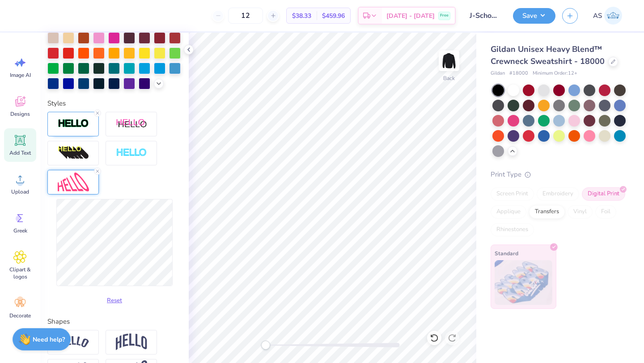
type input "0.0"
type input "16.49"
type input "6.64"
type input "5.48"
click at [117, 306] on button "Reset" at bounding box center [114, 298] width 23 height 15
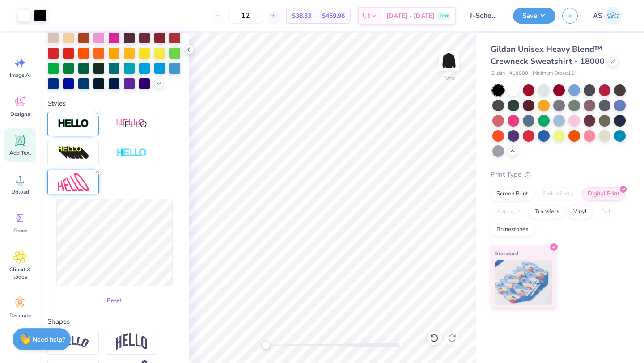
type input "0.0"
type input "12.93"
type input "5.62"
type input "5.37"
type input "1.6"
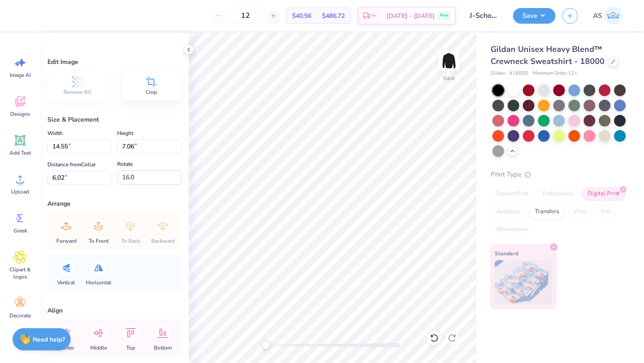
type input "0.0"
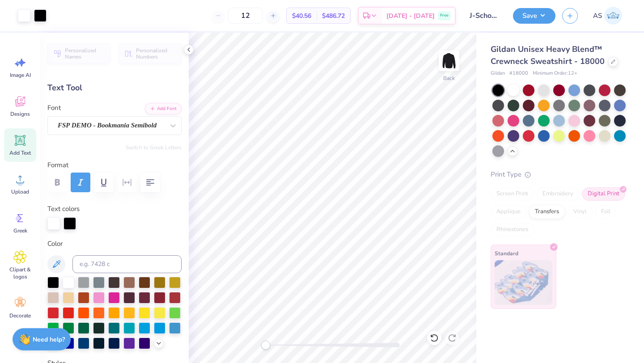
type input "0.0"
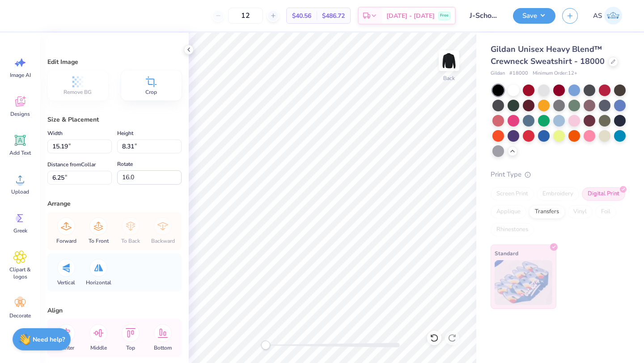
type input "0.0"
type input "4.85"
type input "0.0"
click at [23, 145] on icon at bounding box center [20, 140] width 11 height 11
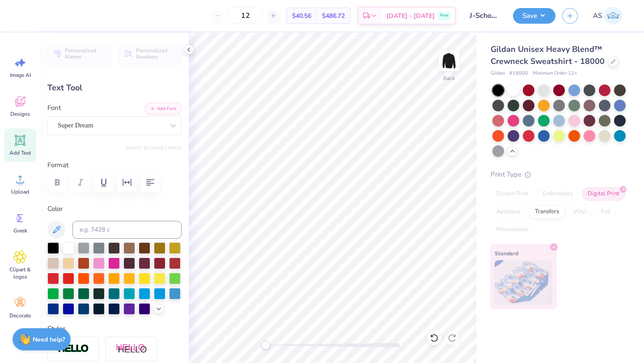
scroll to position [7, 1]
type textarea "m"
type textarea "M"
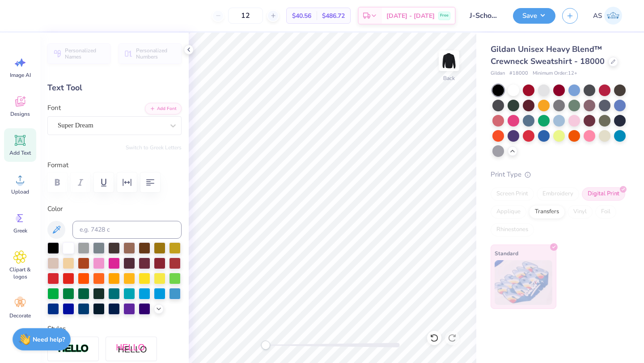
type textarea "[US_STATE] school of journalism"
click at [115, 127] on div "Super Dream" at bounding box center [111, 126] width 108 height 14
click at [169, 127] on icon at bounding box center [173, 125] width 9 height 9
type input "36.54"
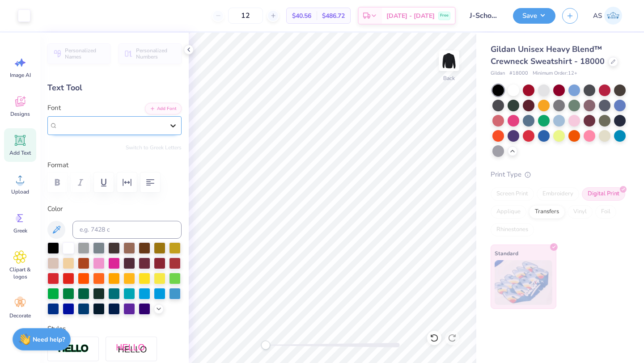
type input "2.29"
type input "18.62"
type input "6.33"
type input "1.83"
type input "18.85"
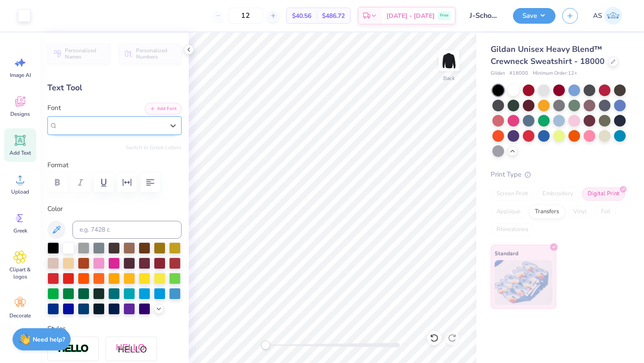
click at [153, 127] on div "Super Dream" at bounding box center [111, 125] width 106 height 10
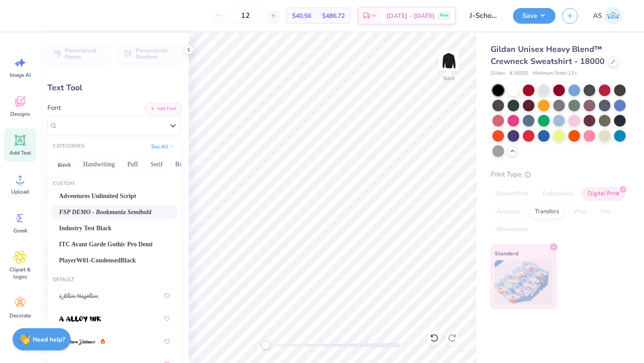
click at [133, 208] on span "FSP DEMO - Bookmania Semibold" at bounding box center [105, 211] width 92 height 9
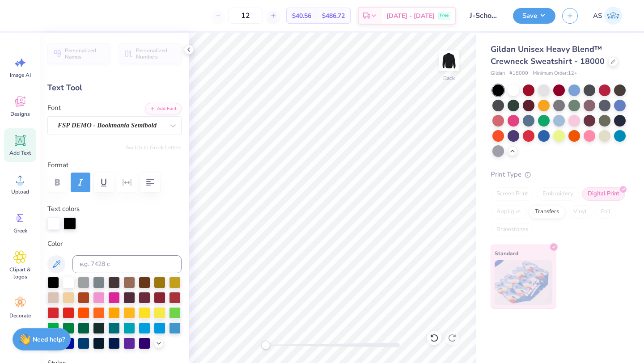
type input "12.93"
type input "5.62"
type input "9.44"
type input "1.6"
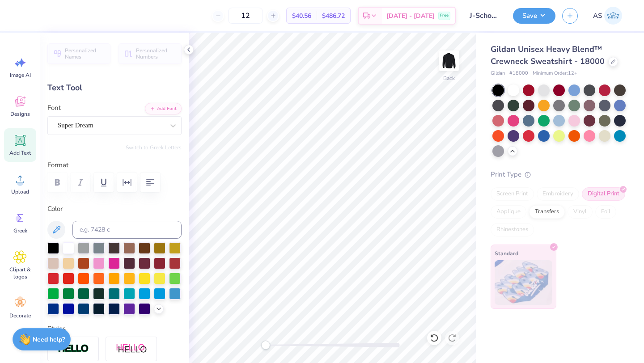
type input "16.96"
type input "1.06"
type input "19.23"
type input "0.0"
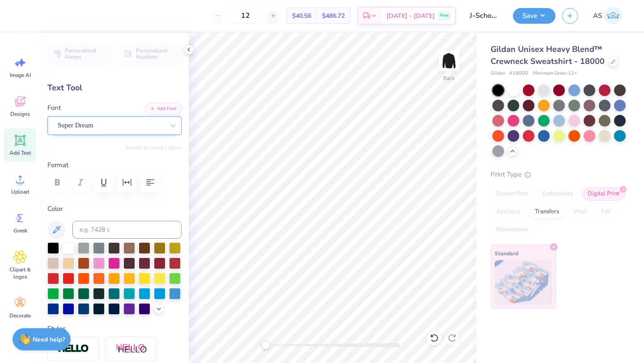
click at [81, 124] on div "Super Dream" at bounding box center [111, 126] width 108 height 14
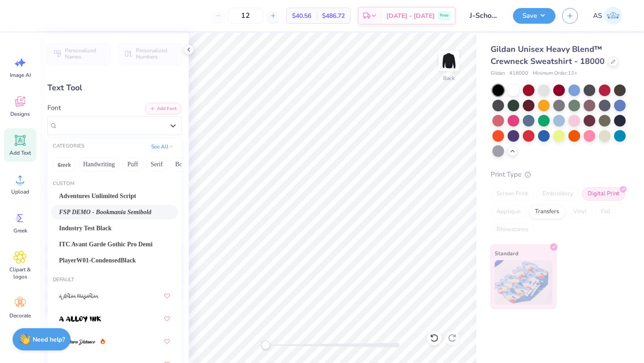
click at [104, 212] on span "FSP DEMO - Bookmania Semibold" at bounding box center [105, 211] width 92 height 9
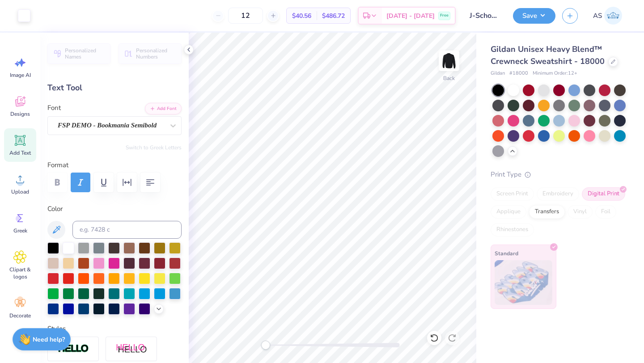
type input "14.20"
type input "0.97"
type input "19.36"
type input "14.19"
type input "19.71"
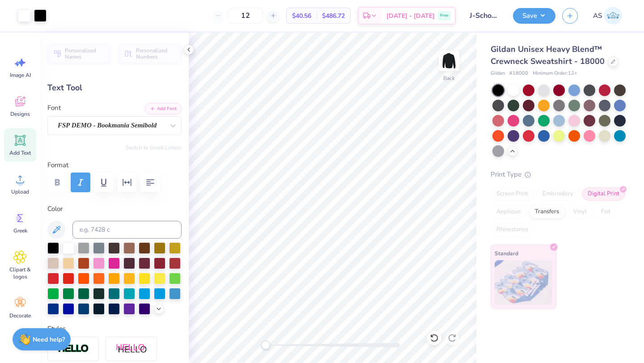
type input "11.25"
type input "0.77"
type input "21.42"
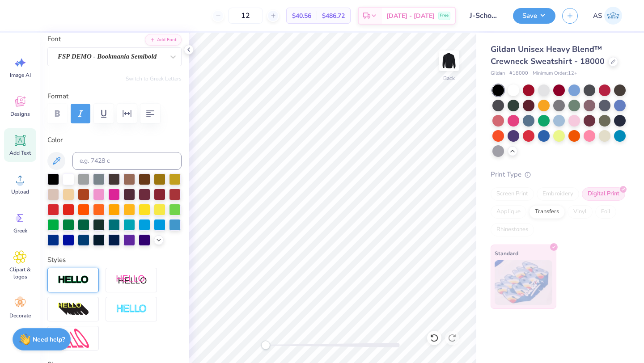
scroll to position [104, 0]
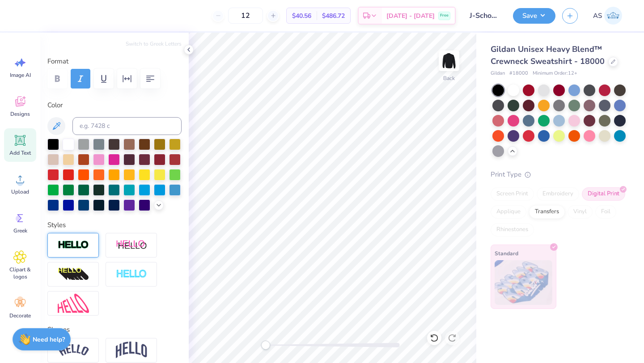
click at [89, 258] on div at bounding box center [72, 245] width 51 height 25
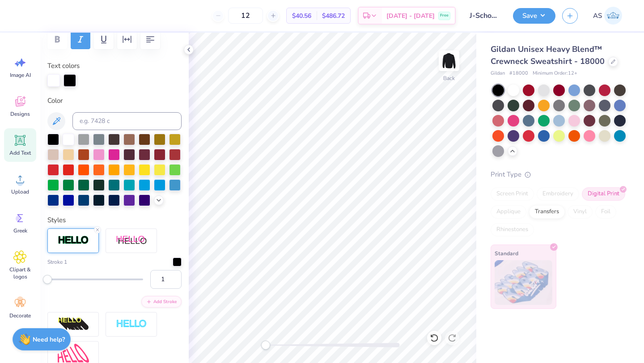
scroll to position [150, 0]
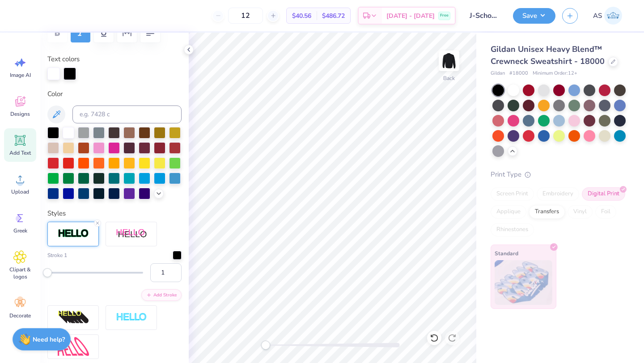
type input "7"
click at [53, 274] on div at bounding box center [95, 273] width 96 height 2
click at [156, 282] on input "7" at bounding box center [165, 272] width 31 height 19
click at [166, 282] on input "7" at bounding box center [165, 272] width 31 height 19
click at [167, 282] on input "6" at bounding box center [165, 272] width 31 height 19
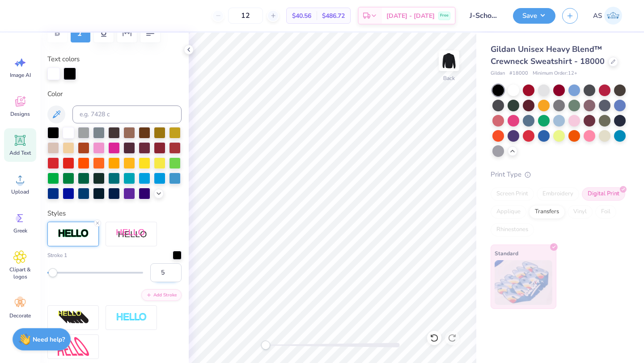
click at [167, 282] on input "5" at bounding box center [165, 272] width 31 height 19
click at [167, 282] on input "4" at bounding box center [165, 272] width 31 height 19
type input "3"
click at [167, 282] on input "3" at bounding box center [165, 272] width 31 height 19
click at [176, 277] on div "Personalized Names Personalized Numbers Text Tool Add Font Font FSP DEMO - Book…" at bounding box center [114, 198] width 148 height 330
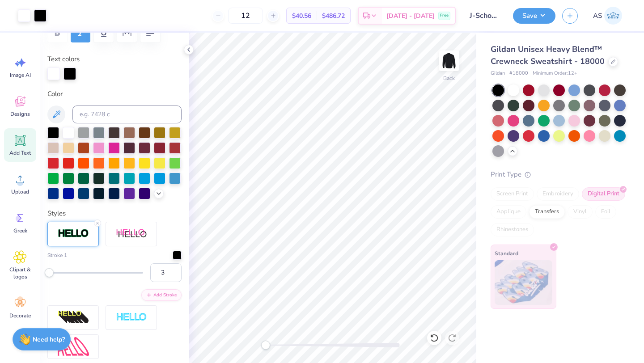
type input "11.28"
type input "0.80"
type input "21.92"
type input "12.93"
type input "5.62"
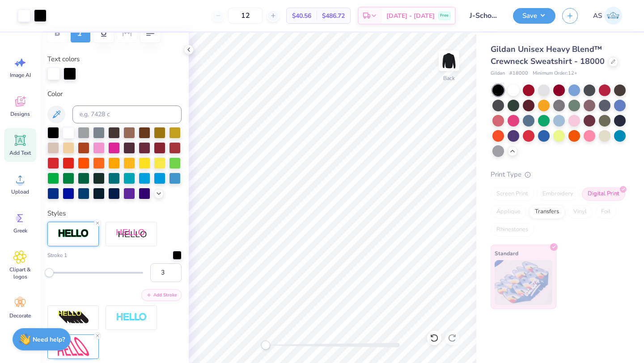
type input "9.44"
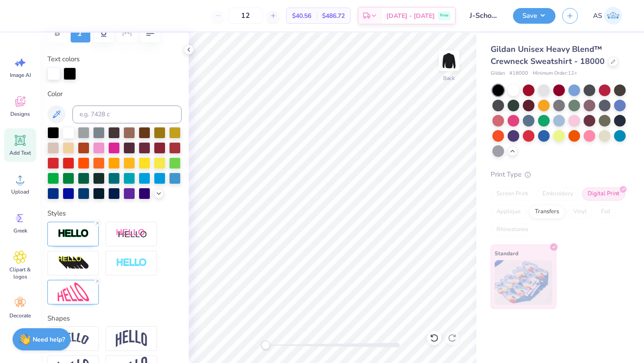
type input "0.0"
click at [444, 64] on img at bounding box center [449, 61] width 36 height 36
click at [25, 134] on icon at bounding box center [19, 140] width 13 height 13
click at [25, 147] on icon at bounding box center [19, 140] width 13 height 13
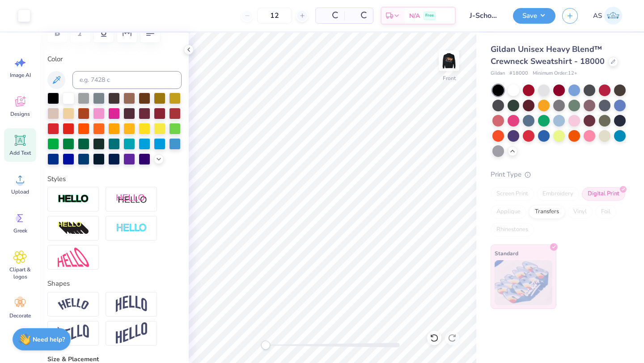
type input "6.35"
type input "1.84"
type input "12.33"
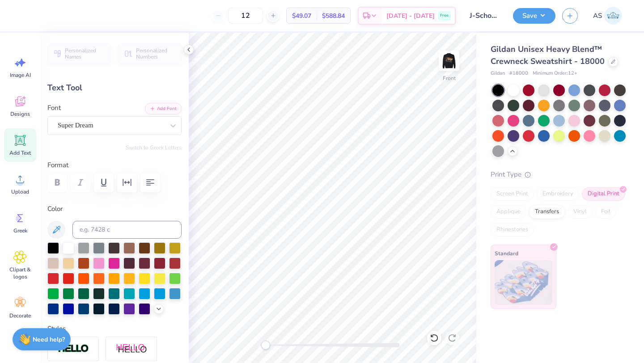
scroll to position [7, 1]
click at [165, 120] on div at bounding box center [173, 126] width 16 height 16
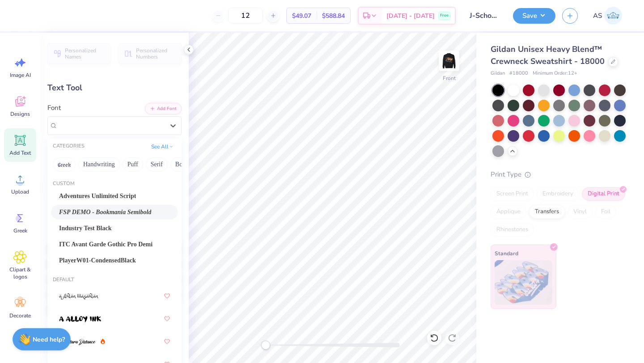
click at [132, 212] on span "FSP DEMO - Bookmania Semibold" at bounding box center [105, 211] width 92 height 9
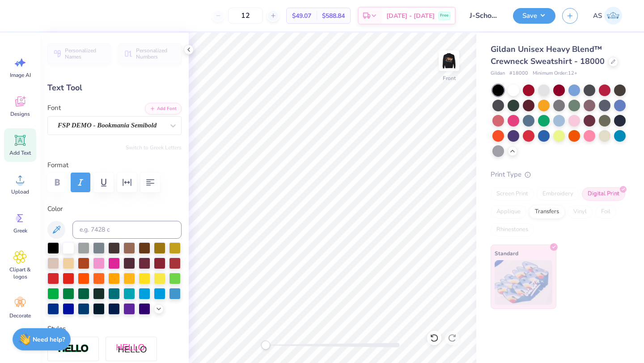
type textarea "M"
type input "2.70"
type textarea "MIZZOU SCHOOL OF JOURNALISM"
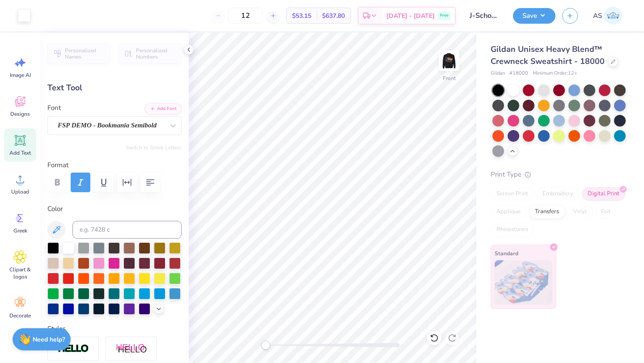
type input "15.63"
type input "2.56"
type input "6.95"
type textarea "MIZZOU SCHOOL OF JOURNALISM"
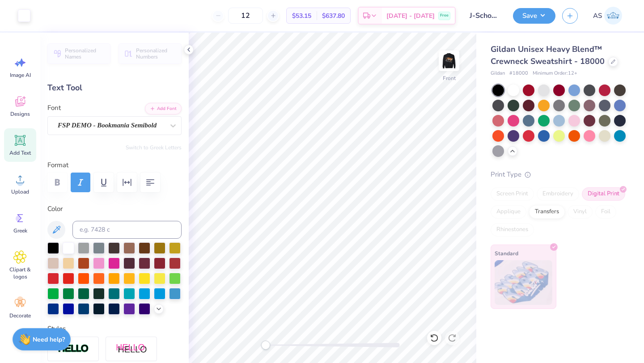
type input "15.56"
type textarea "[US_STATE] SCHOOL OF JOURNALISM"
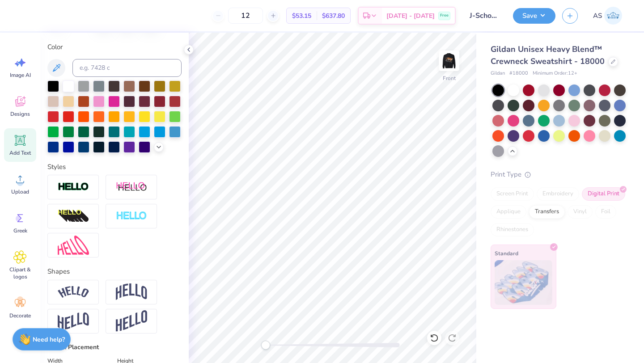
scroll to position [7, 4]
type textarea "[US_STATE] school of journalism"
type input "11.04"
type input "2.51"
type input "6.98"
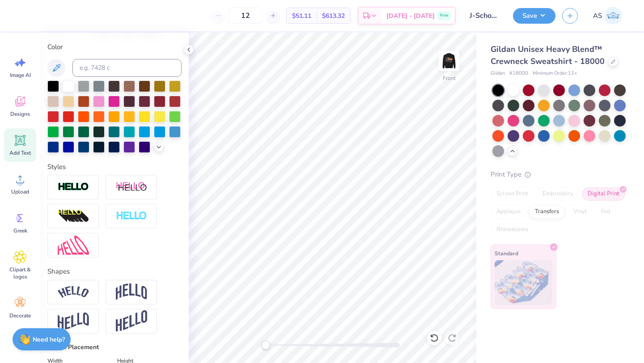
scroll to position [7, 2]
type textarea "[US_STATE] school of journalism"
type input "9.56"
type input "2.18"
type input "7.30"
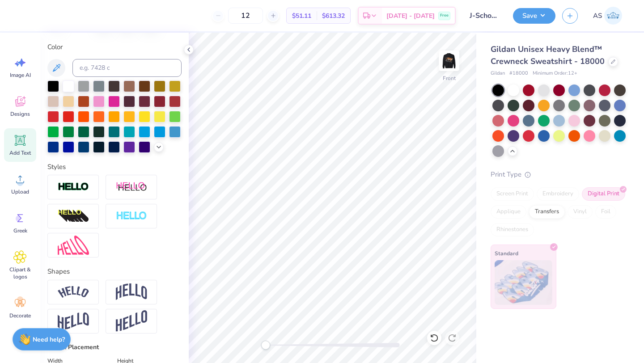
type input "8.57"
type input "1.96"
type input "8.60"
type input "3.64"
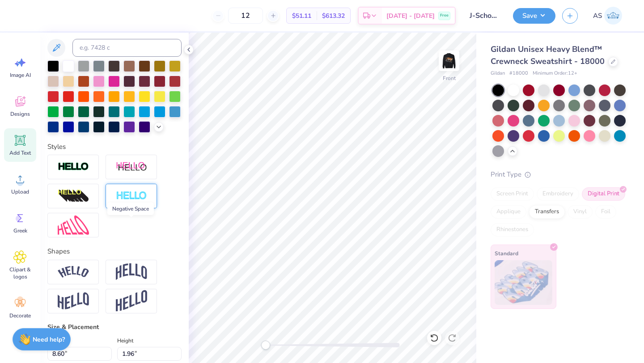
scroll to position [182, 0]
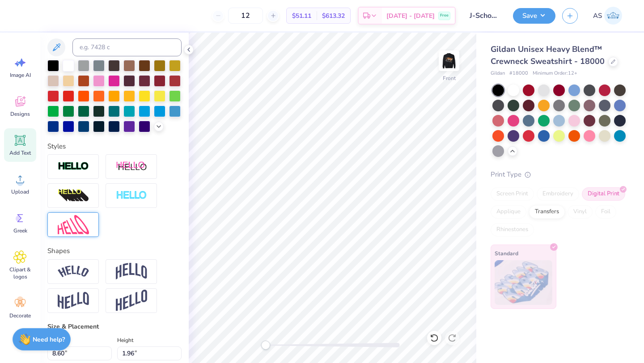
click at [84, 232] on img at bounding box center [73, 224] width 31 height 19
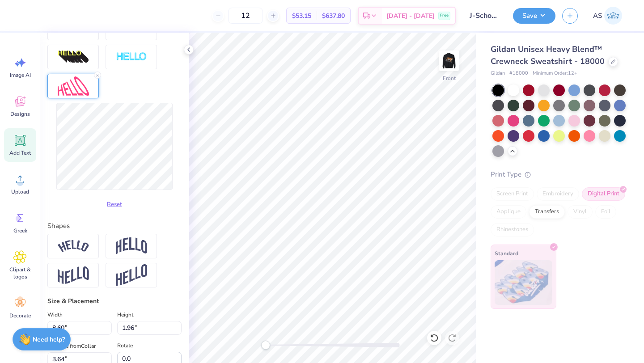
scroll to position [325, 0]
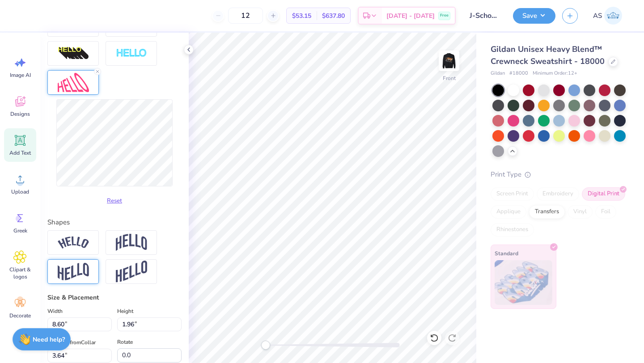
click at [86, 280] on img at bounding box center [73, 271] width 31 height 17
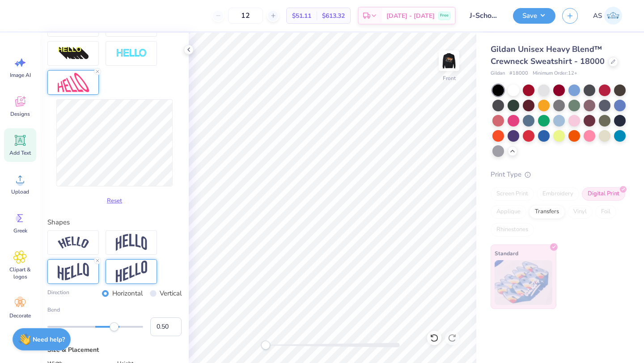
click at [130, 283] on img at bounding box center [131, 272] width 31 height 22
click at [144, 251] on img at bounding box center [131, 242] width 31 height 17
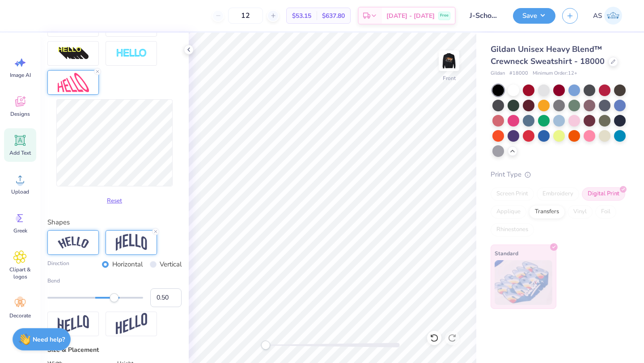
click at [82, 249] on img at bounding box center [73, 243] width 31 height 12
click at [100, 234] on icon at bounding box center [97, 231] width 5 height 5
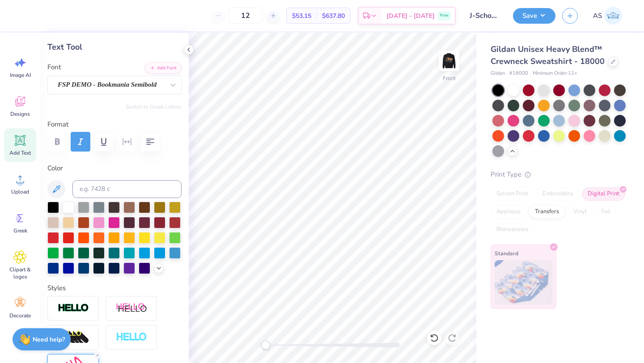
scroll to position [85, 0]
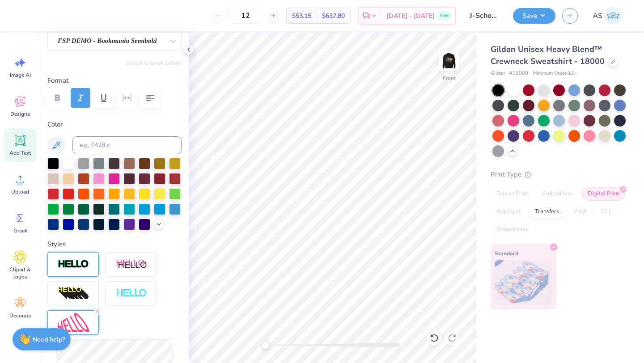
click at [66, 270] on img at bounding box center [73, 264] width 31 height 10
